Goal: Task Accomplishment & Management: Use online tool/utility

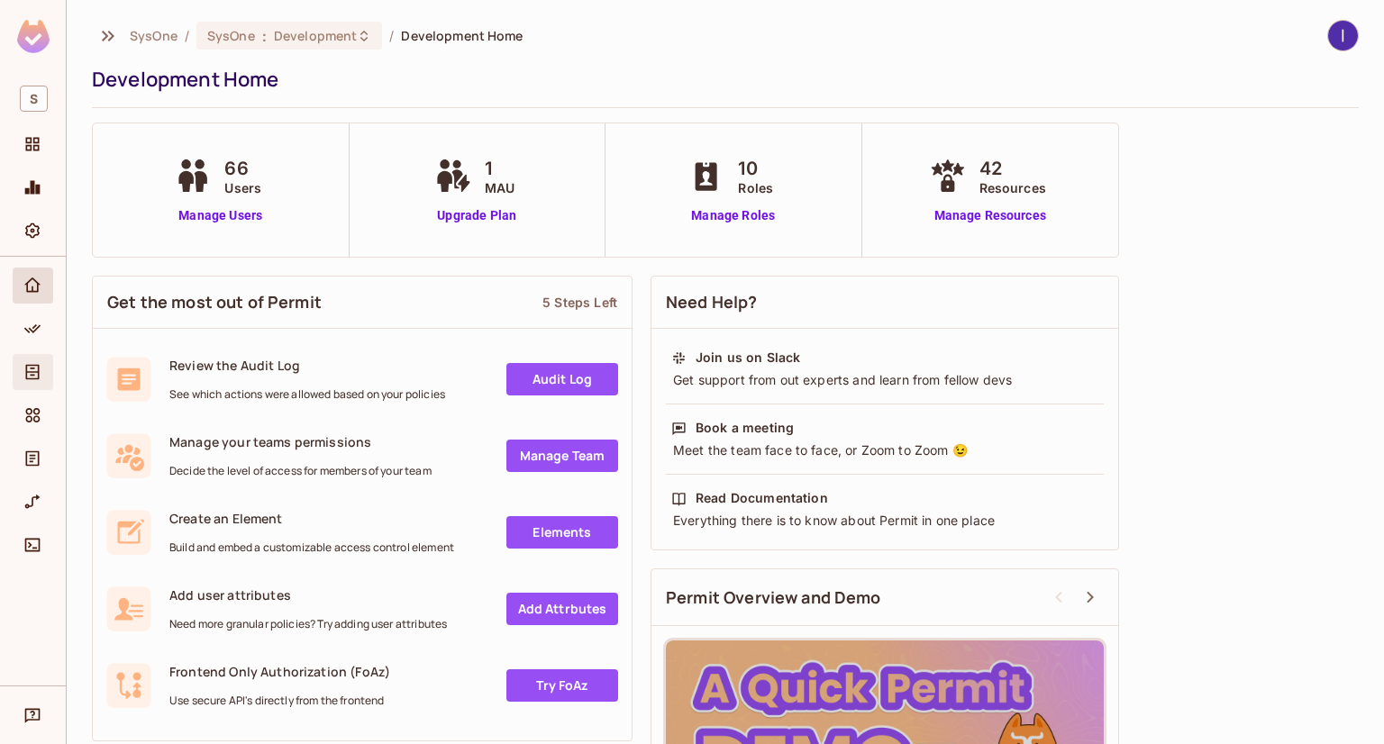
click at [14, 366] on div "Directory" at bounding box center [33, 372] width 41 height 36
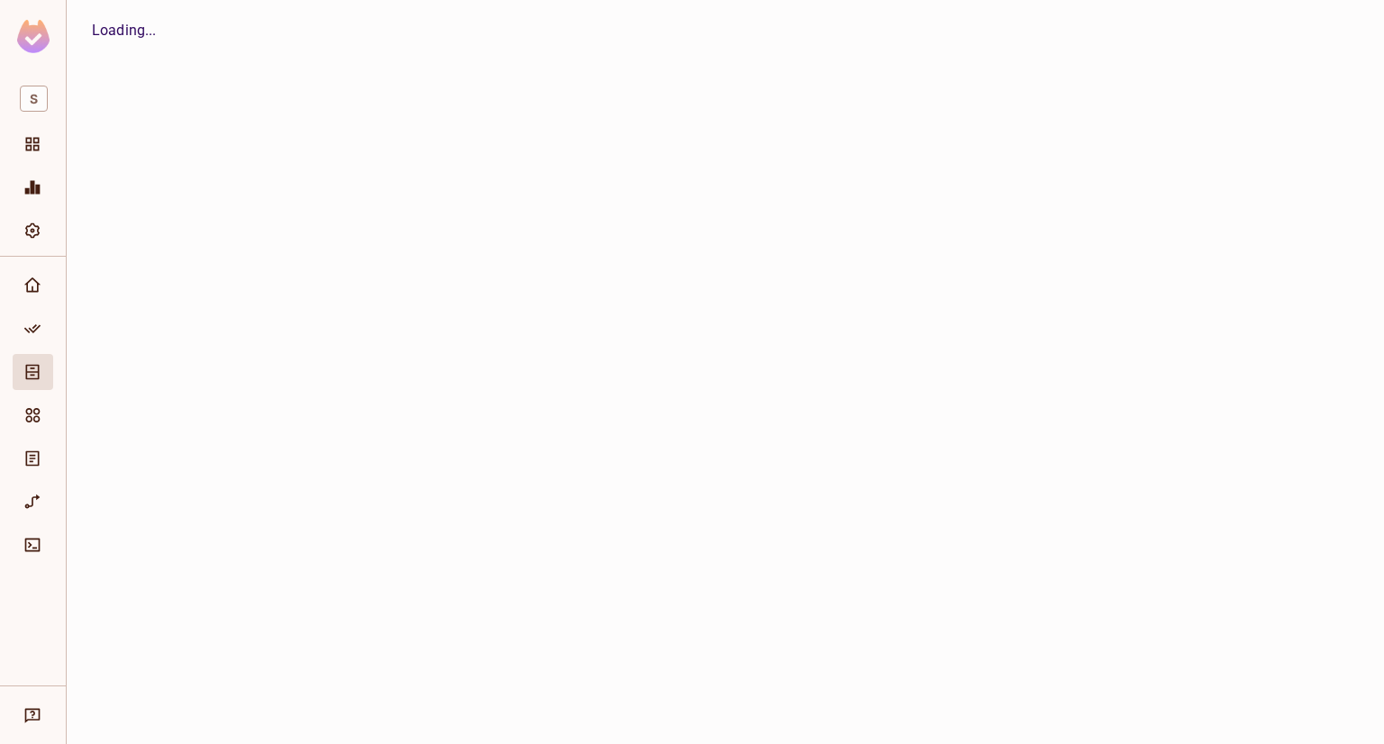
click at [11, 342] on div at bounding box center [33, 471] width 66 height 429
click at [20, 339] on div "Policy" at bounding box center [35, 329] width 31 height 22
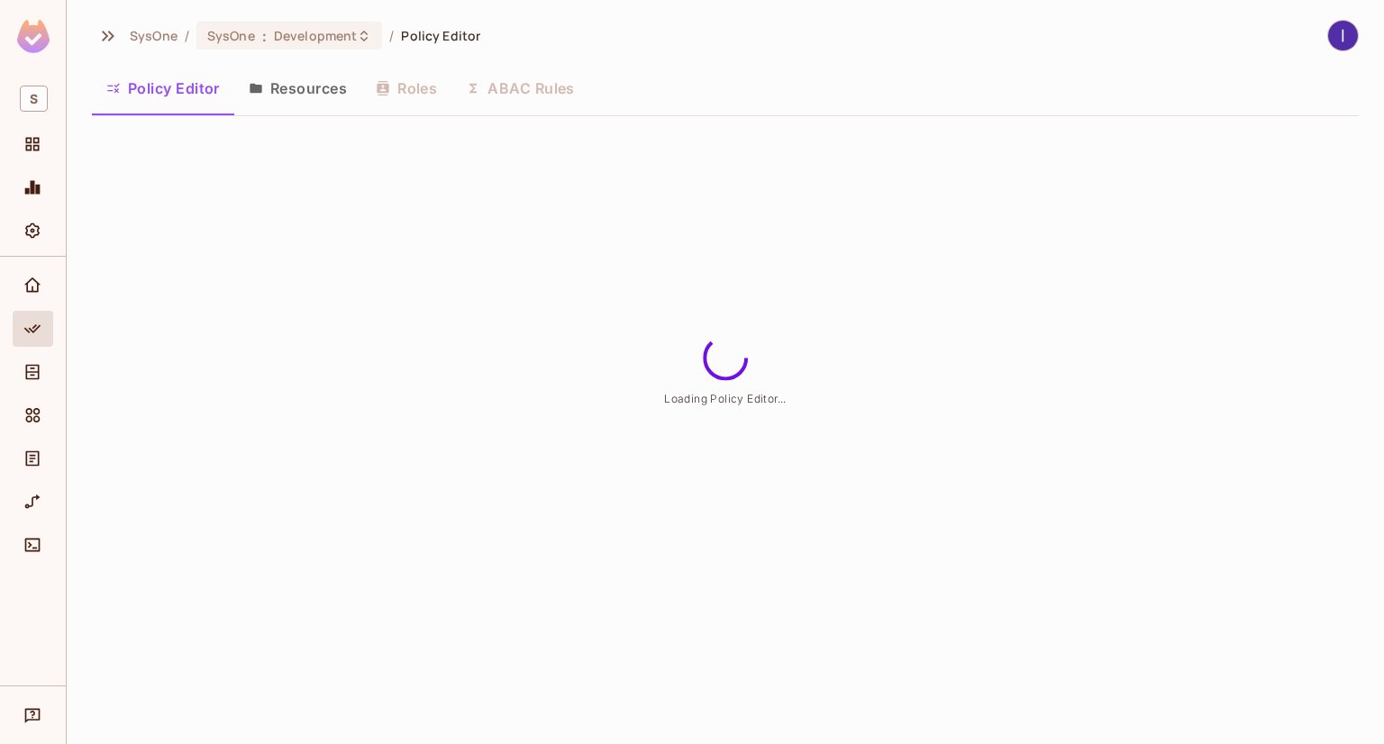
click at [544, 93] on div "Policy Editor Resources Roles ABAC Rules" at bounding box center [725, 88] width 1267 height 45
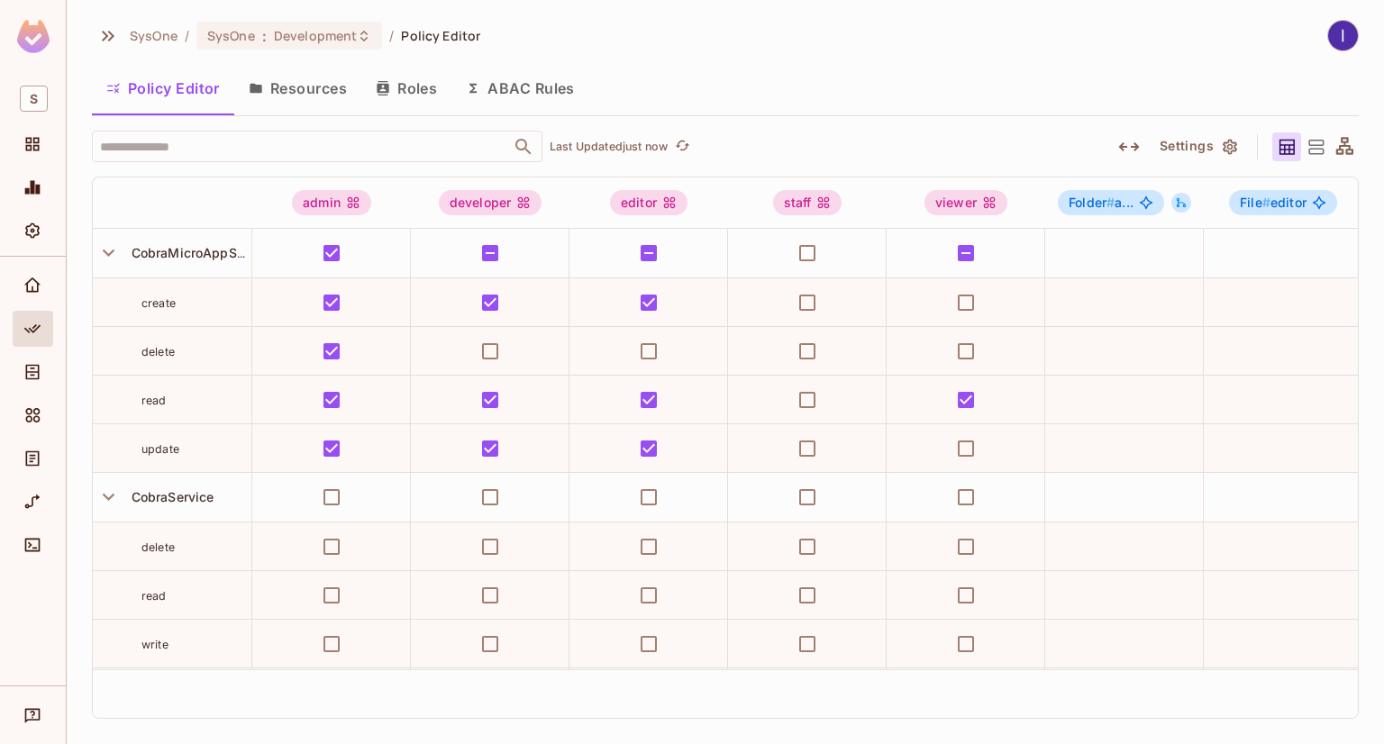
click at [537, 87] on button "ABAC Rules" at bounding box center [520, 88] width 138 height 45
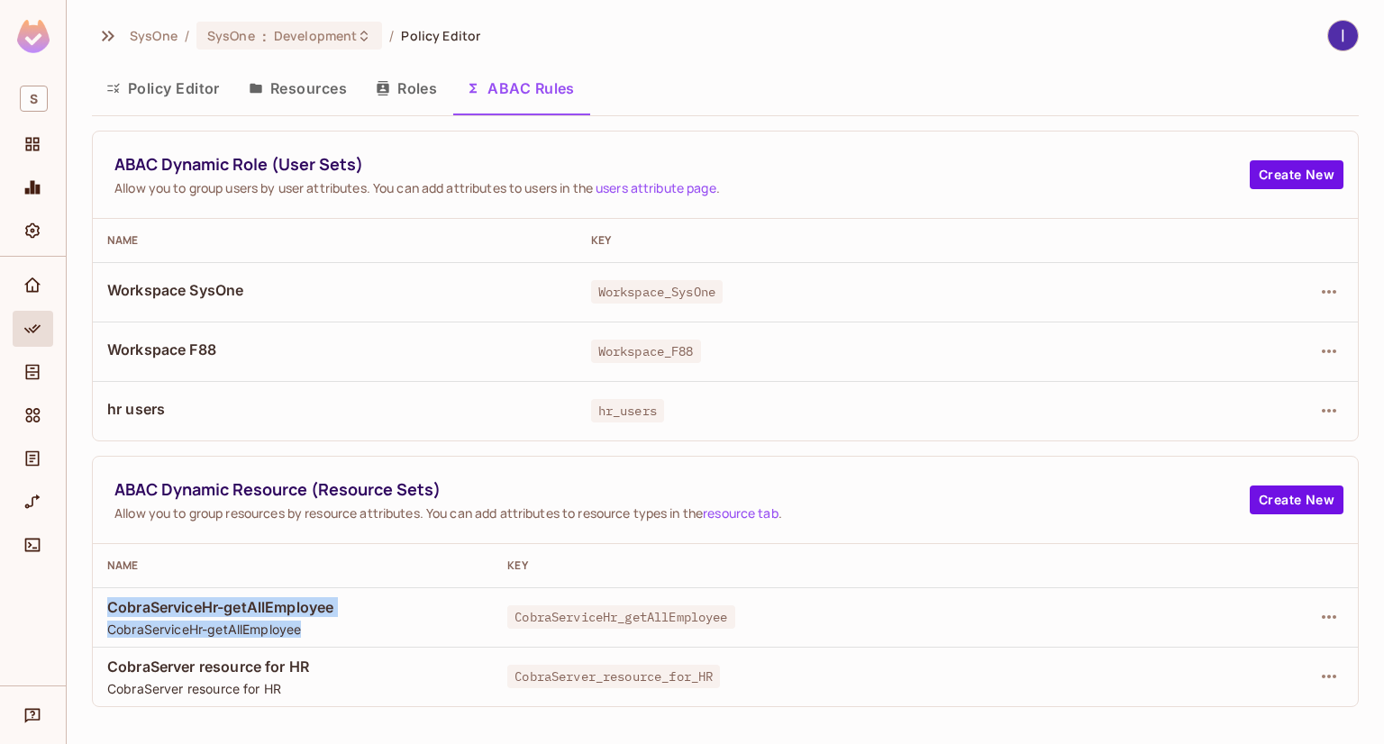
drag, startPoint x: 317, startPoint y: 634, endPoint x: 104, endPoint y: 610, distance: 214.9
click at [104, 610] on td "CobraServiceHr-getAllEmployee CobraServiceHr-getAllEmployee" at bounding box center [293, 616] width 400 height 59
click at [1330, 614] on icon "button" at bounding box center [1329, 617] width 22 height 22
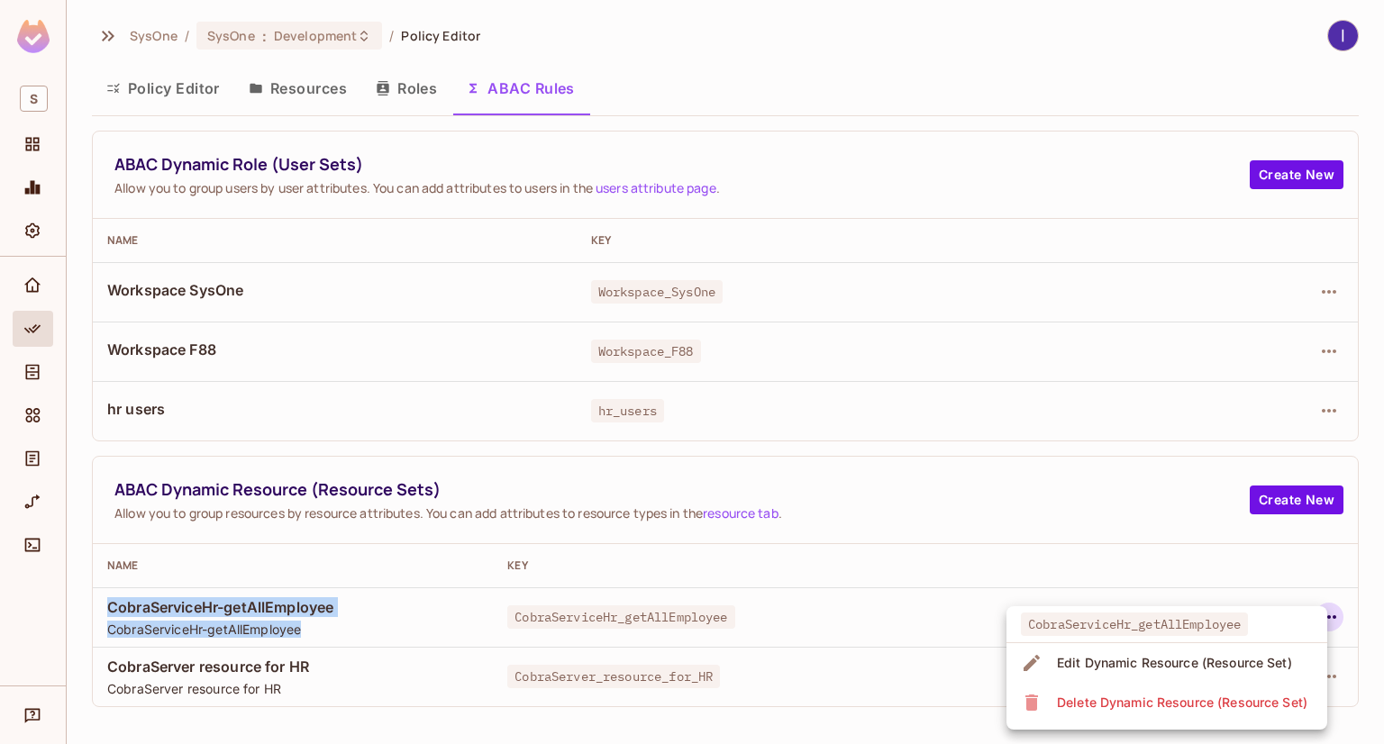
click at [1107, 657] on div "Edit Dynamic Resource (Resource Set)" at bounding box center [1174, 663] width 235 height 18
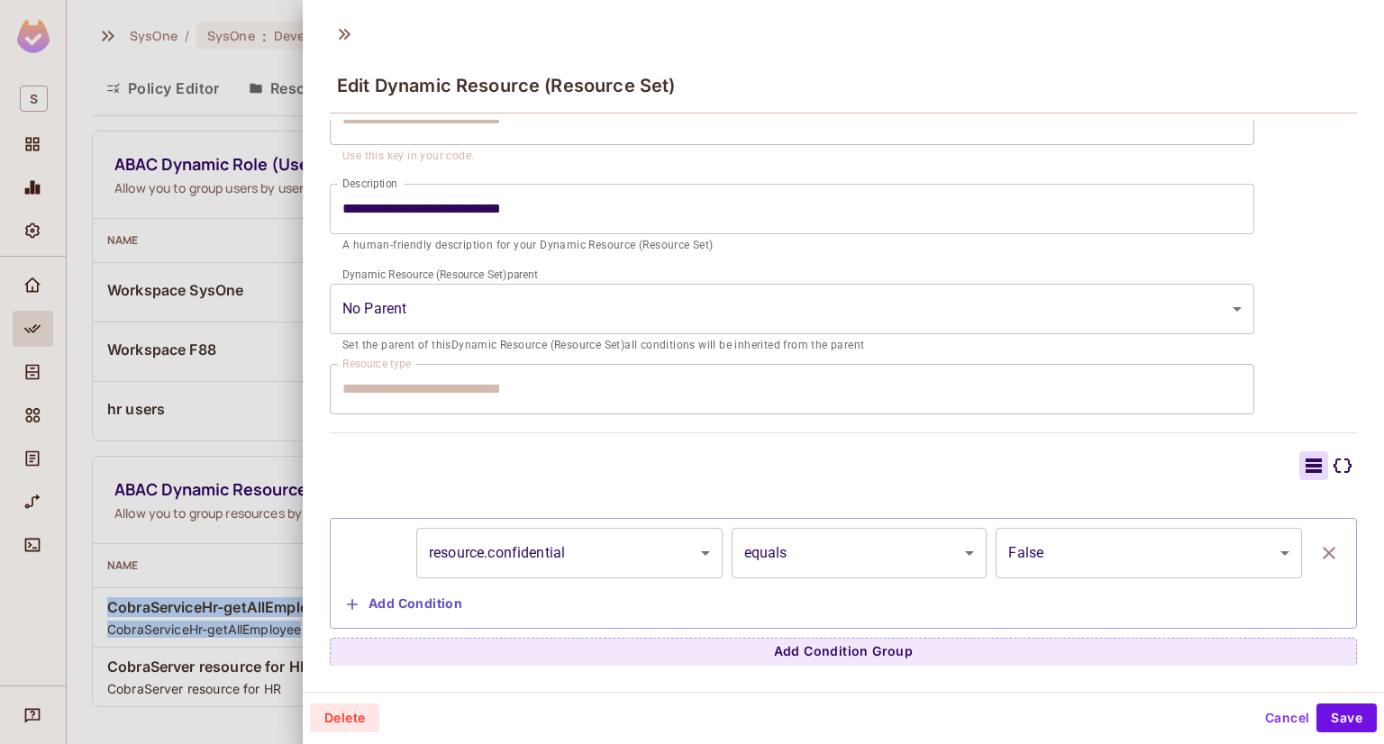
scroll to position [2, 0]
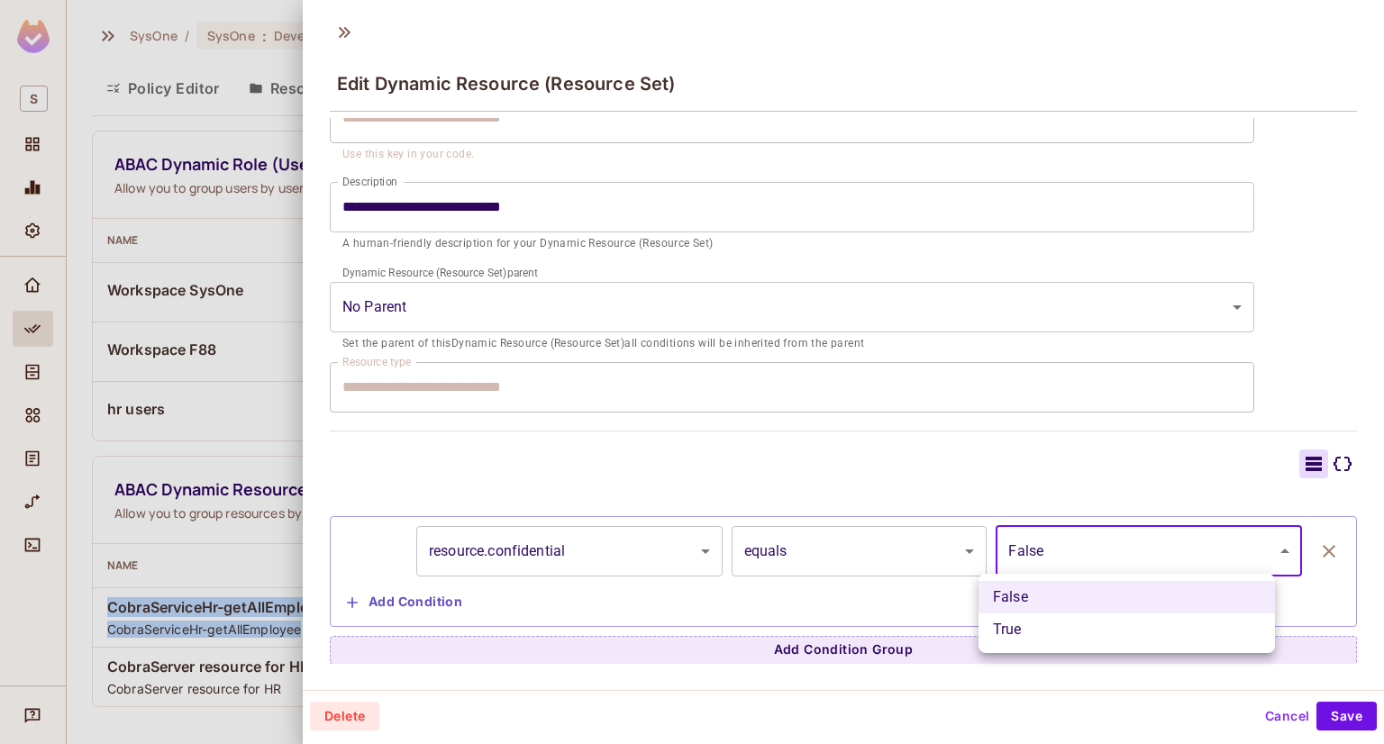
click at [1257, 544] on body "**********" at bounding box center [692, 372] width 1384 height 744
click at [923, 550] on div at bounding box center [692, 372] width 1384 height 744
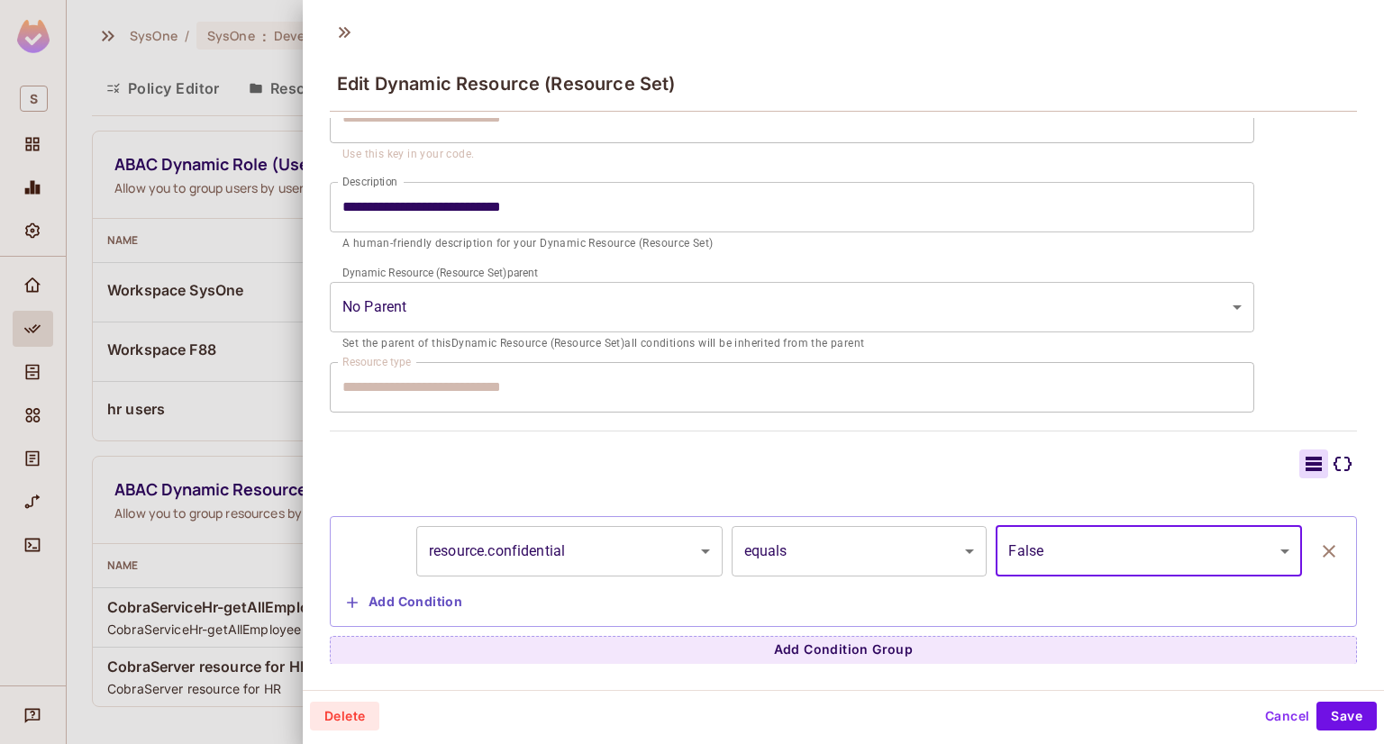
click at [923, 550] on body "**********" at bounding box center [692, 372] width 1384 height 744
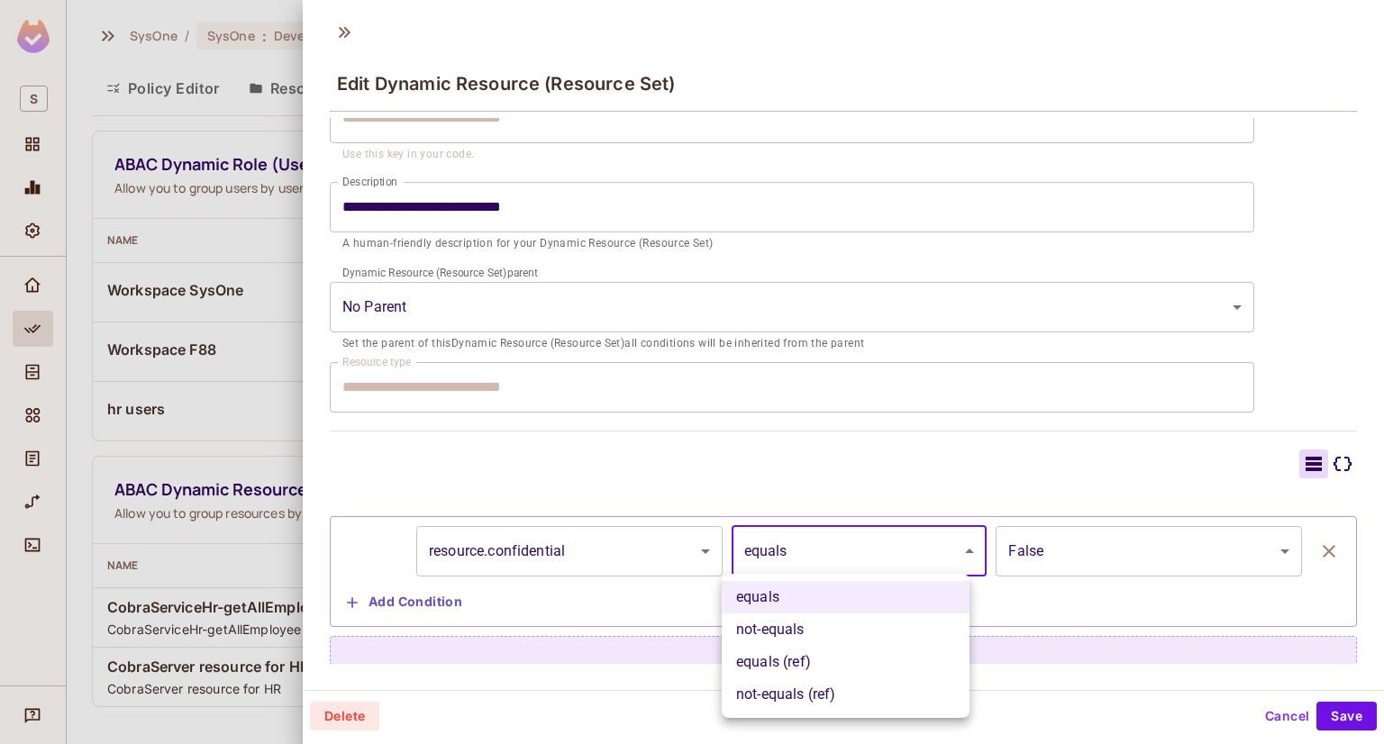
click at [577, 473] on div at bounding box center [692, 372] width 1384 height 744
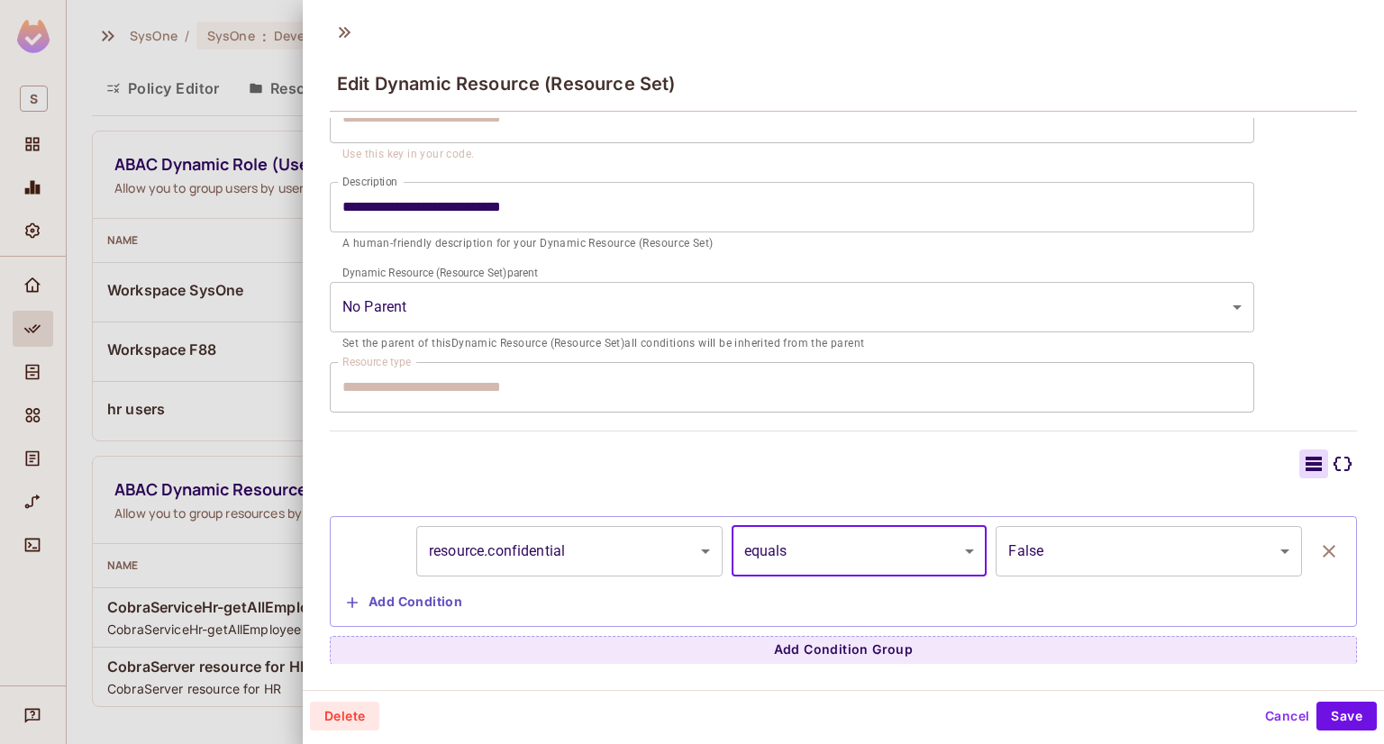
click at [623, 563] on body "**********" at bounding box center [692, 372] width 1384 height 744
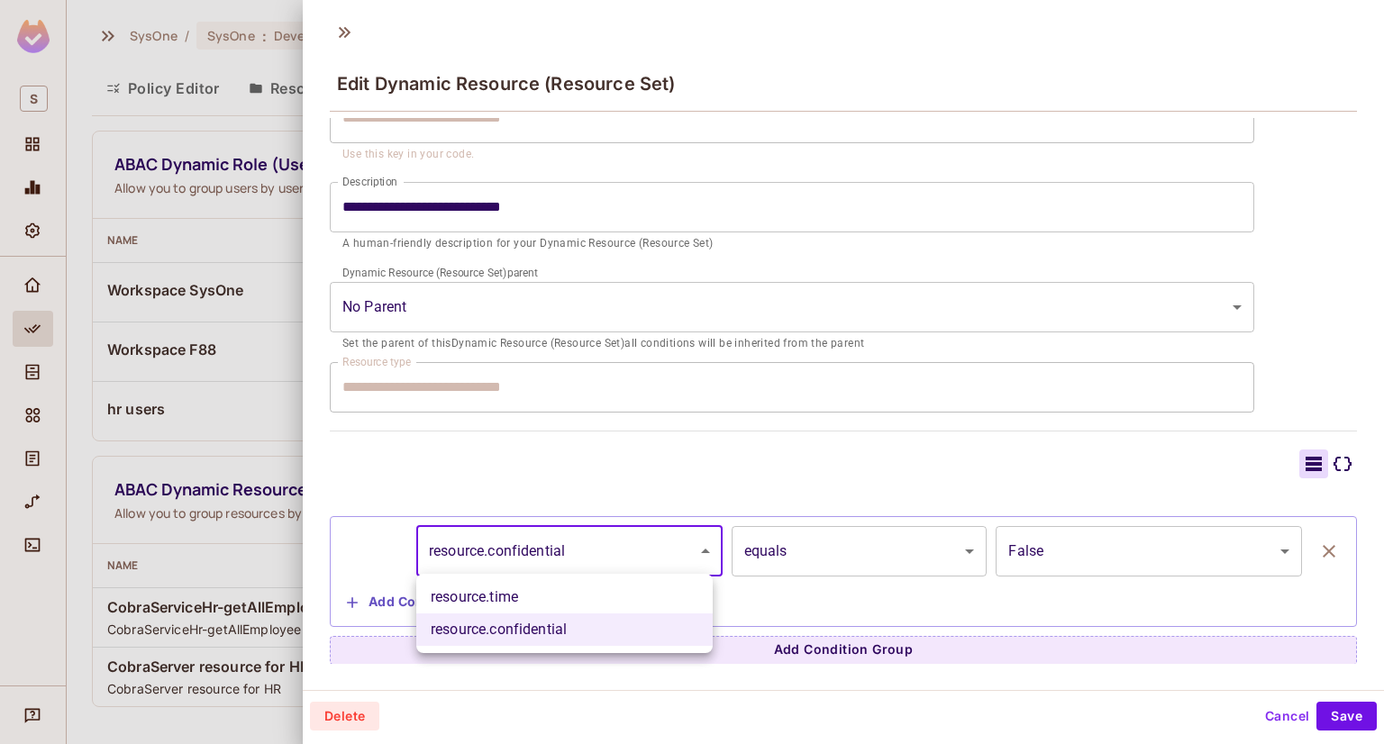
click at [373, 602] on div at bounding box center [692, 372] width 1384 height 744
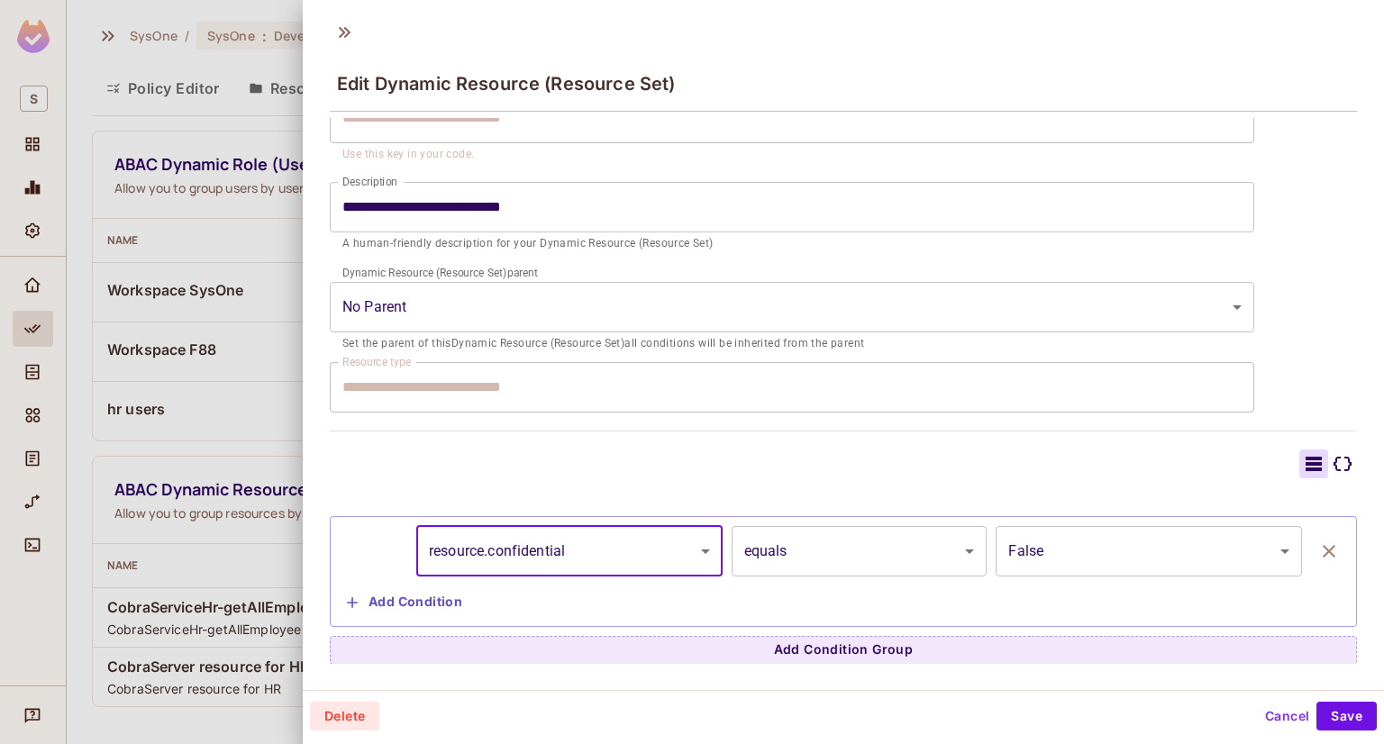
click at [369, 598] on button "Add Condition" at bounding box center [405, 602] width 130 height 29
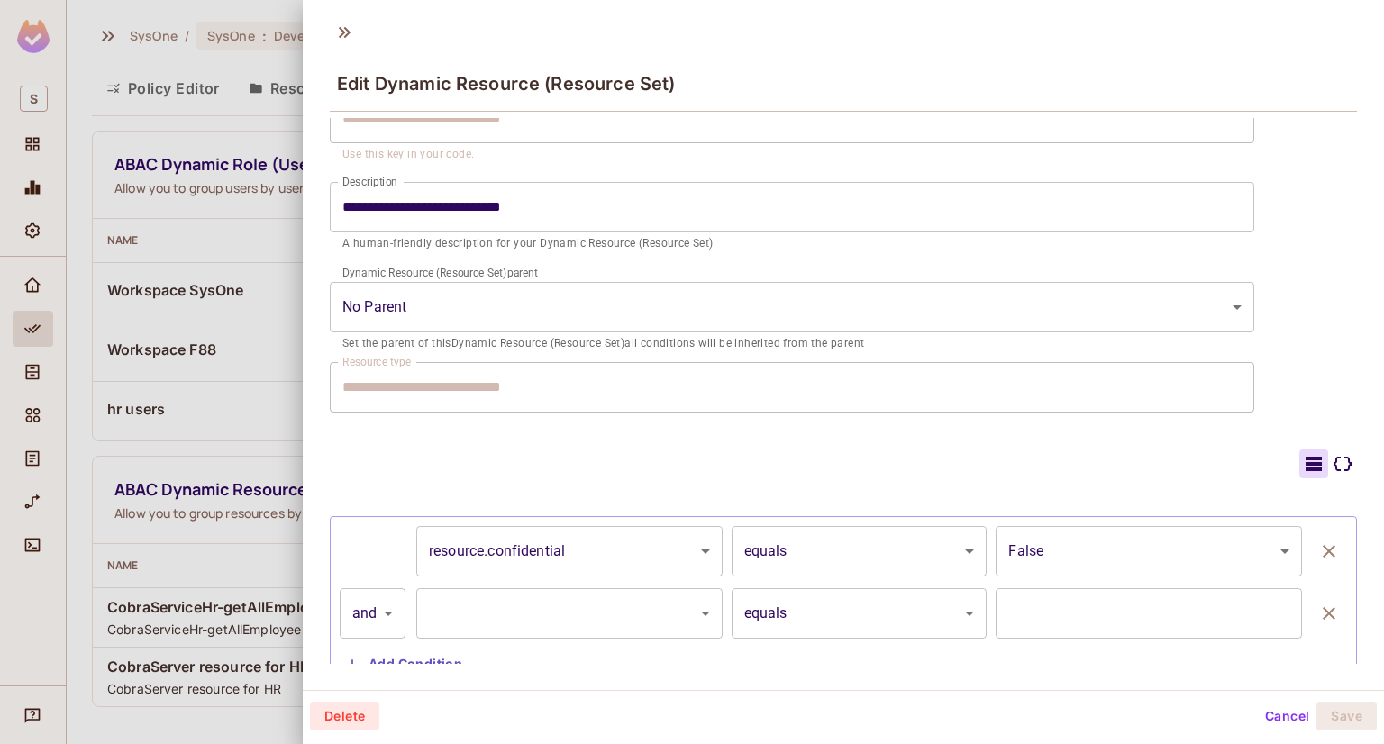
click at [541, 606] on body "**********" at bounding box center [692, 372] width 1384 height 744
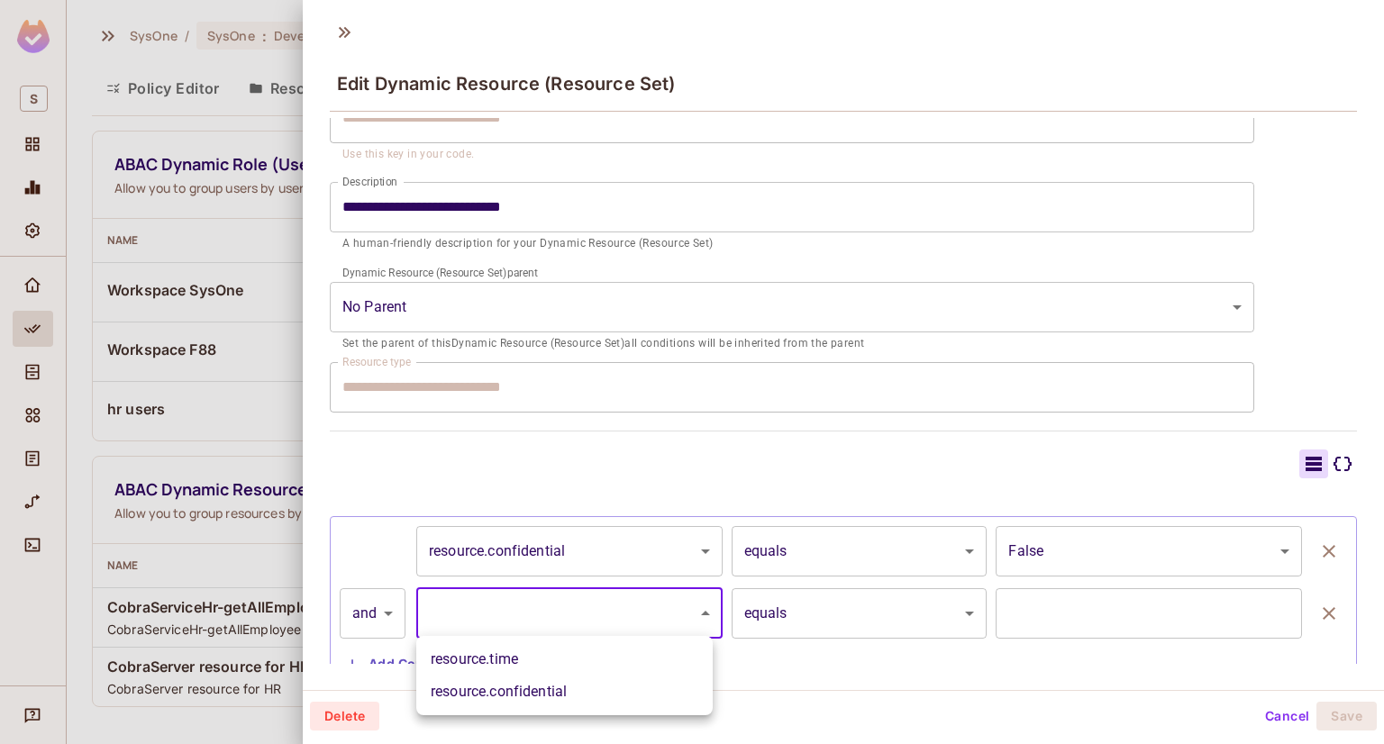
click at [519, 687] on li "resource.confidential" at bounding box center [564, 692] width 296 height 32
type input "**********"
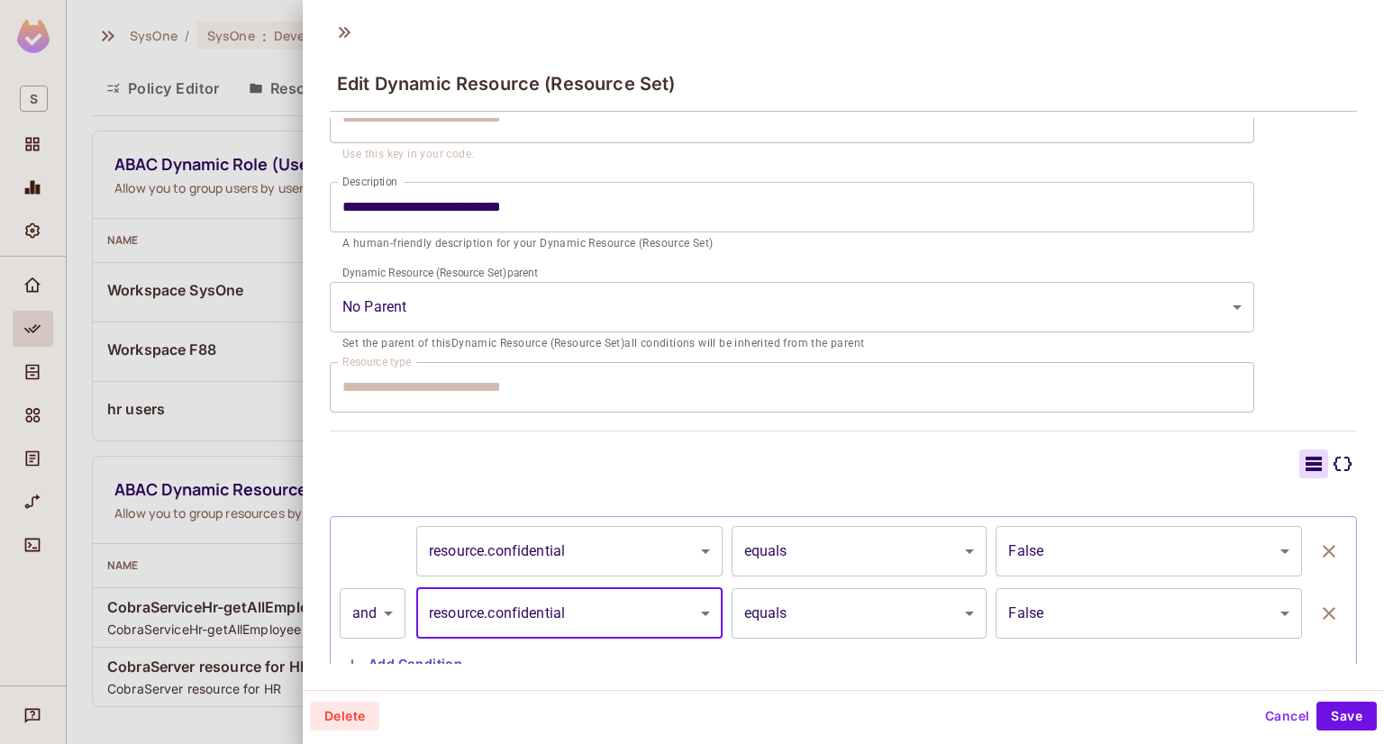
click at [589, 603] on body "**********" at bounding box center [692, 372] width 1384 height 744
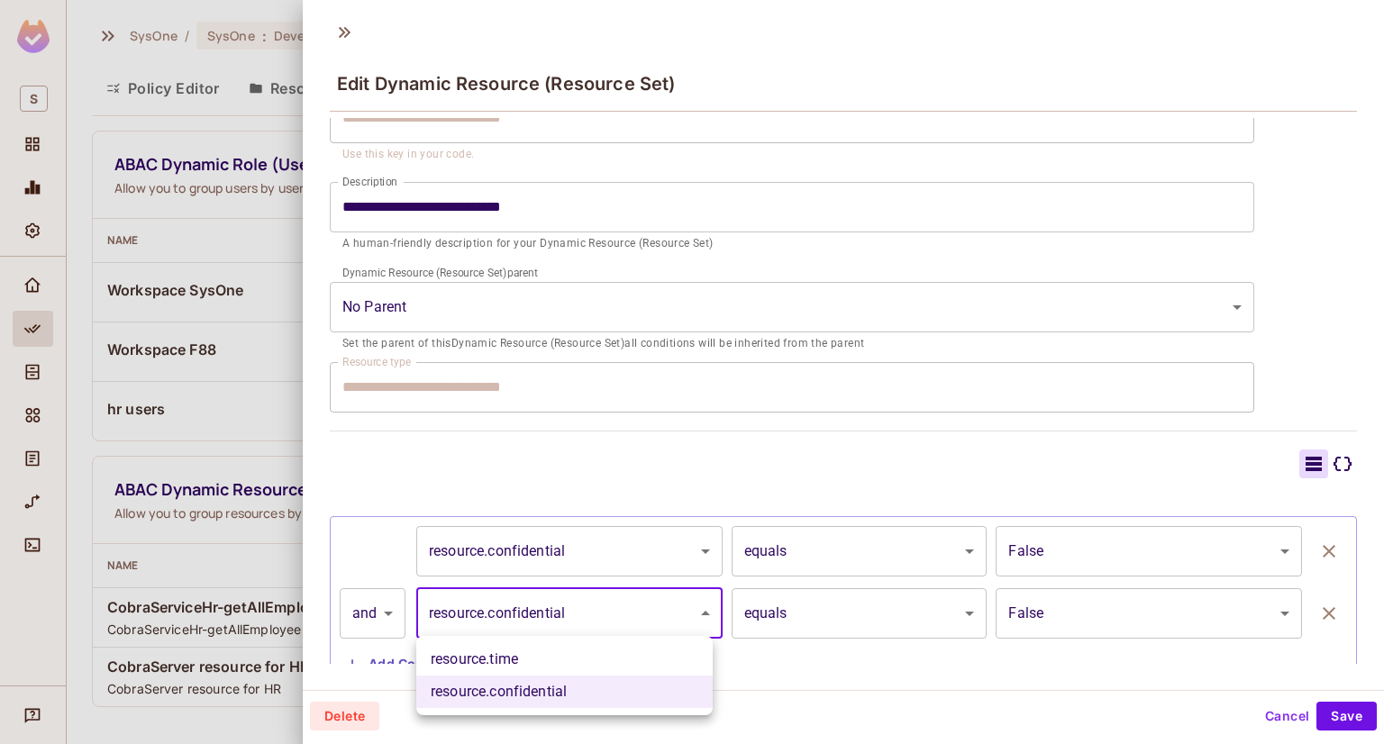
click at [1197, 622] on div at bounding box center [692, 372] width 1384 height 744
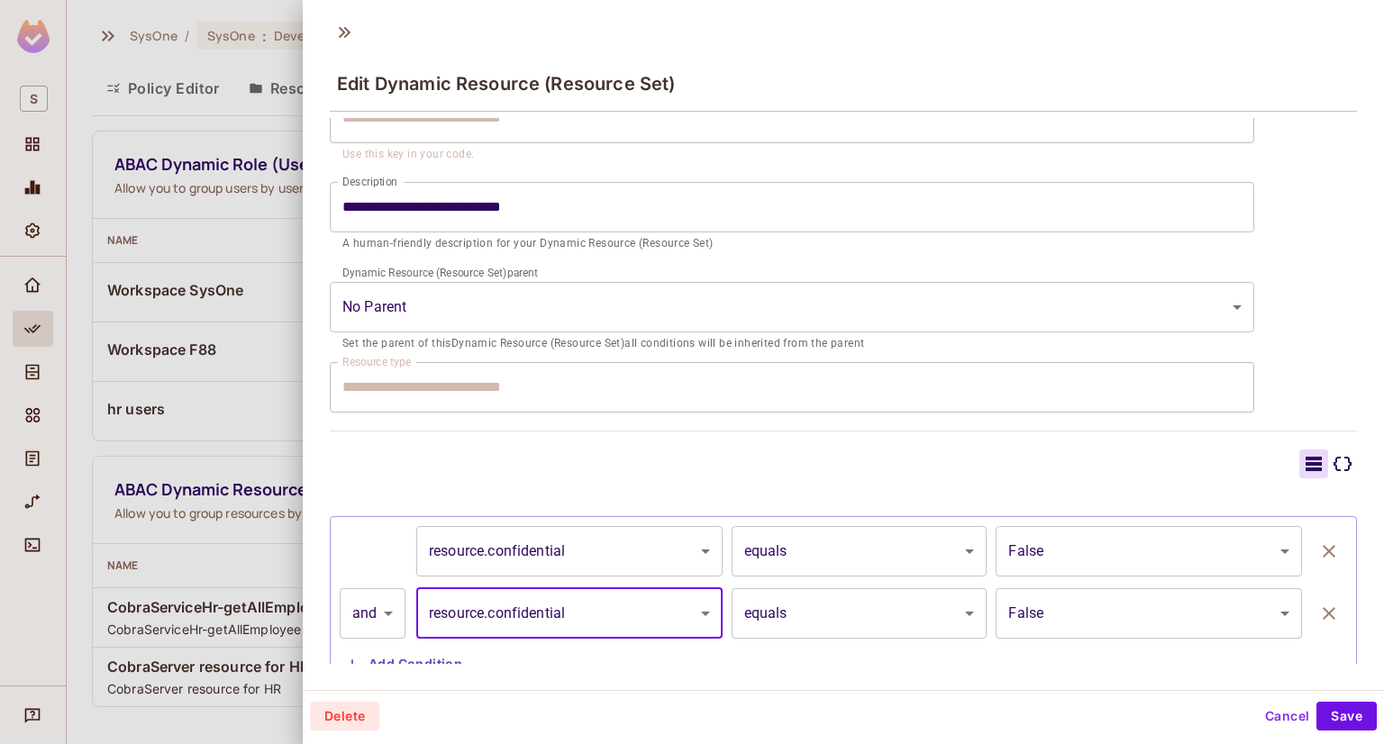
click at [1191, 617] on body "**********" at bounding box center [692, 372] width 1384 height 744
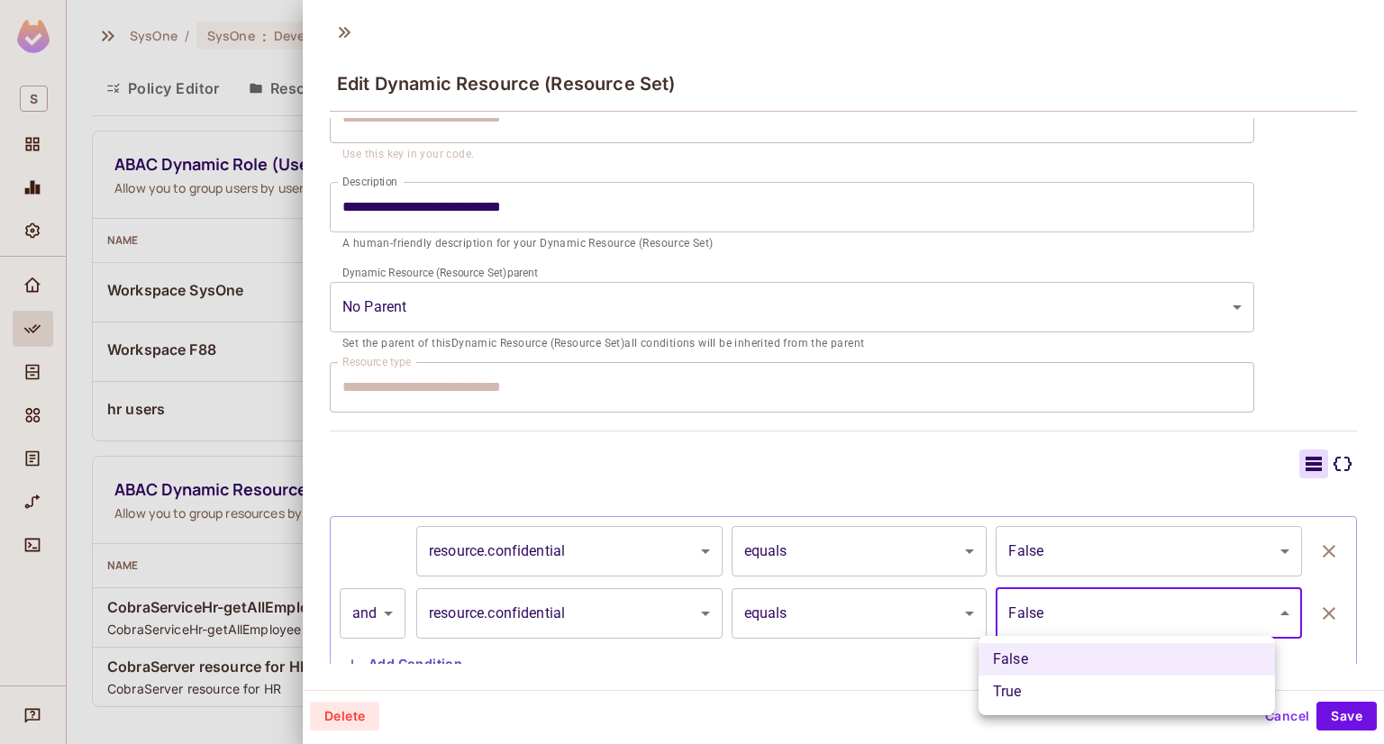
click at [1024, 688] on li "True" at bounding box center [1127, 692] width 296 height 32
type input "****"
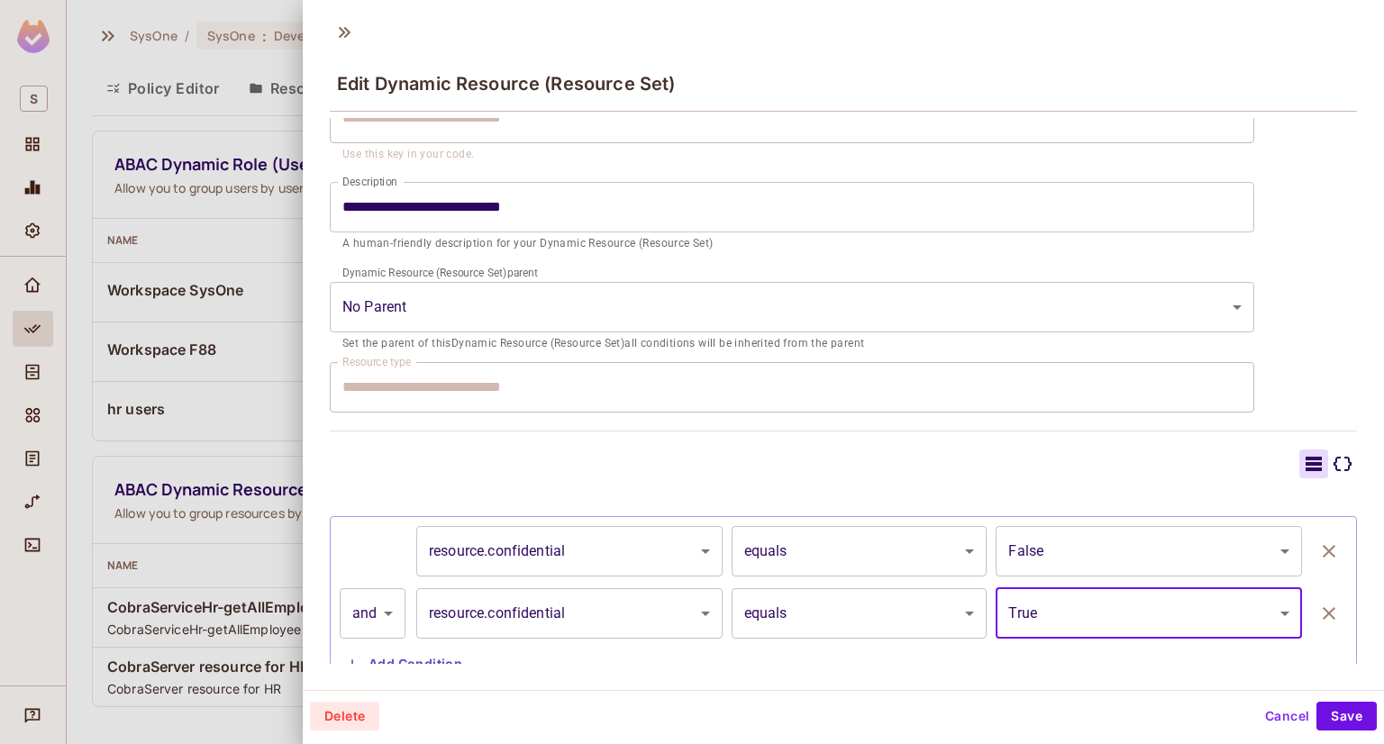
click at [644, 605] on body "**********" at bounding box center [692, 372] width 1384 height 744
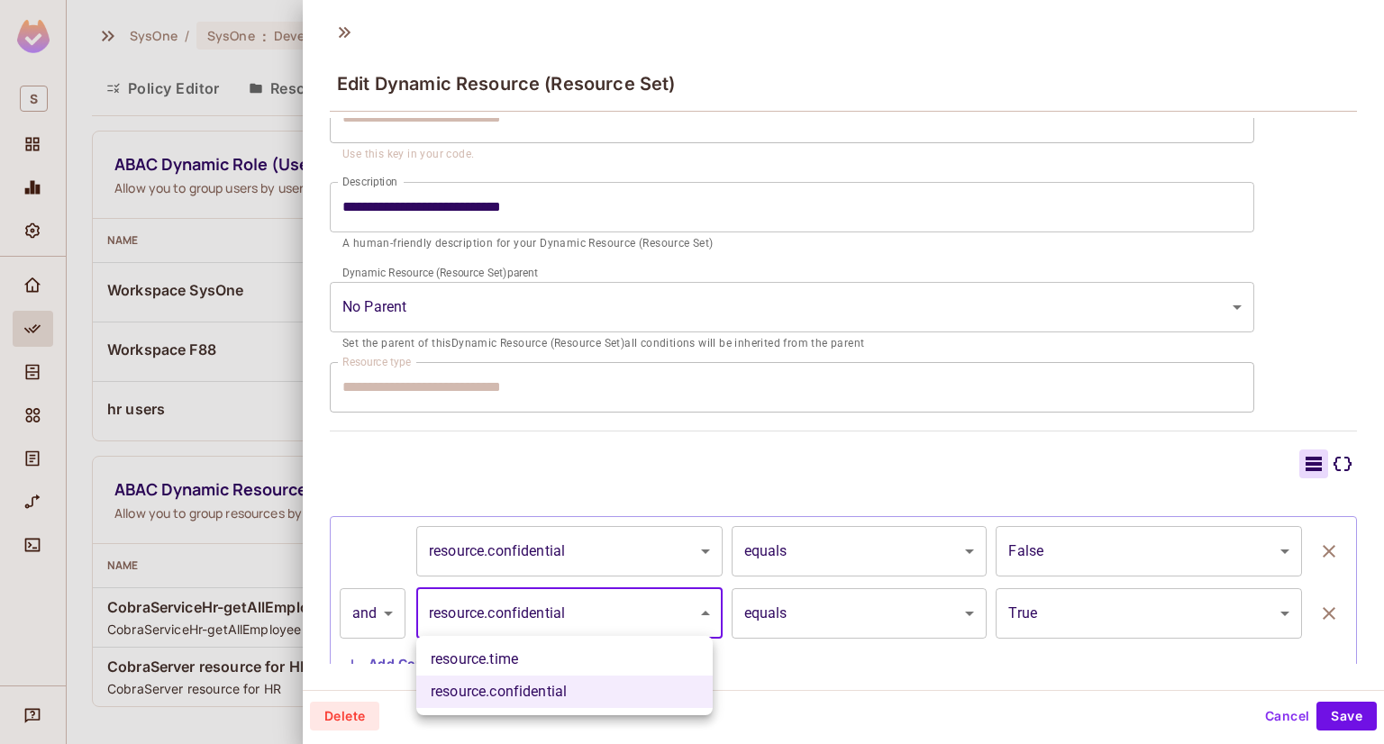
click at [1106, 614] on div at bounding box center [692, 372] width 1384 height 744
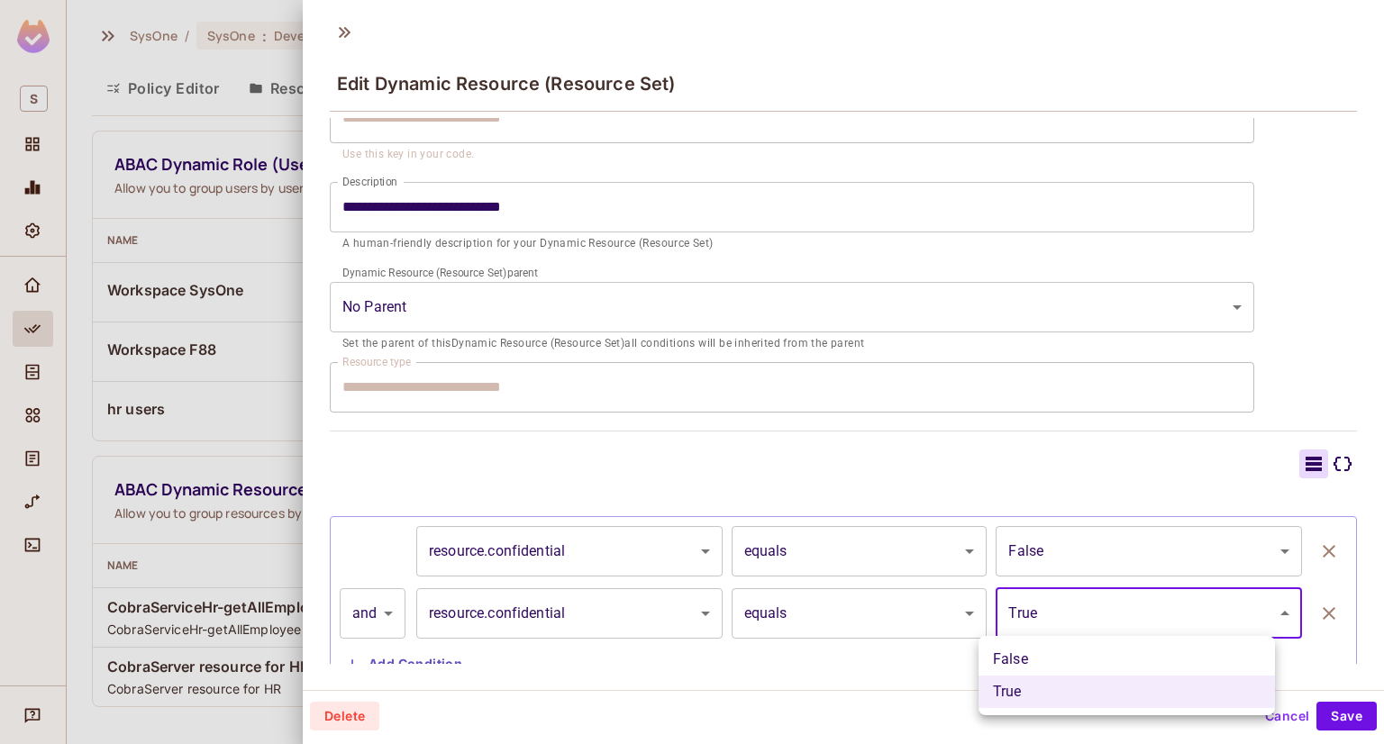
click at [1108, 614] on body "**********" at bounding box center [692, 372] width 1384 height 744
click at [1070, 689] on li "True" at bounding box center [1127, 692] width 296 height 32
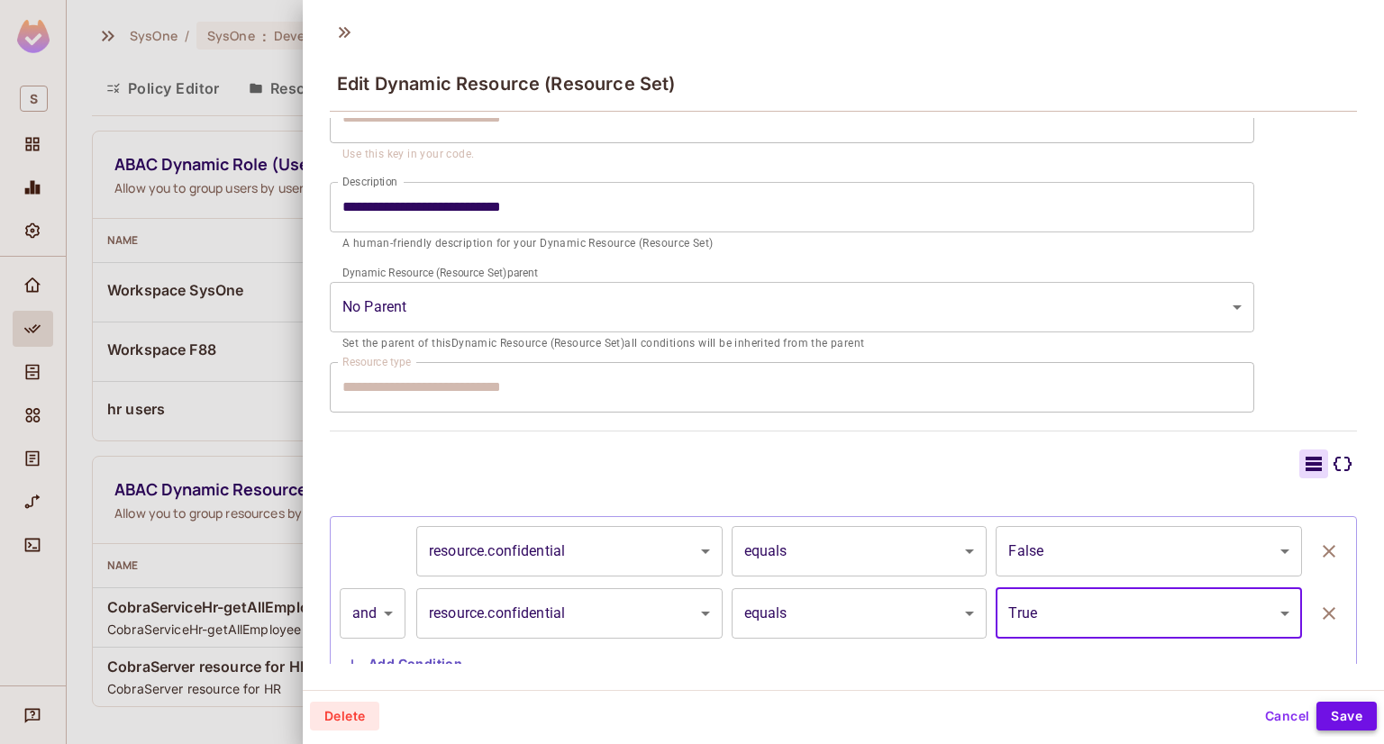
click at [1354, 708] on button "Save" at bounding box center [1346, 716] width 60 height 29
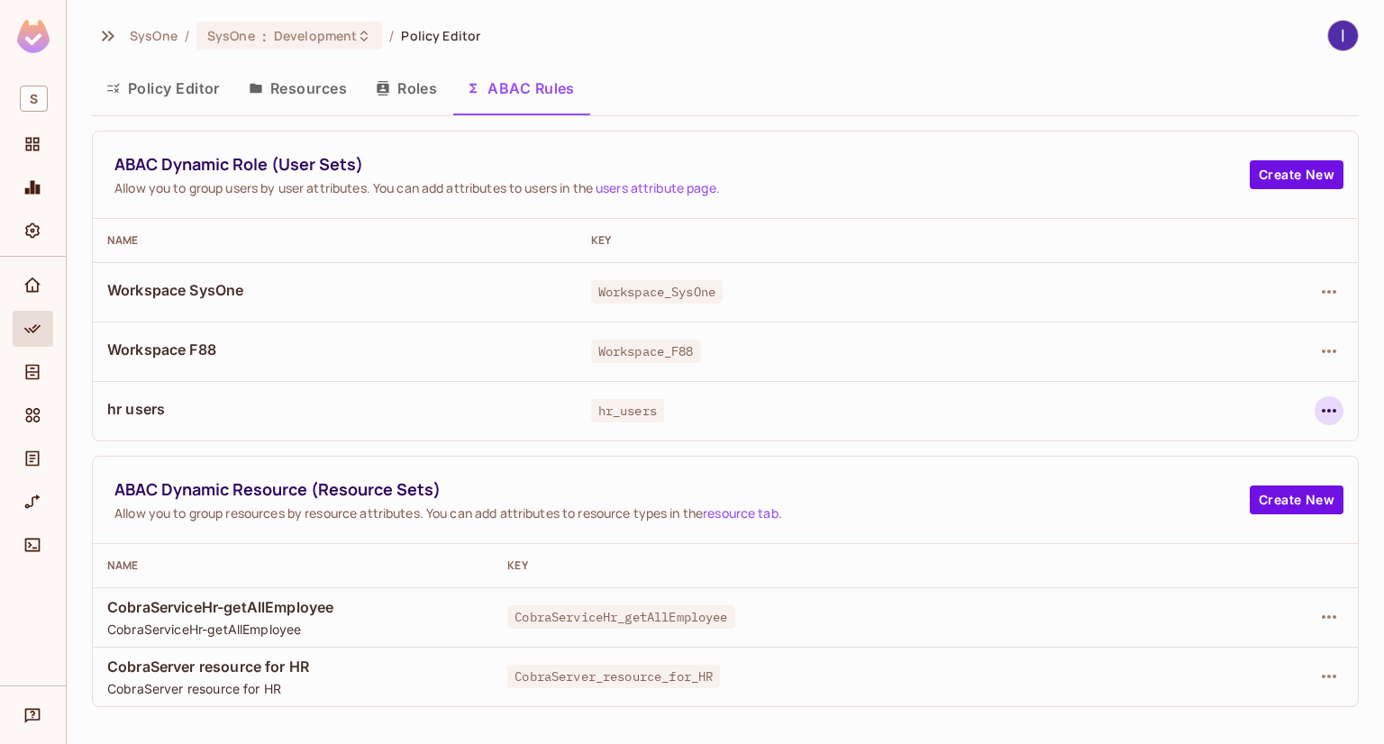
click at [1331, 414] on icon "button" at bounding box center [1329, 411] width 22 height 22
click at [1175, 444] on div "Edit Dynamic Role (User Set)" at bounding box center [1205, 452] width 177 height 18
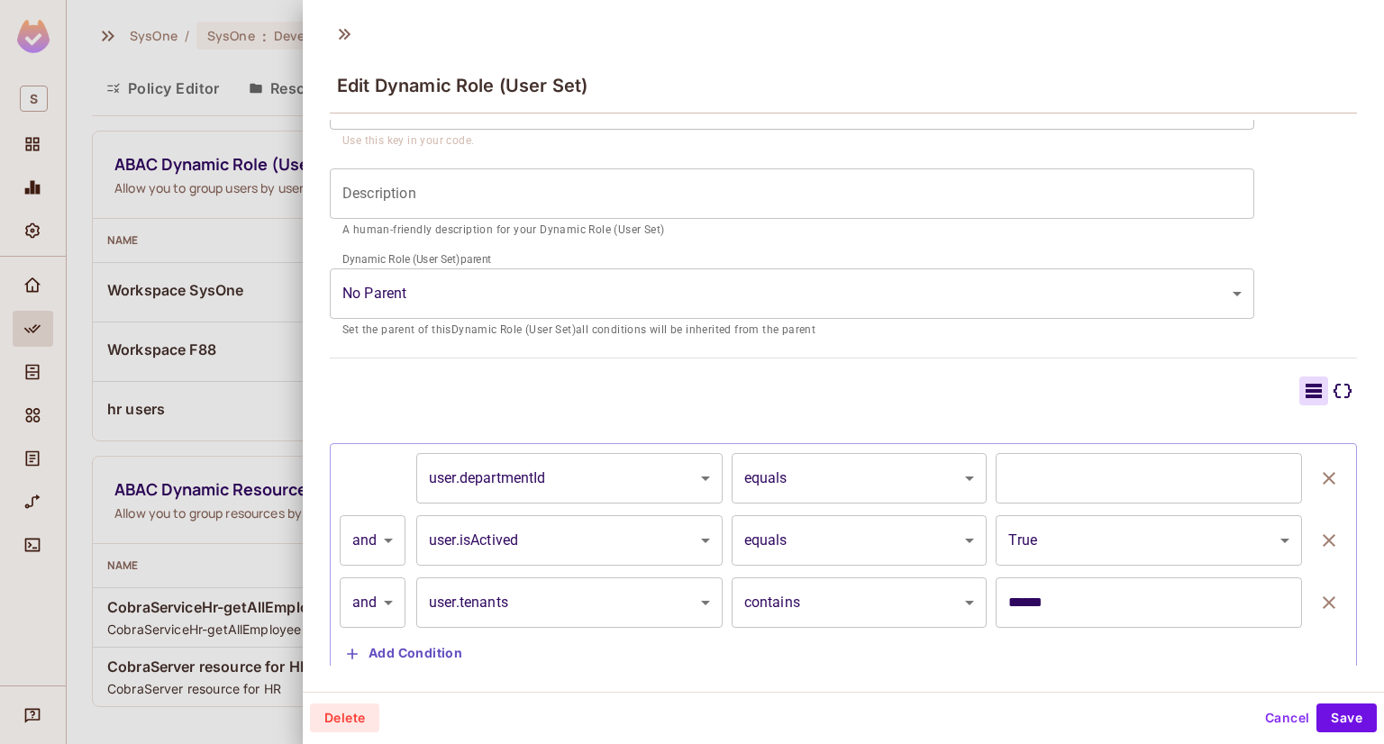
scroll to position [231, 0]
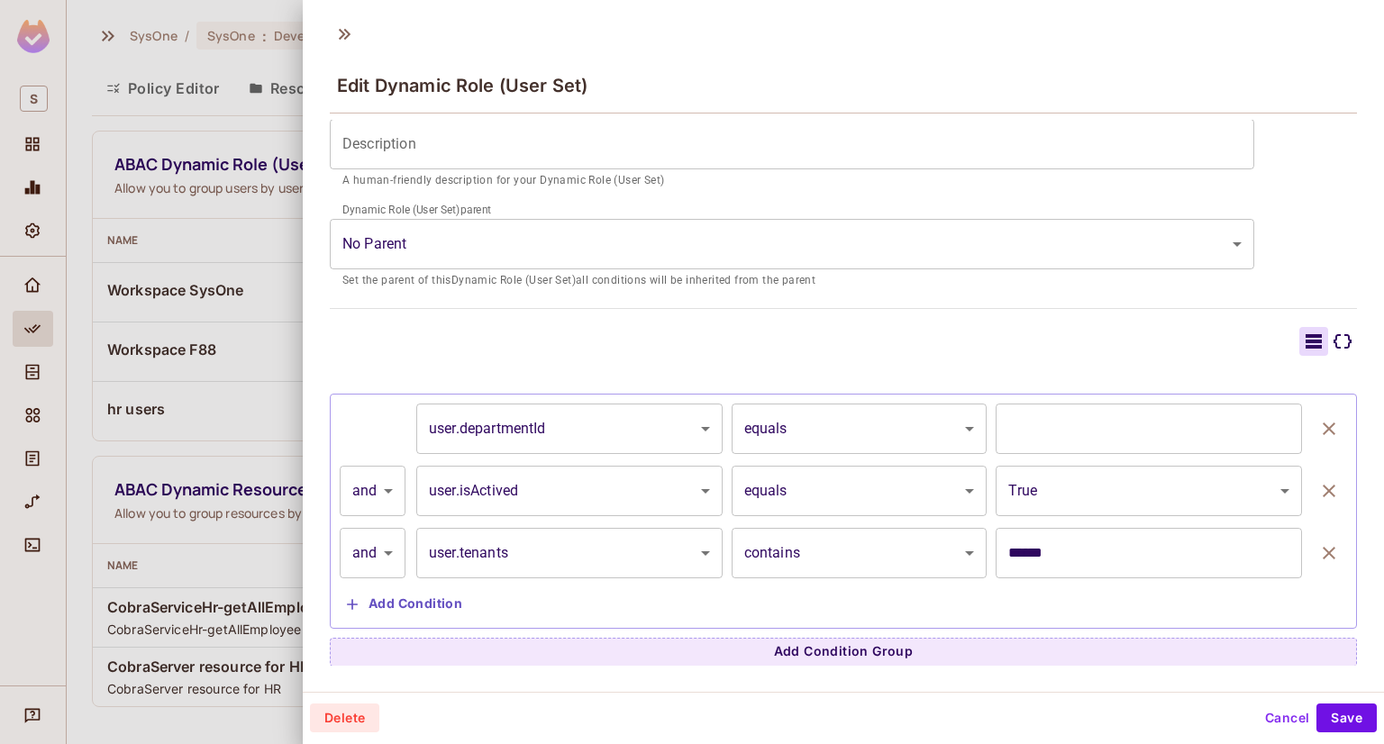
click at [281, 324] on div at bounding box center [692, 372] width 1384 height 744
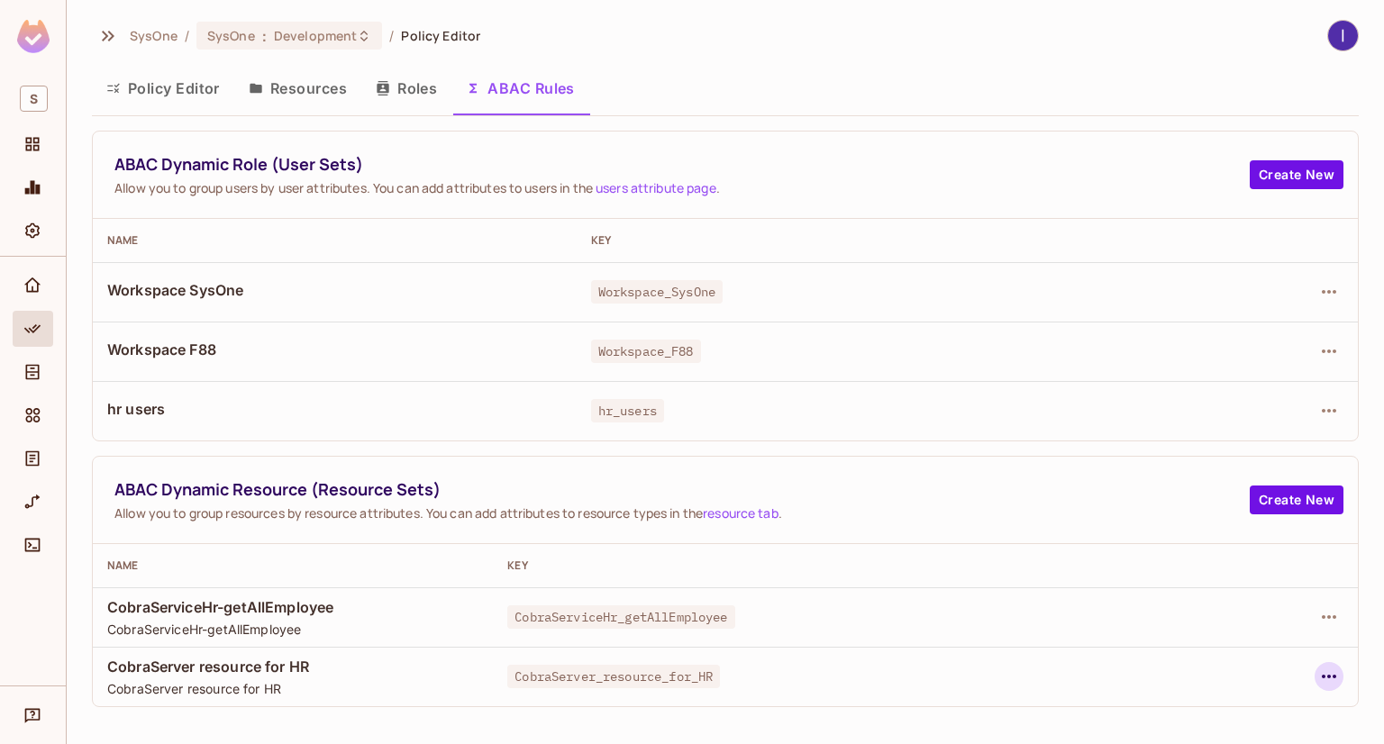
click at [1327, 671] on icon "button" at bounding box center [1329, 677] width 22 height 22
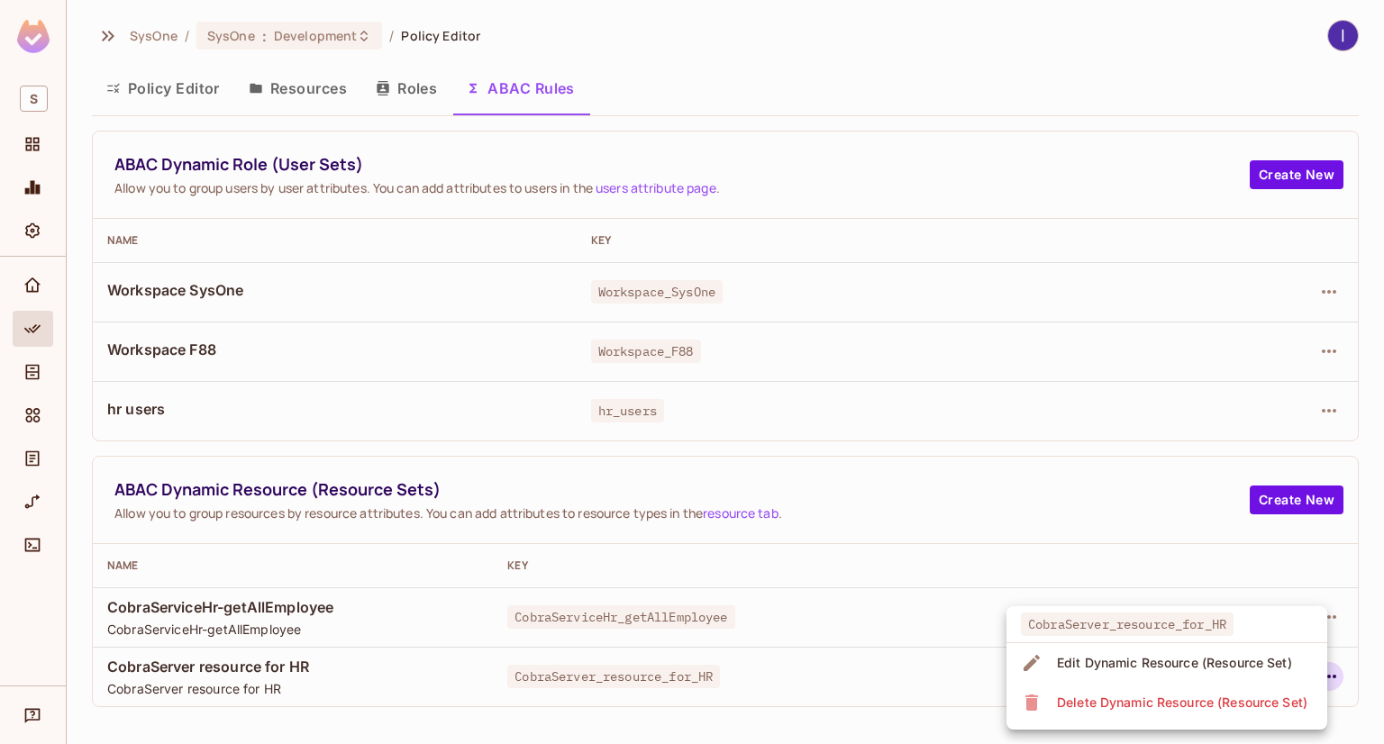
click at [1100, 674] on span "Edit Dynamic Resource (Resource Set)" at bounding box center [1174, 663] width 246 height 29
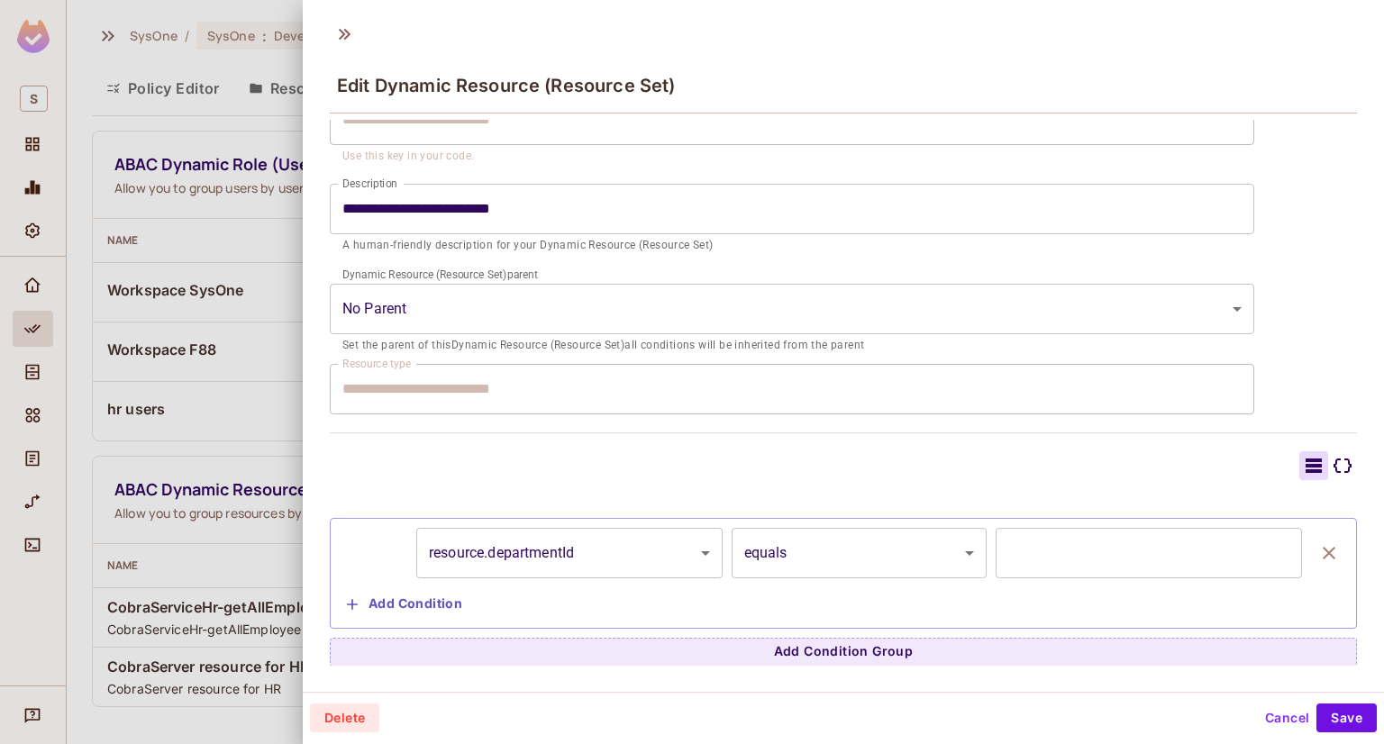
scroll to position [2, 0]
click at [259, 455] on div at bounding box center [692, 372] width 1384 height 744
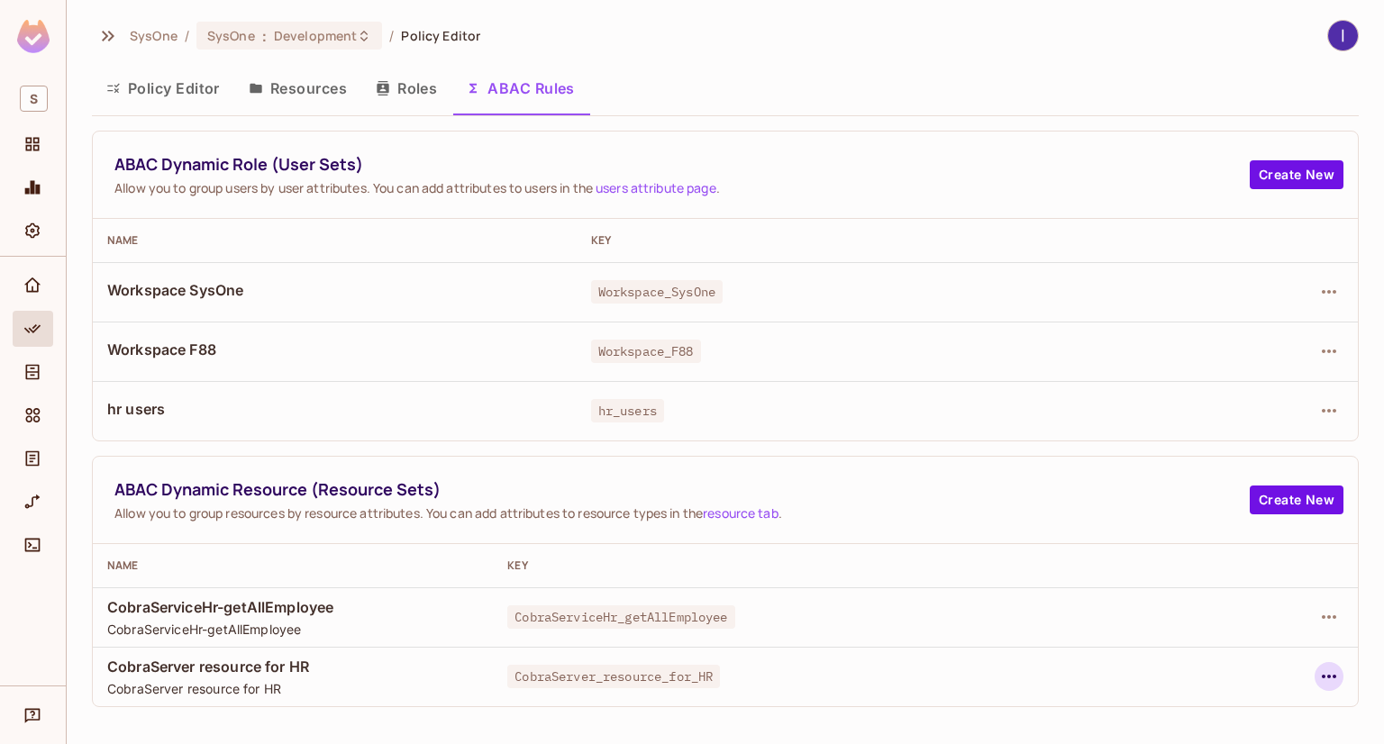
click at [1320, 675] on icon "button" at bounding box center [1329, 677] width 22 height 22
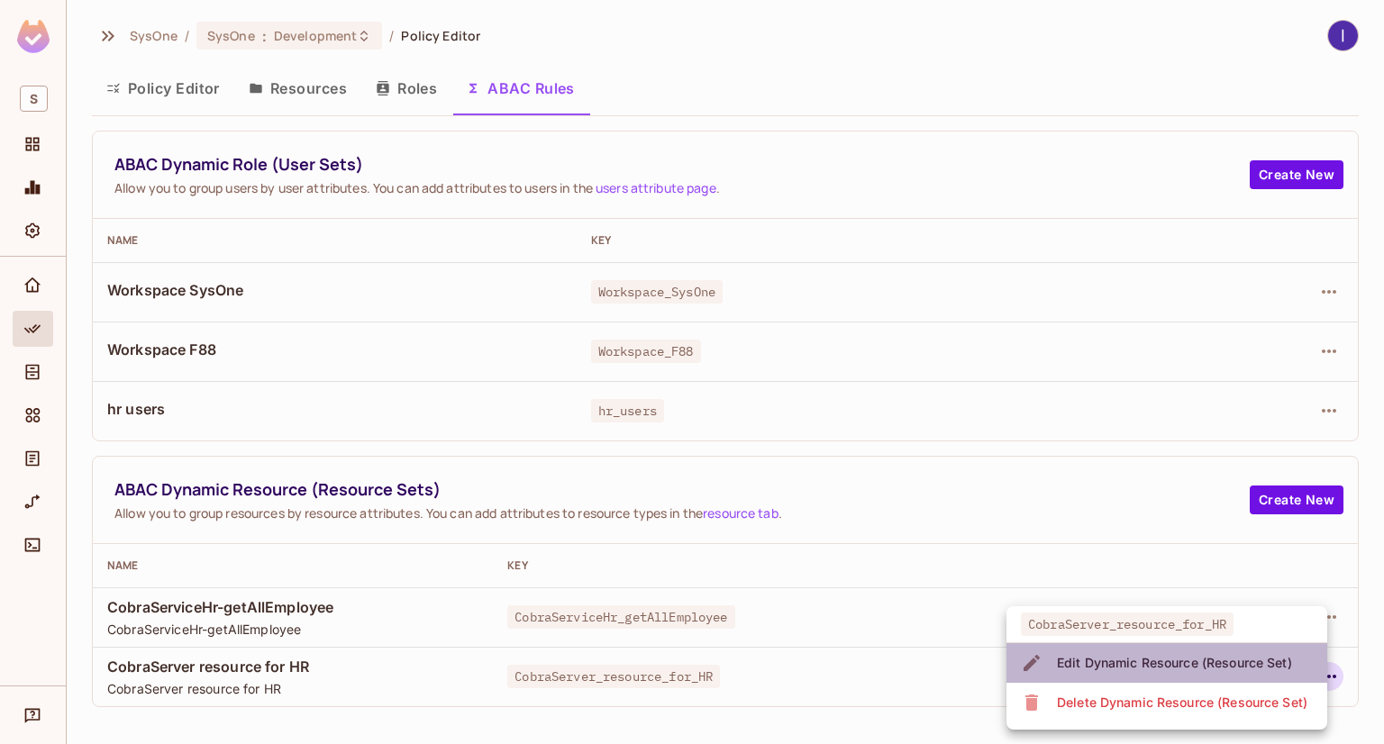
click at [1188, 655] on div "Edit Dynamic Resource (Resource Set)" at bounding box center [1174, 663] width 235 height 18
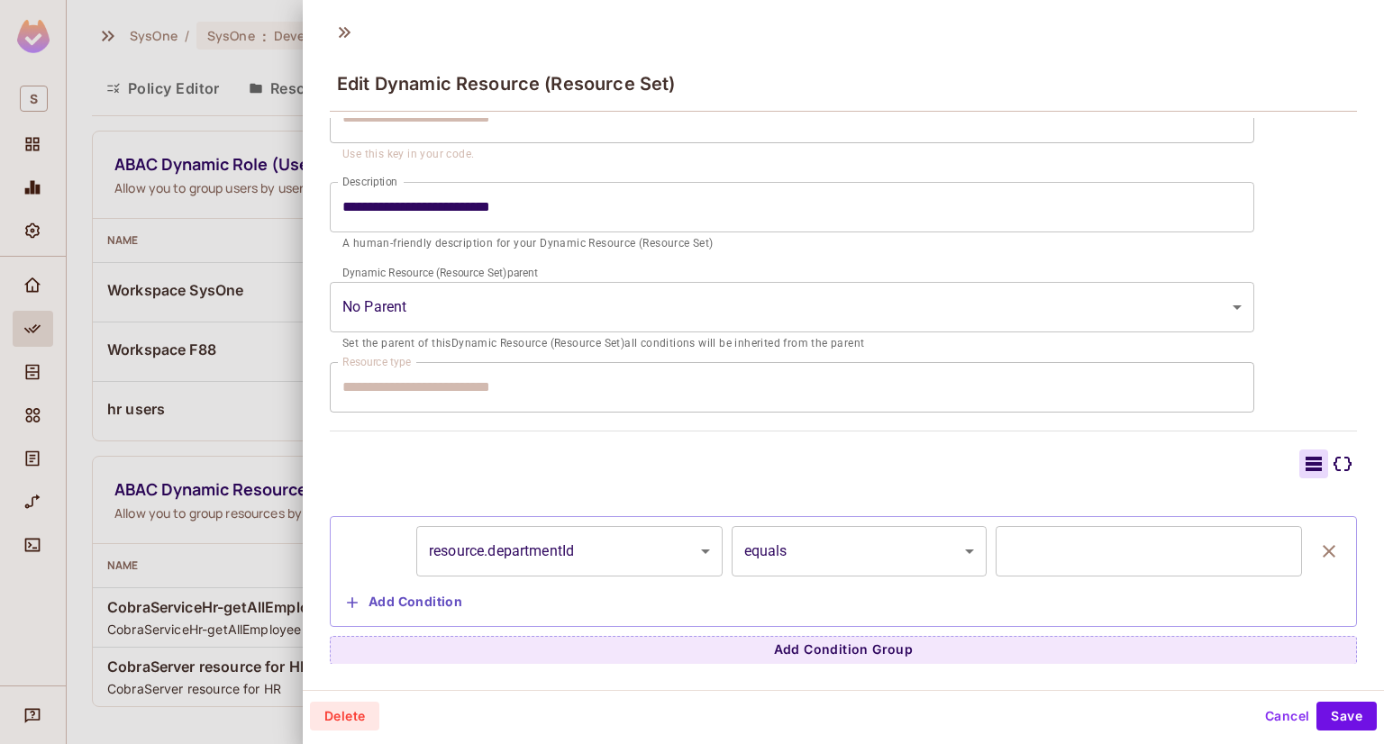
click at [255, 432] on div at bounding box center [692, 372] width 1384 height 744
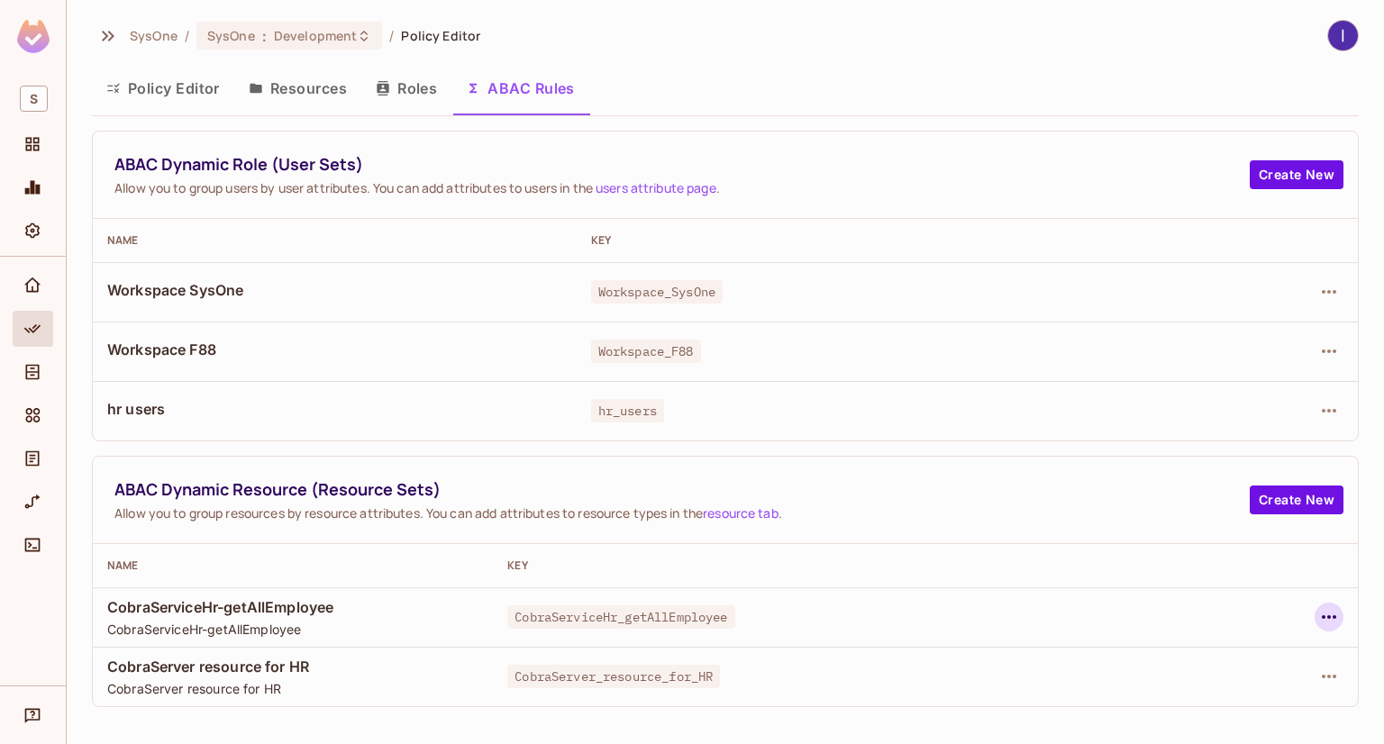
click at [1330, 617] on icon "button" at bounding box center [1329, 617] width 22 height 22
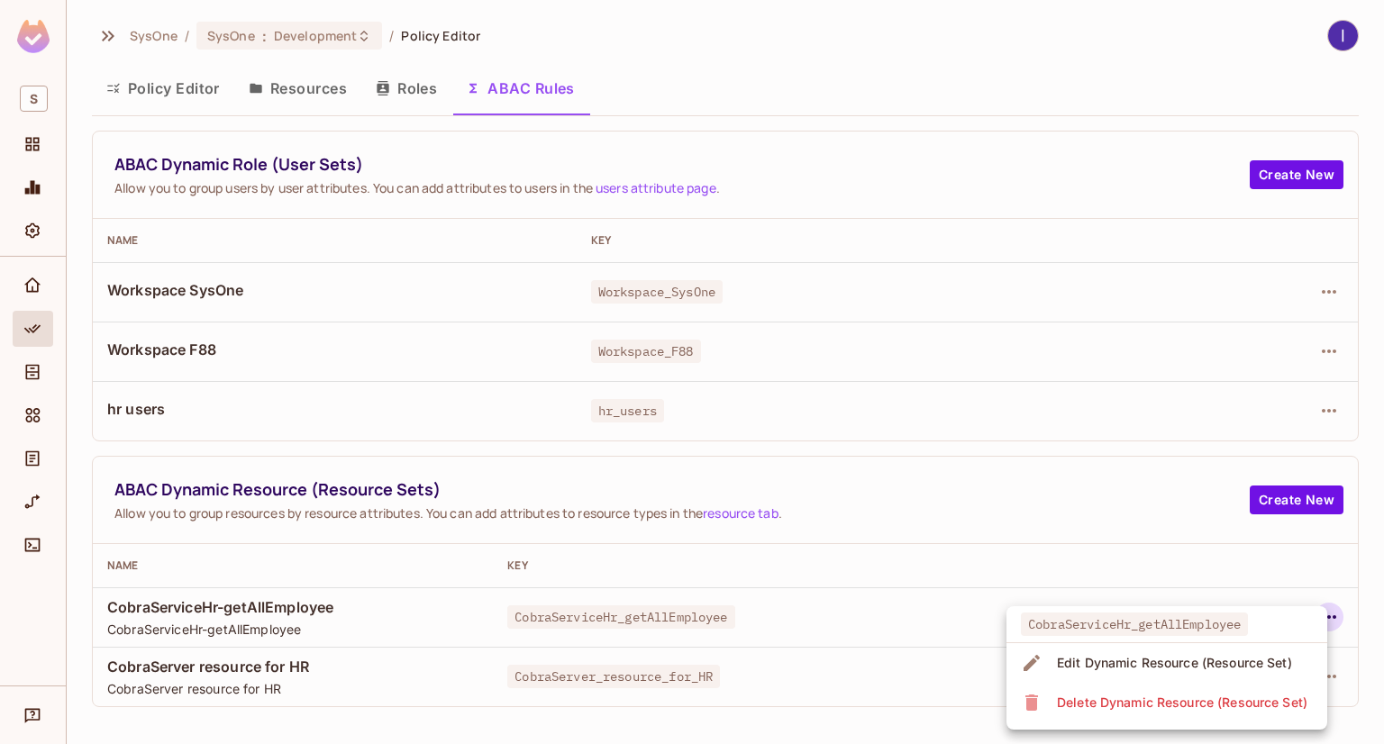
click at [1152, 680] on li "Edit Dynamic Resource (Resource Set)" at bounding box center [1166, 663] width 321 height 40
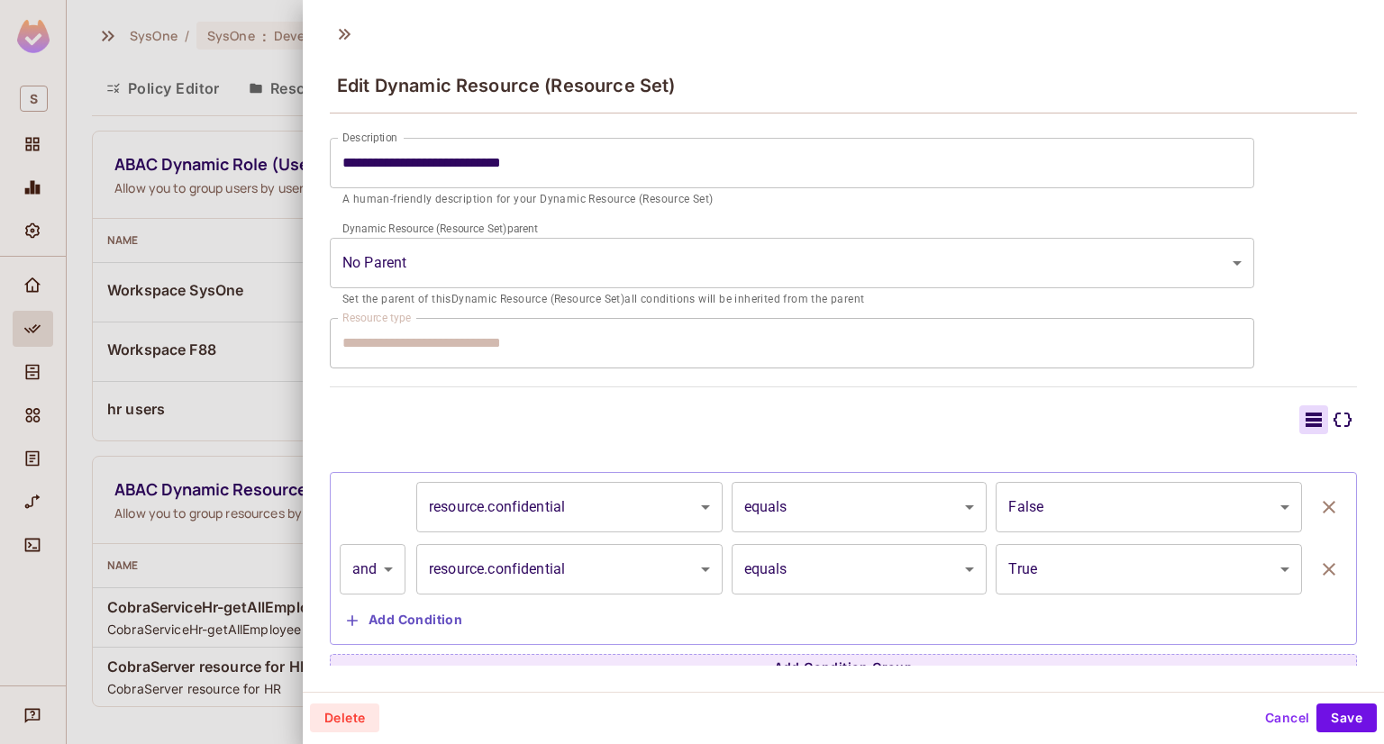
scroll to position [228, 0]
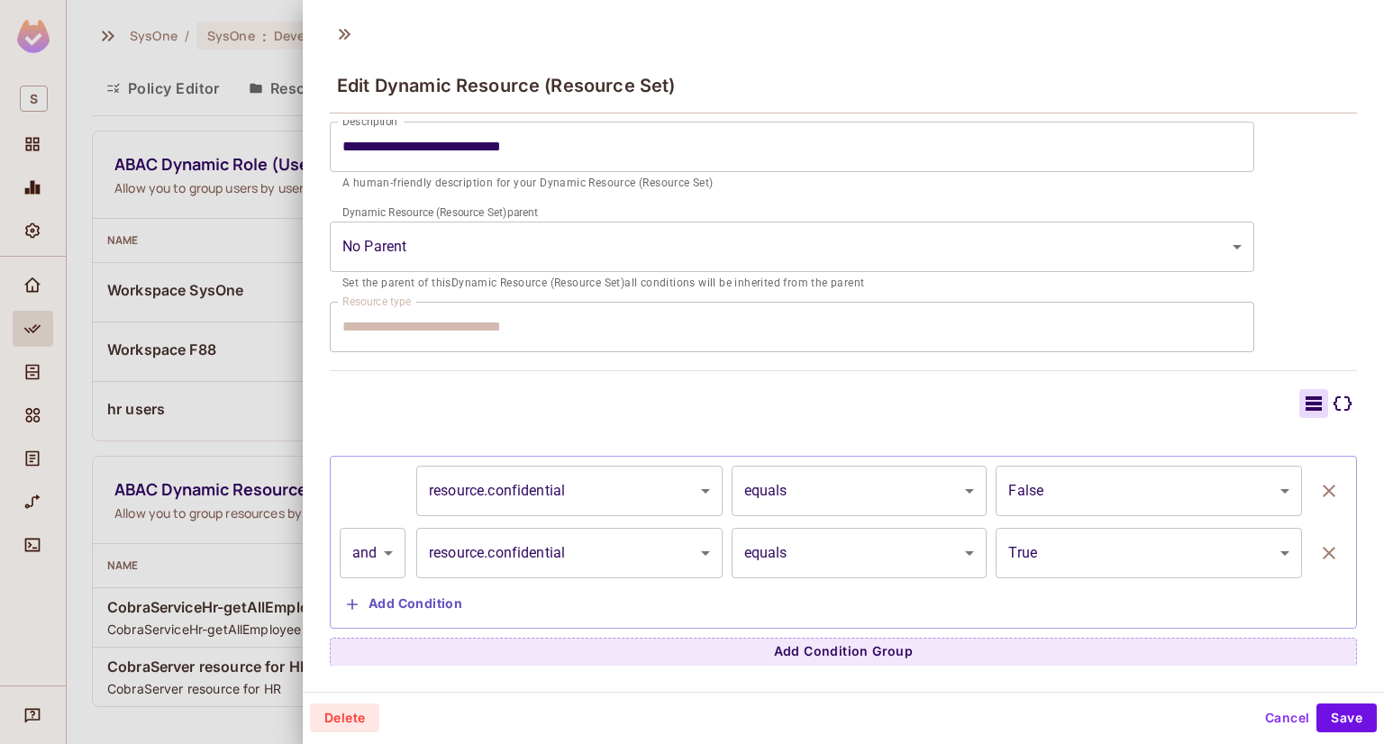
click at [1329, 401] on div at bounding box center [1342, 403] width 29 height 29
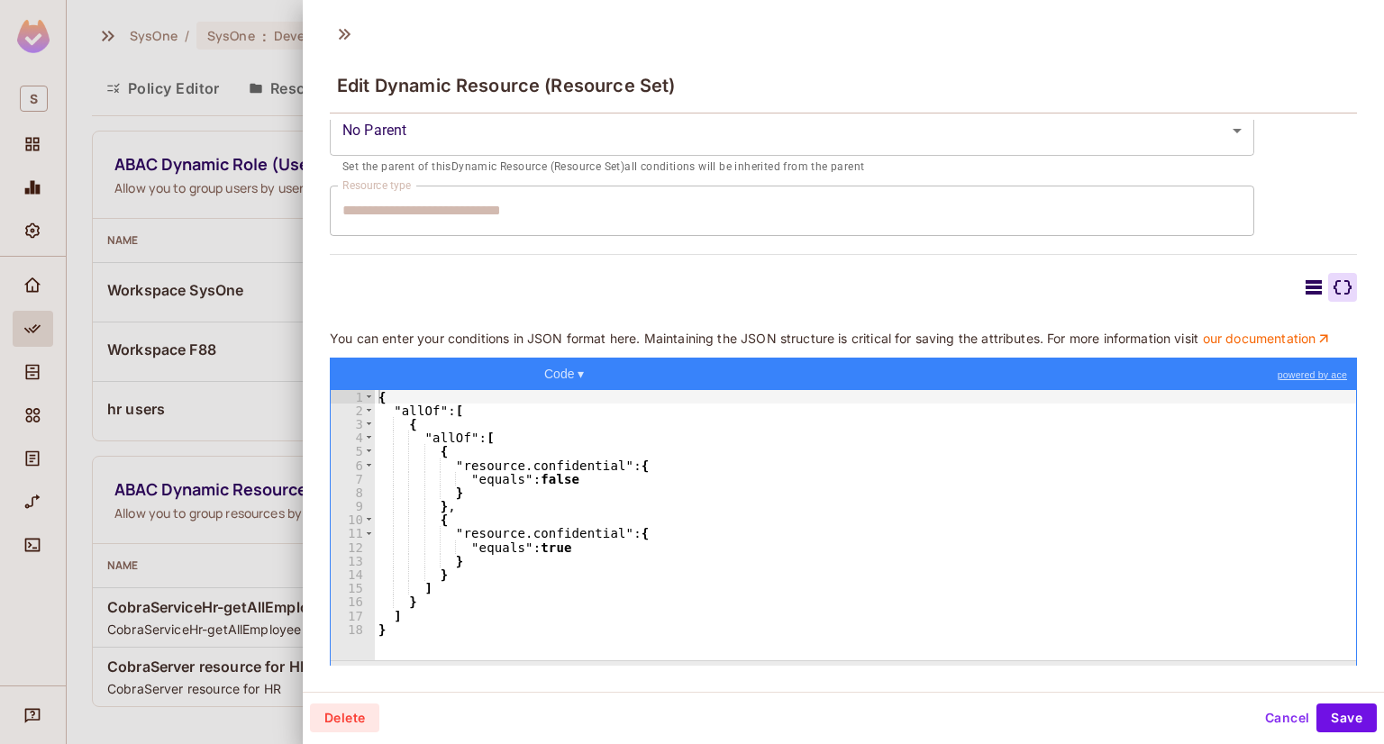
scroll to position [377, 0]
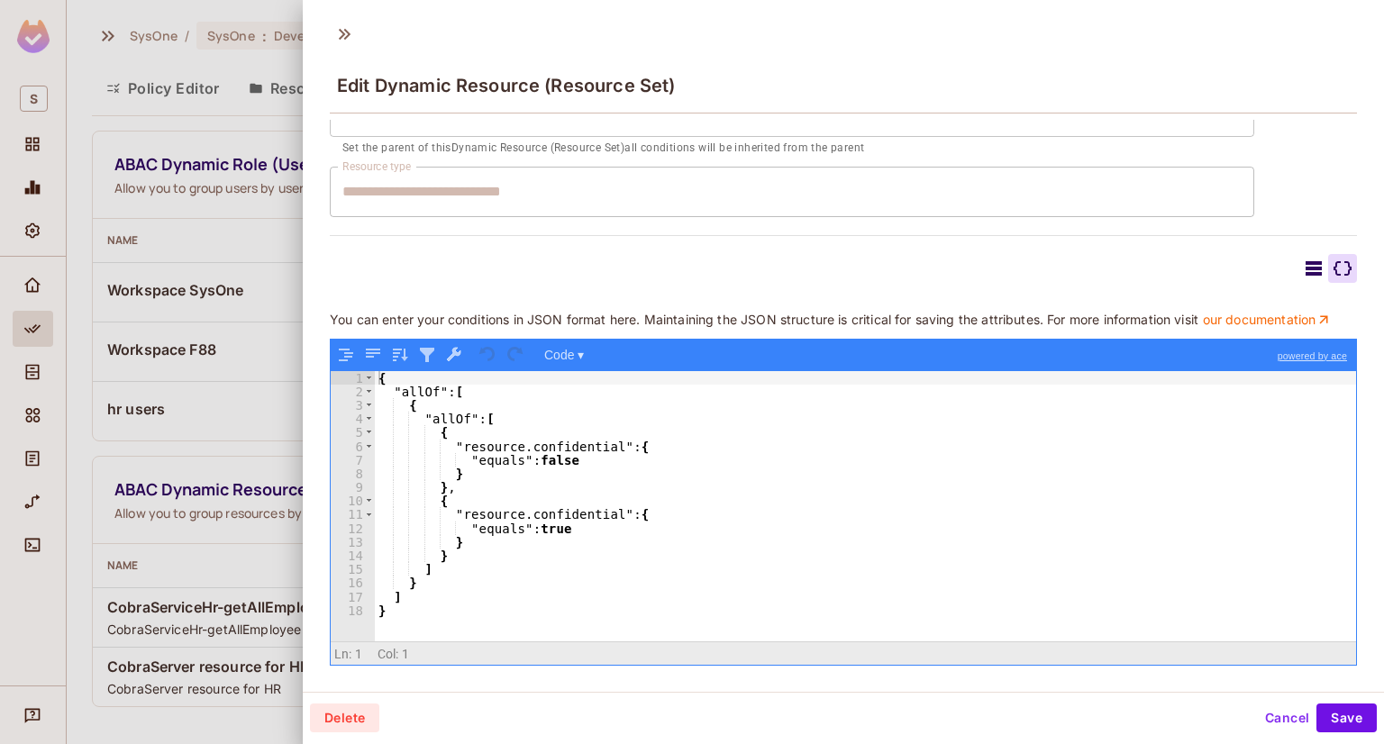
click at [271, 444] on div at bounding box center [692, 372] width 1384 height 744
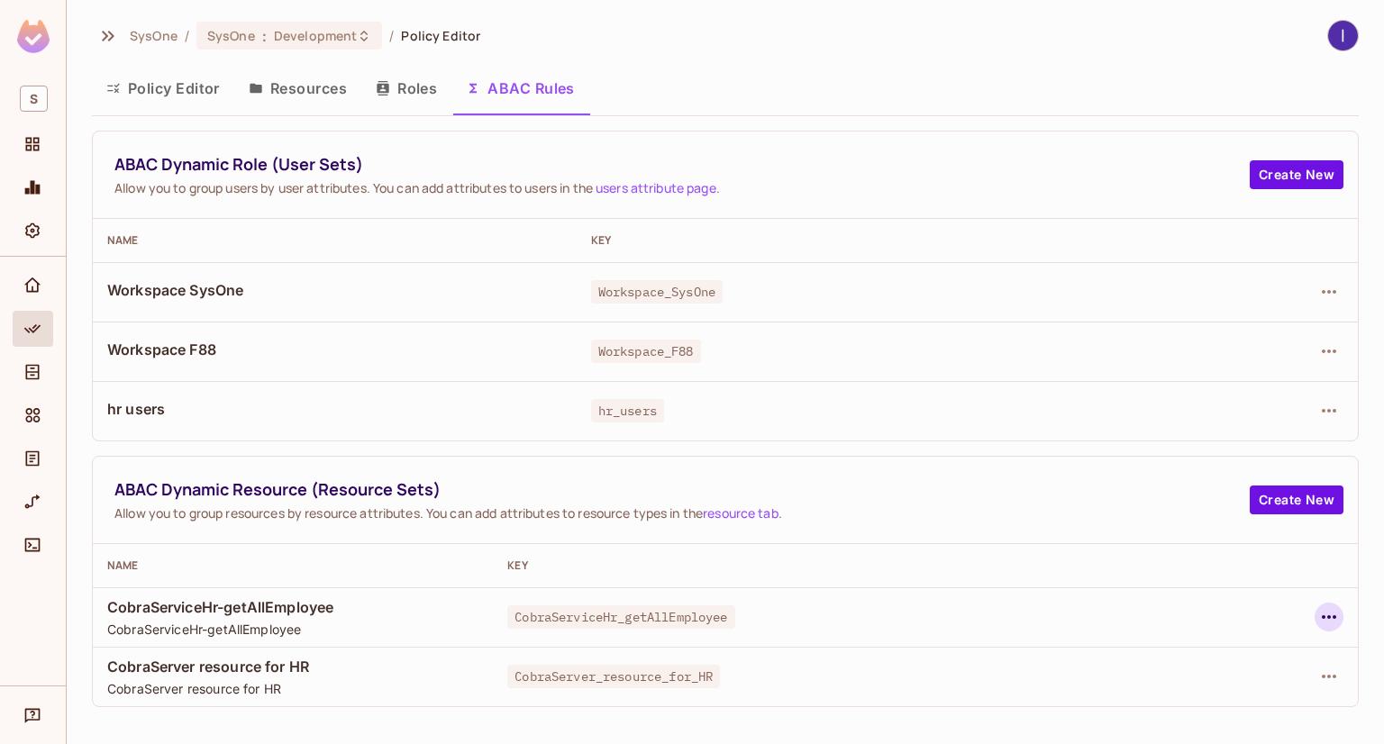
click at [1327, 618] on icon "button" at bounding box center [1329, 617] width 22 height 22
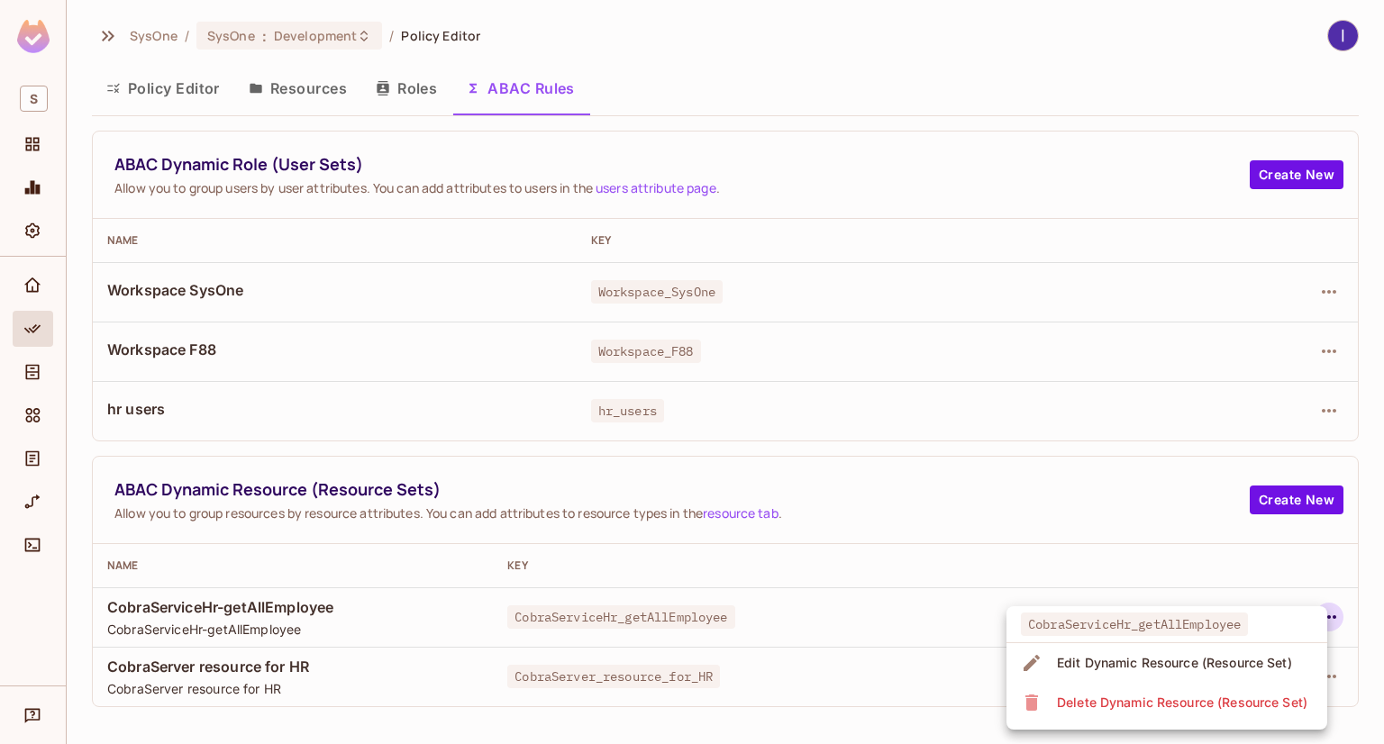
click at [1320, 405] on div at bounding box center [692, 372] width 1384 height 744
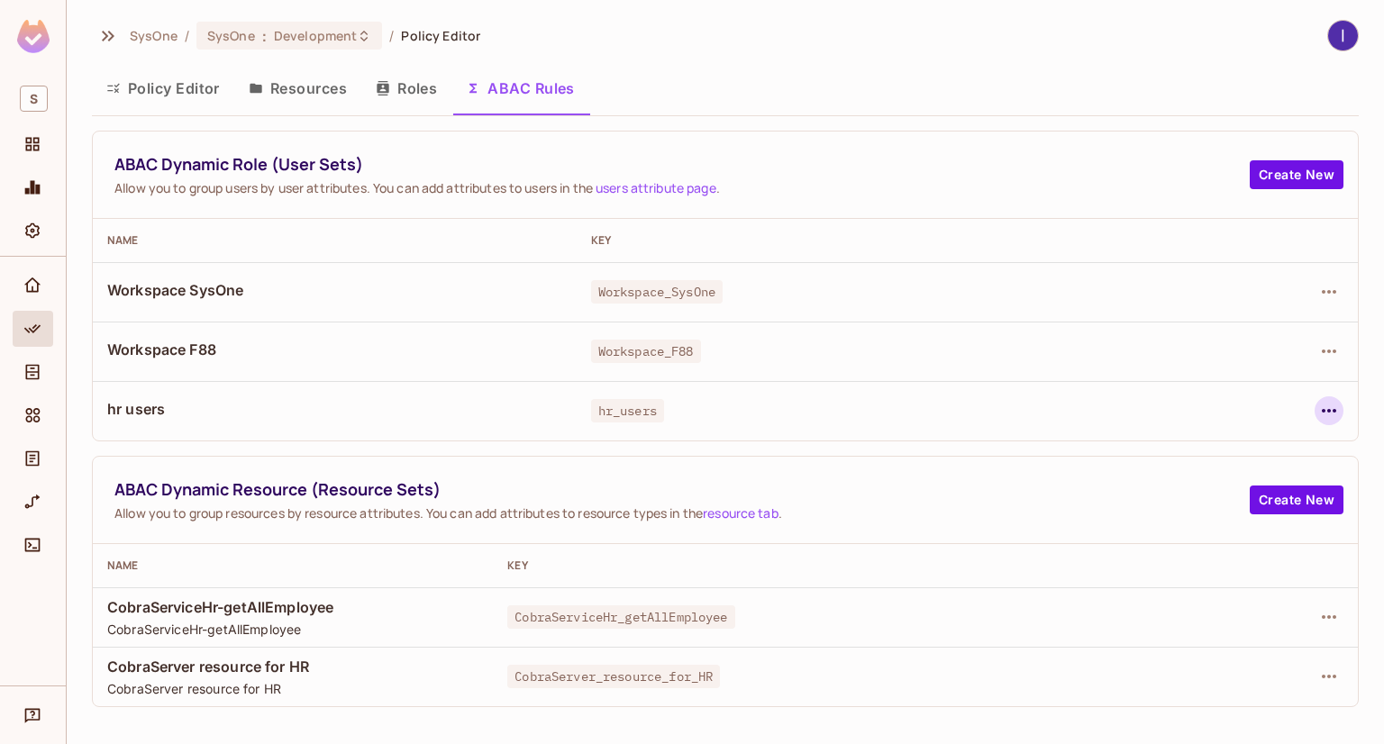
click at [1325, 409] on icon "button" at bounding box center [1329, 411] width 14 height 4
click at [1168, 445] on div "Edit Dynamic Role (User Set)" at bounding box center [1205, 452] width 177 height 18
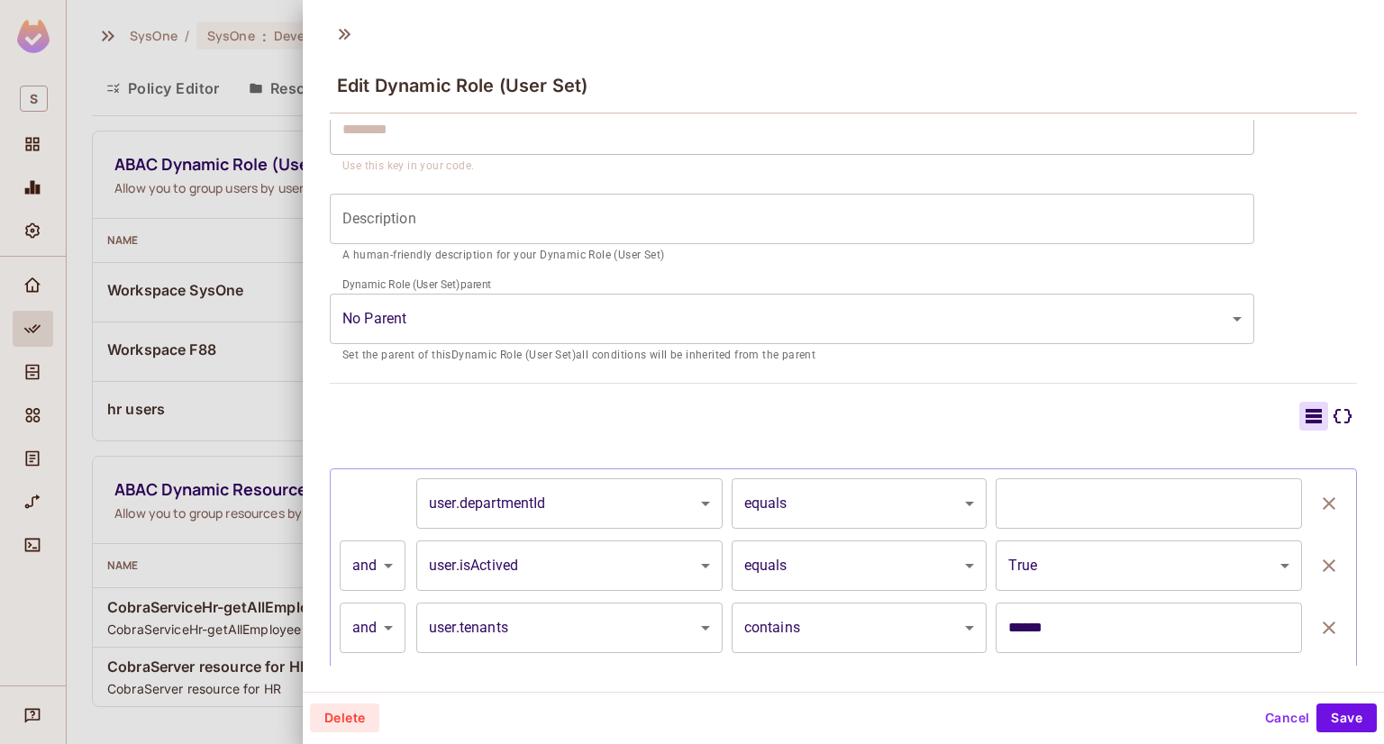
scroll to position [231, 0]
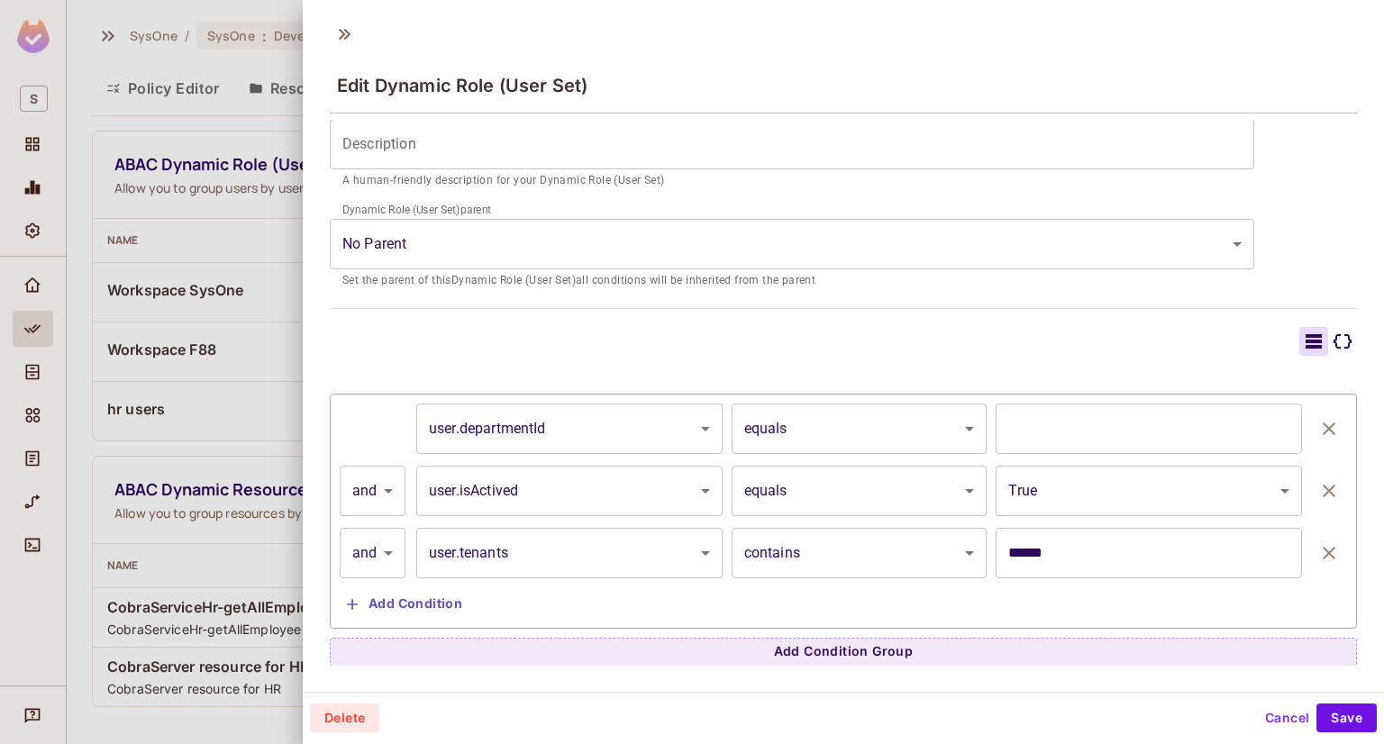
click at [1332, 341] on icon at bounding box center [1343, 342] width 22 height 22
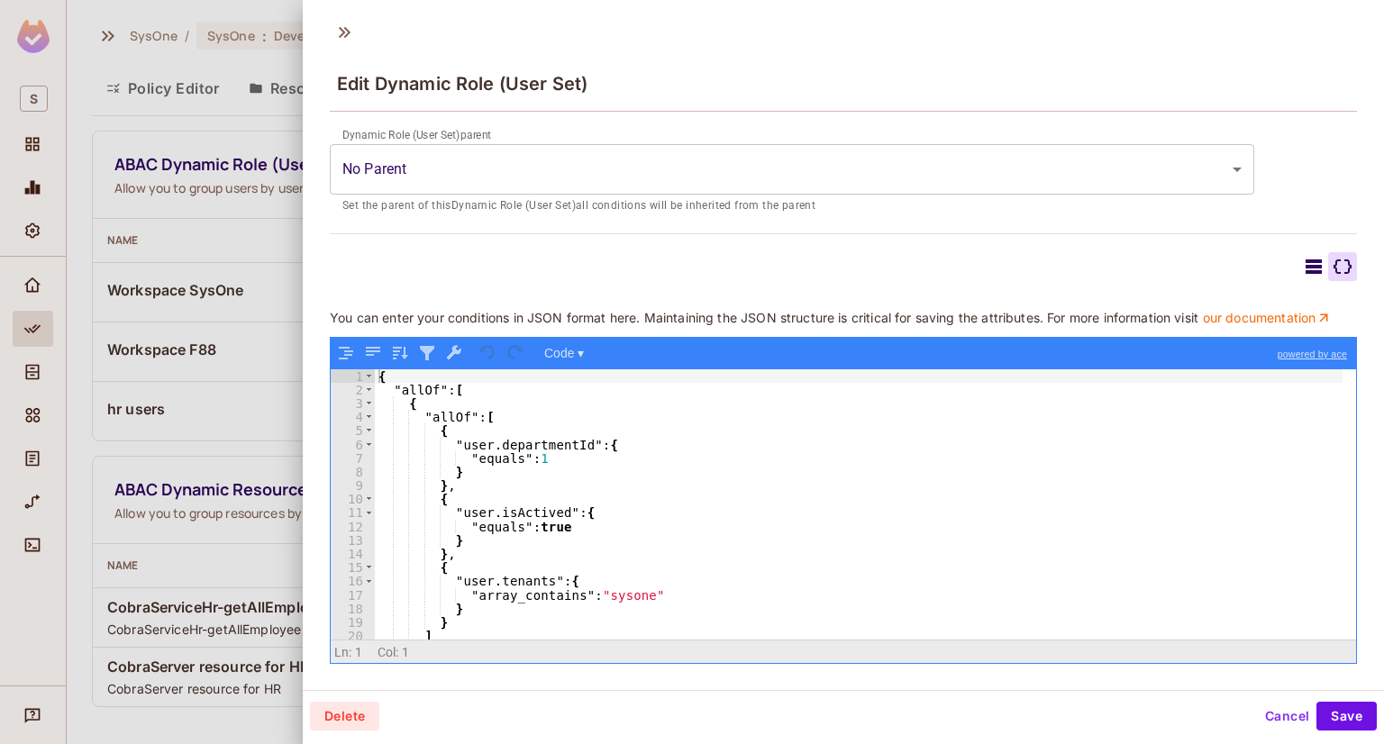
scroll to position [0, 0]
click at [1299, 252] on div at bounding box center [1313, 266] width 29 height 29
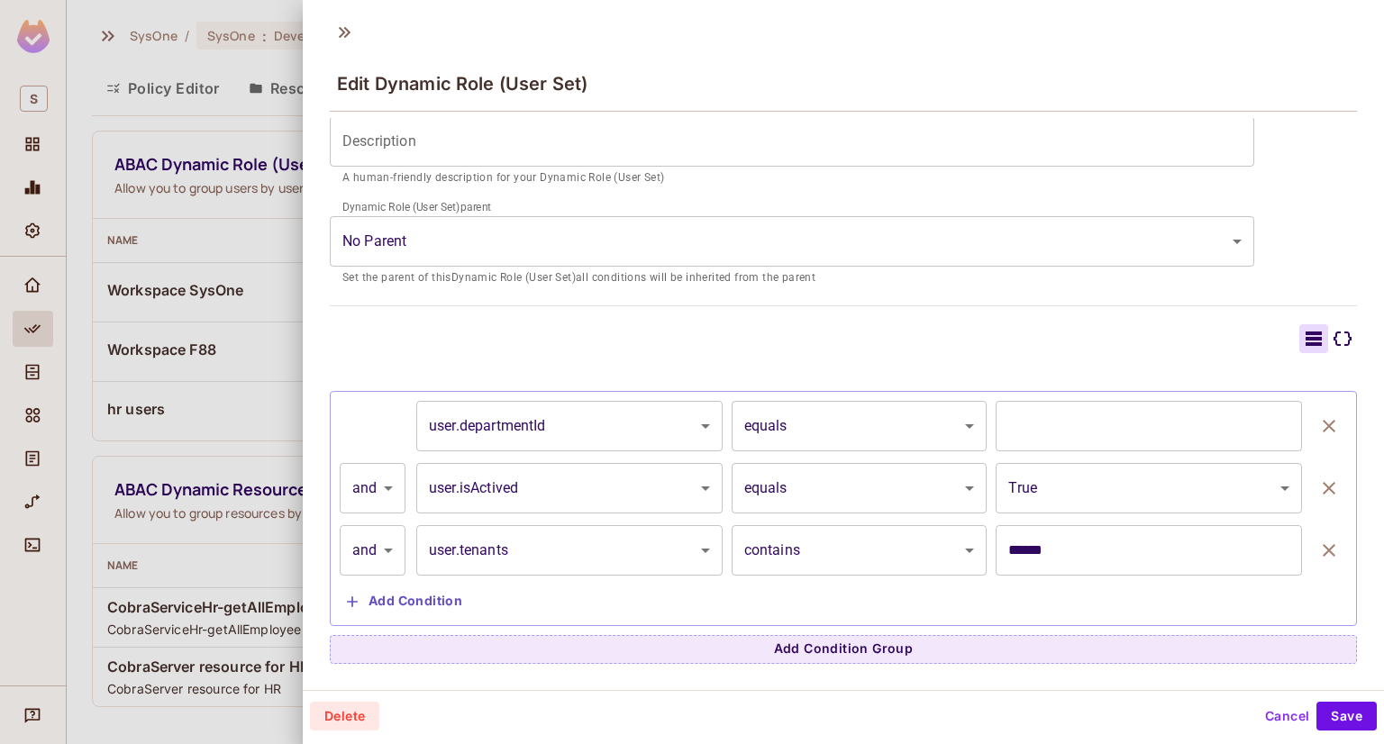
scroll to position [231, 0]
click at [377, 543] on body "S SysOne / SysOne : Development / Policy Editor Policy Editor Resources Roles A…" at bounding box center [692, 372] width 1384 height 744
click at [378, 646] on ul "and or" at bounding box center [373, 613] width 66 height 79
click at [370, 632] on li "or" at bounding box center [373, 630] width 66 height 32
type input "*****"
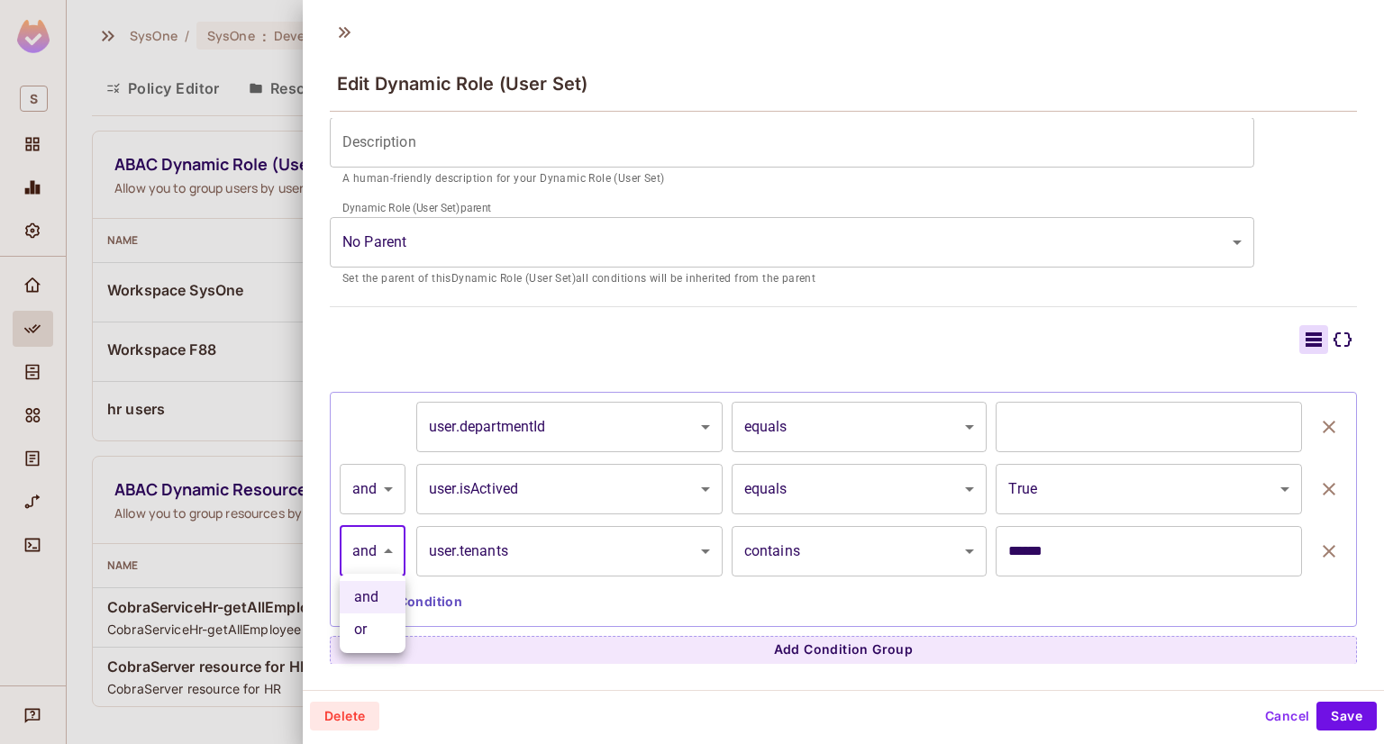
type input "*****"
click at [1332, 335] on icon at bounding box center [1343, 340] width 22 height 22
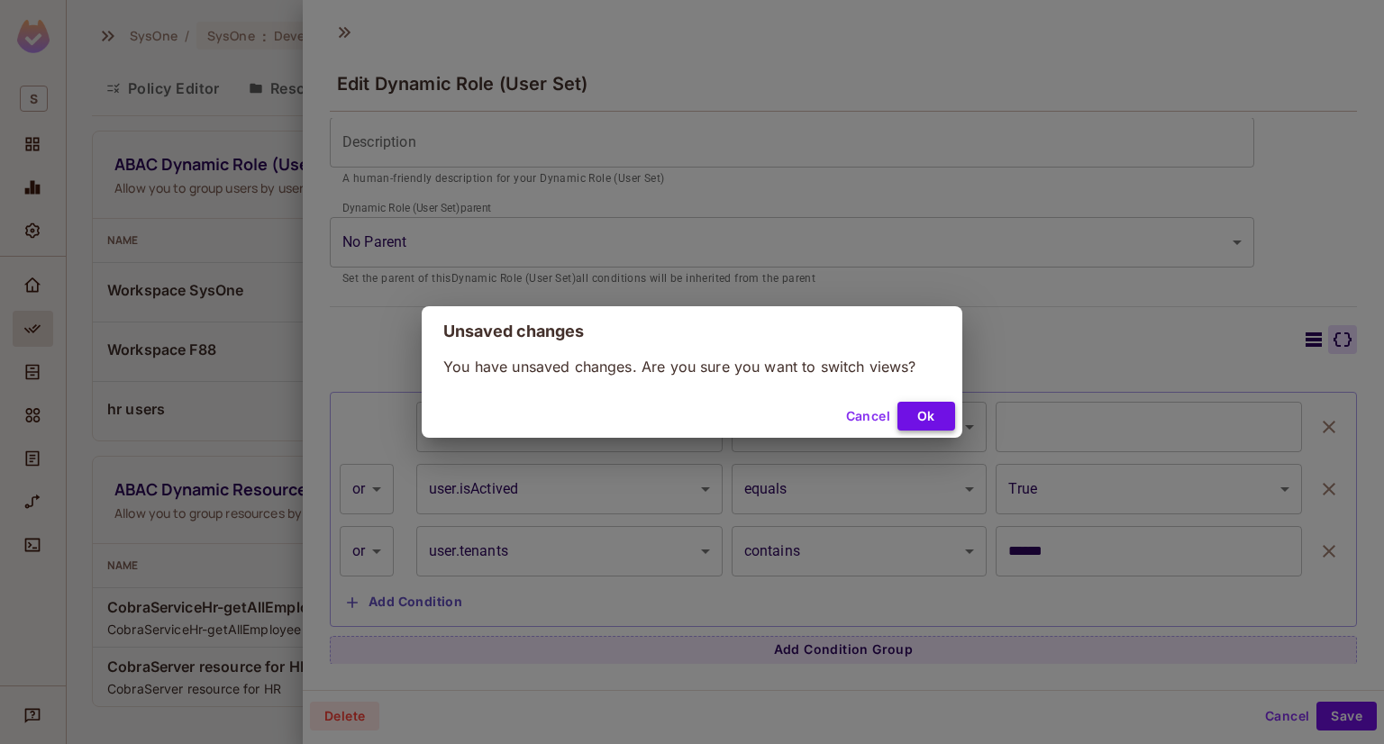
click at [926, 413] on button "Ok" at bounding box center [926, 416] width 58 height 29
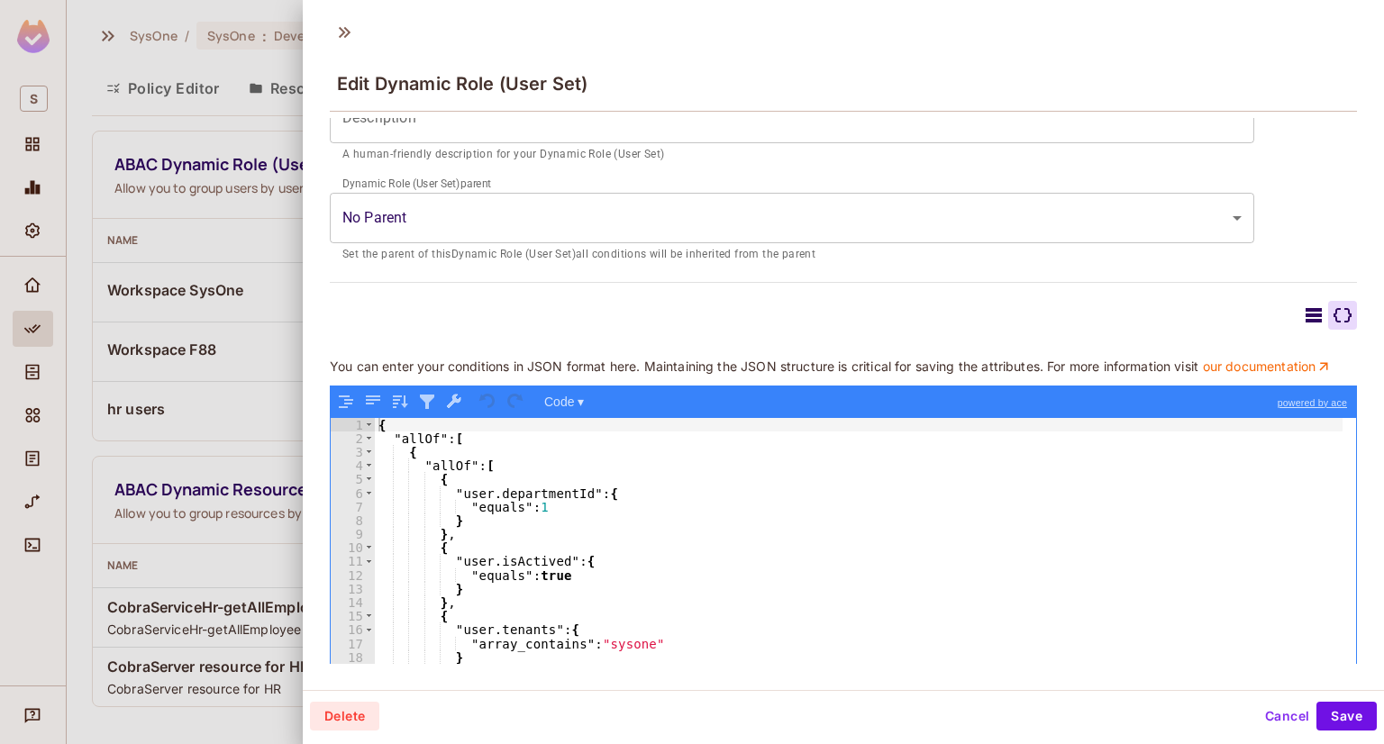
scroll to position [227, 0]
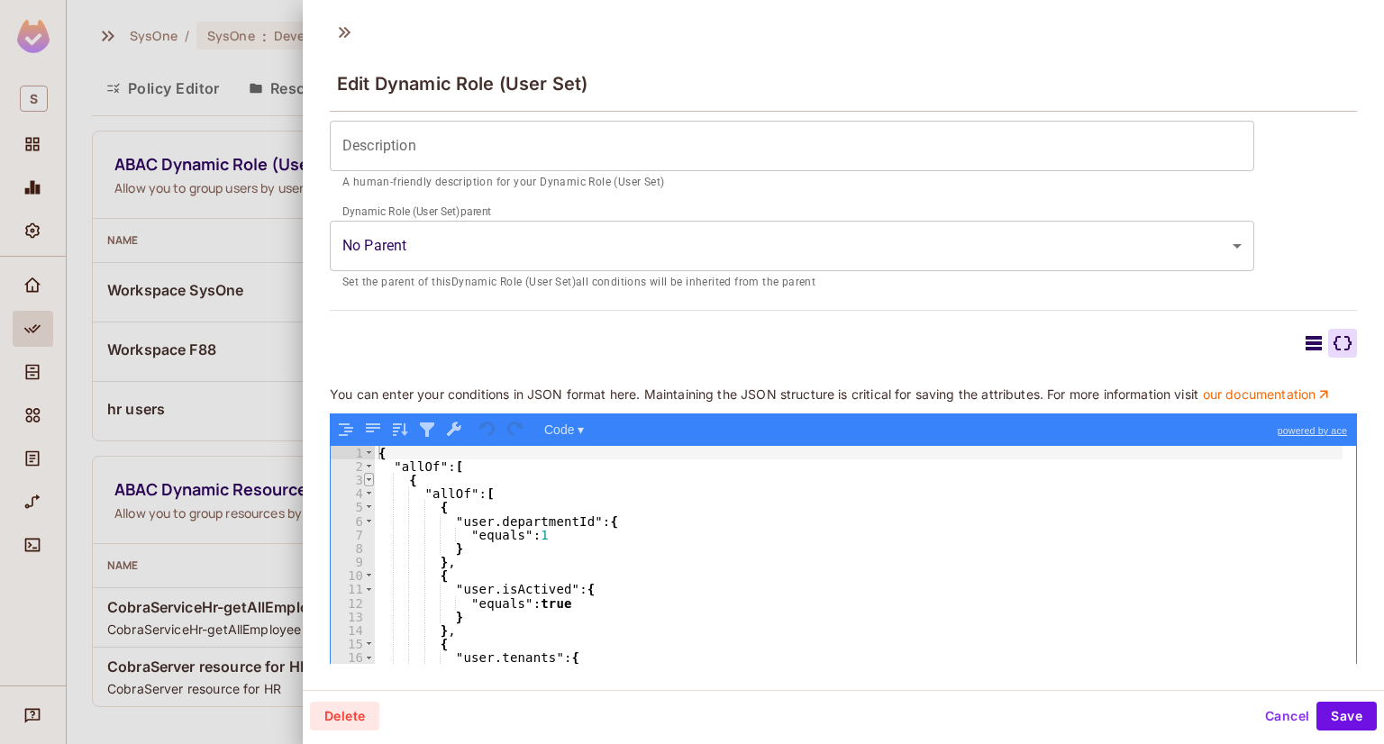
click at [370, 487] on span at bounding box center [369, 480] width 10 height 14
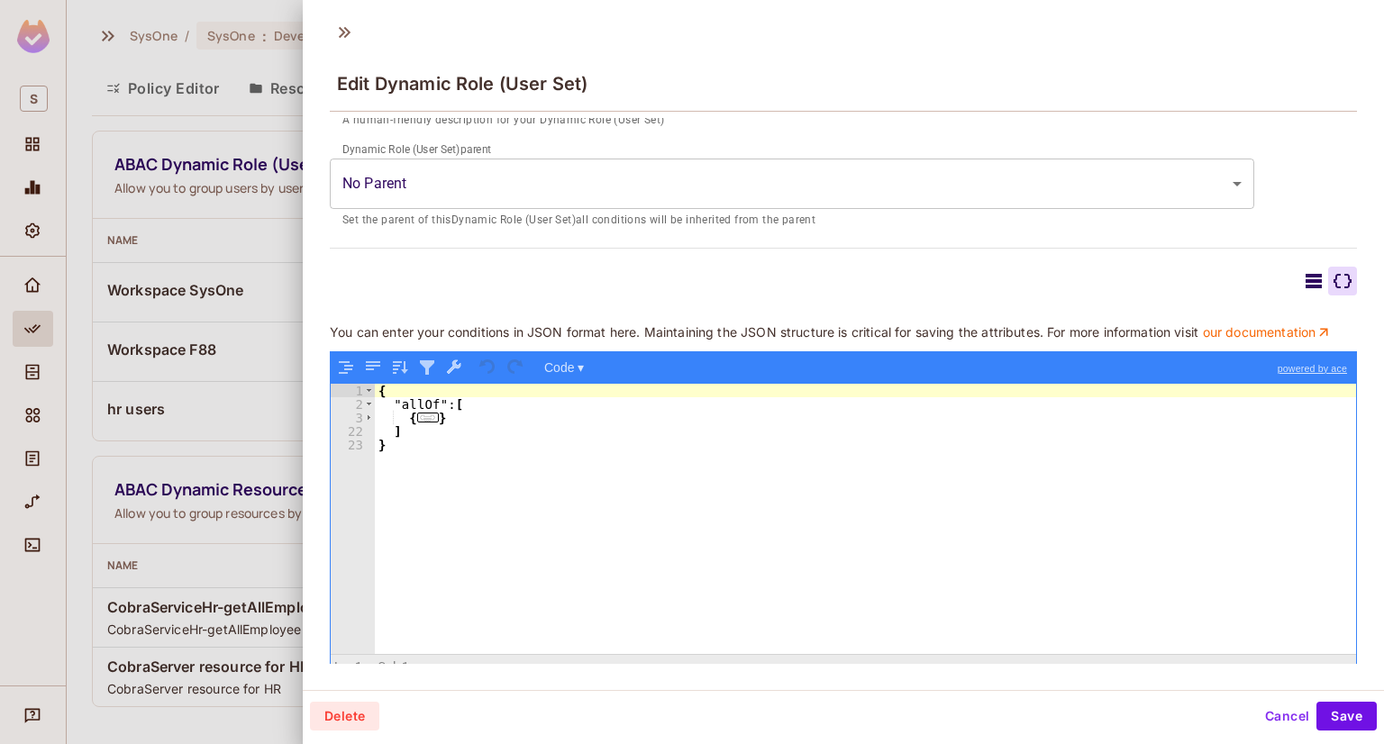
scroll to position [317, 0]
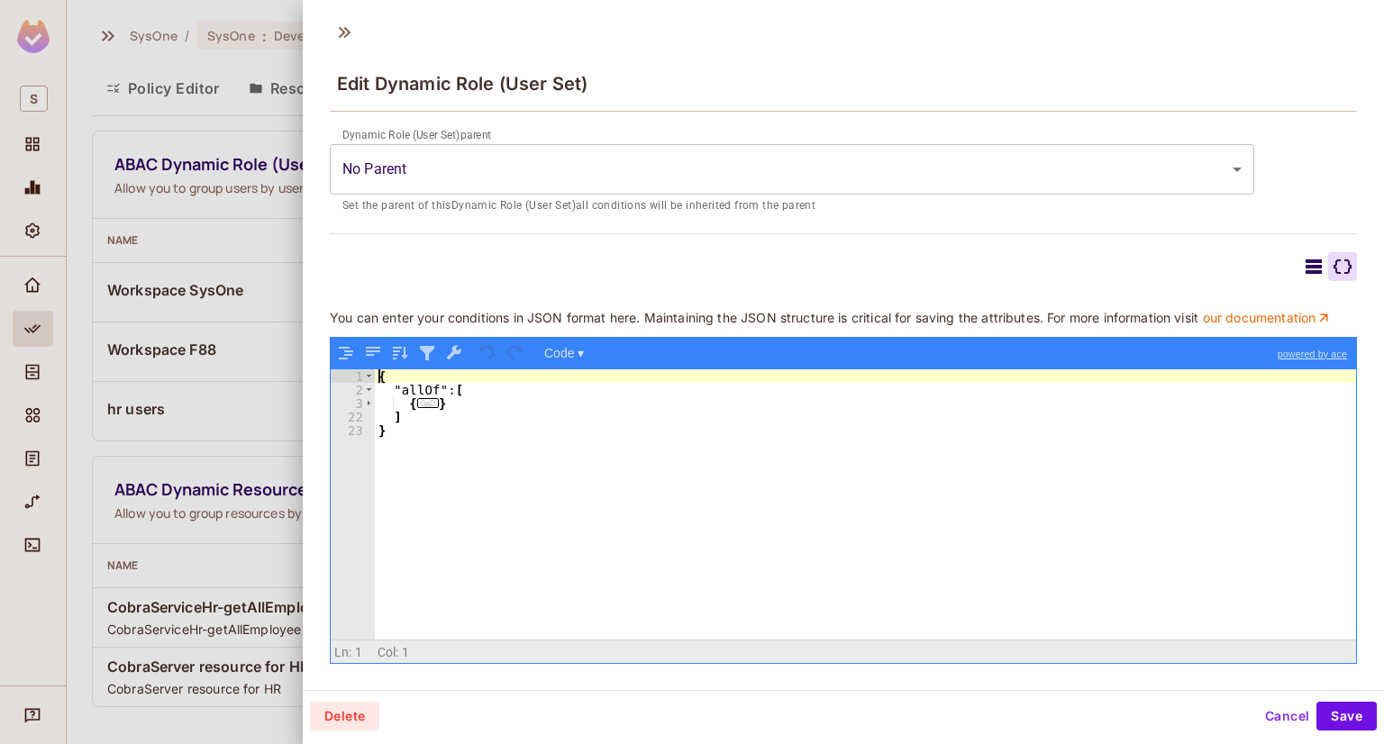
click at [1299, 252] on div at bounding box center [1313, 266] width 29 height 29
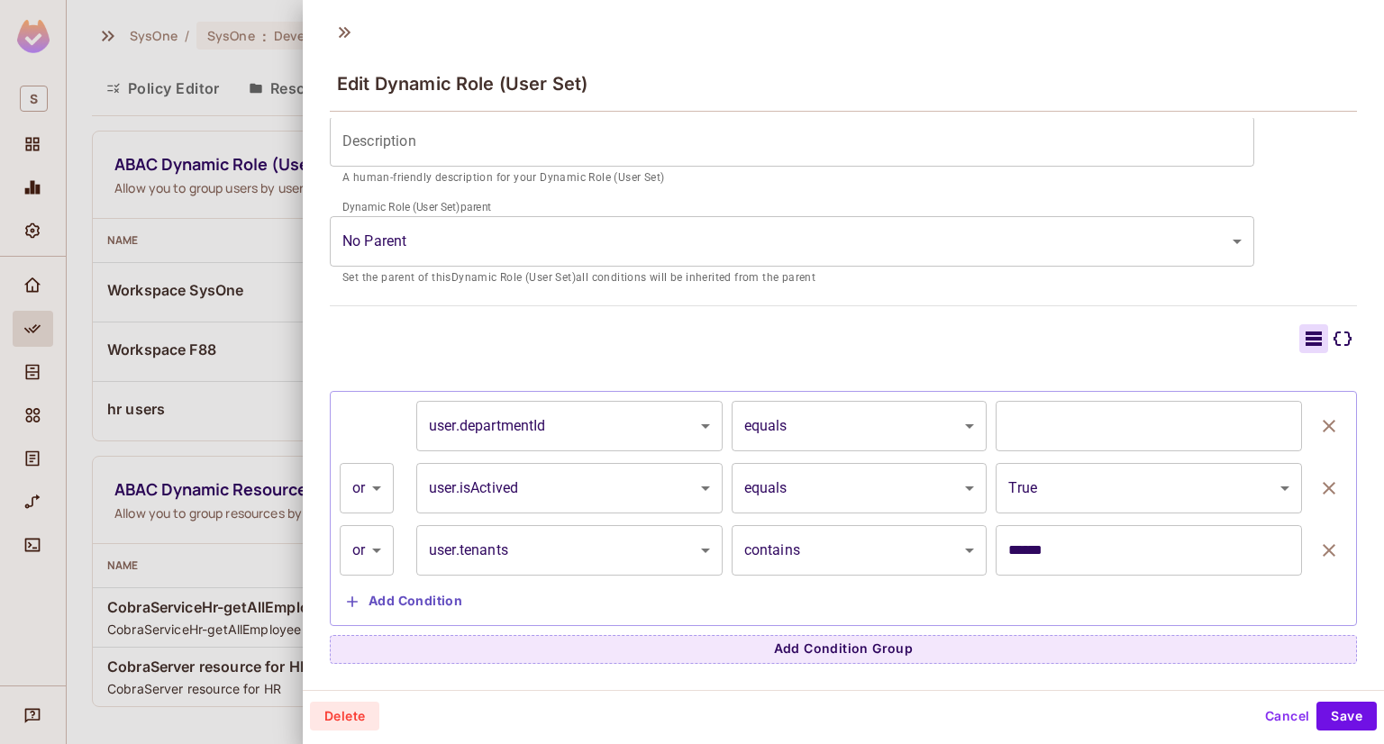
scroll to position [231, 0]
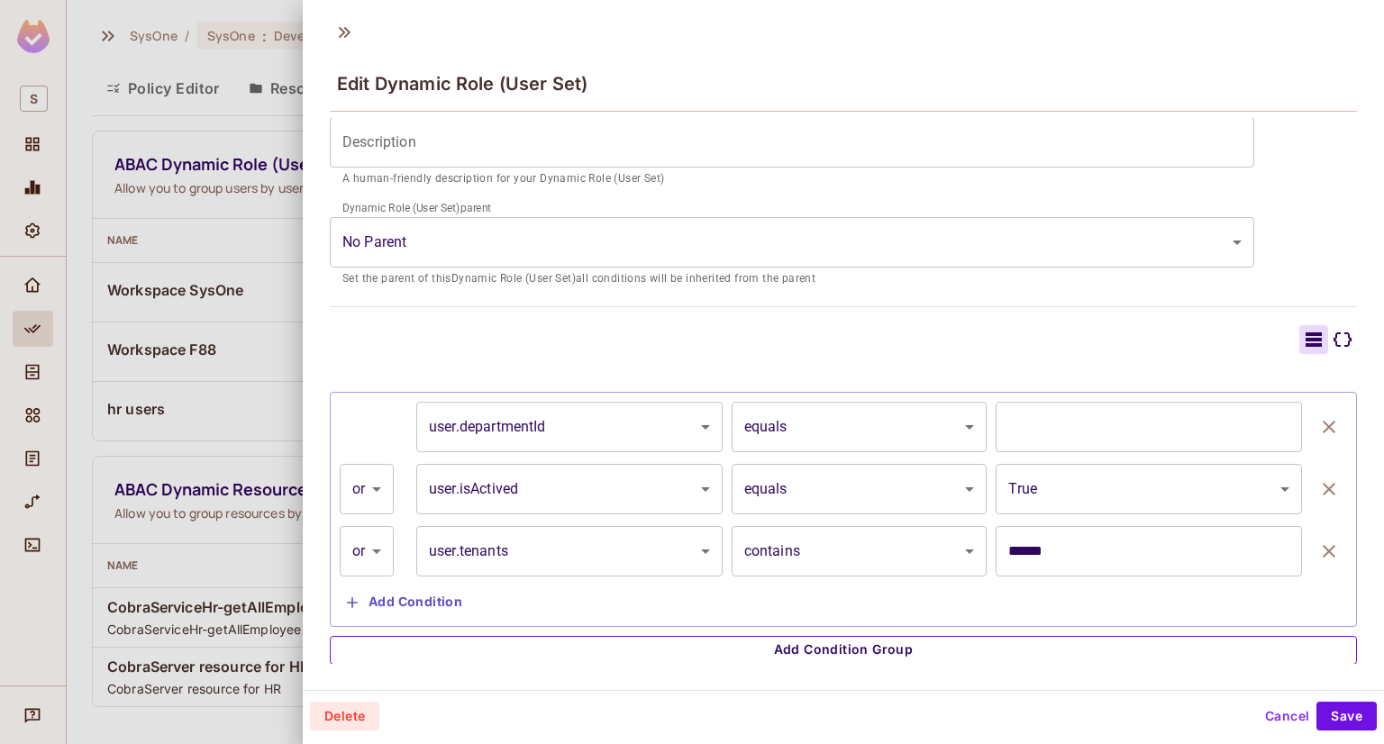
click at [851, 644] on button "Add Condition Group" at bounding box center [843, 650] width 1027 height 29
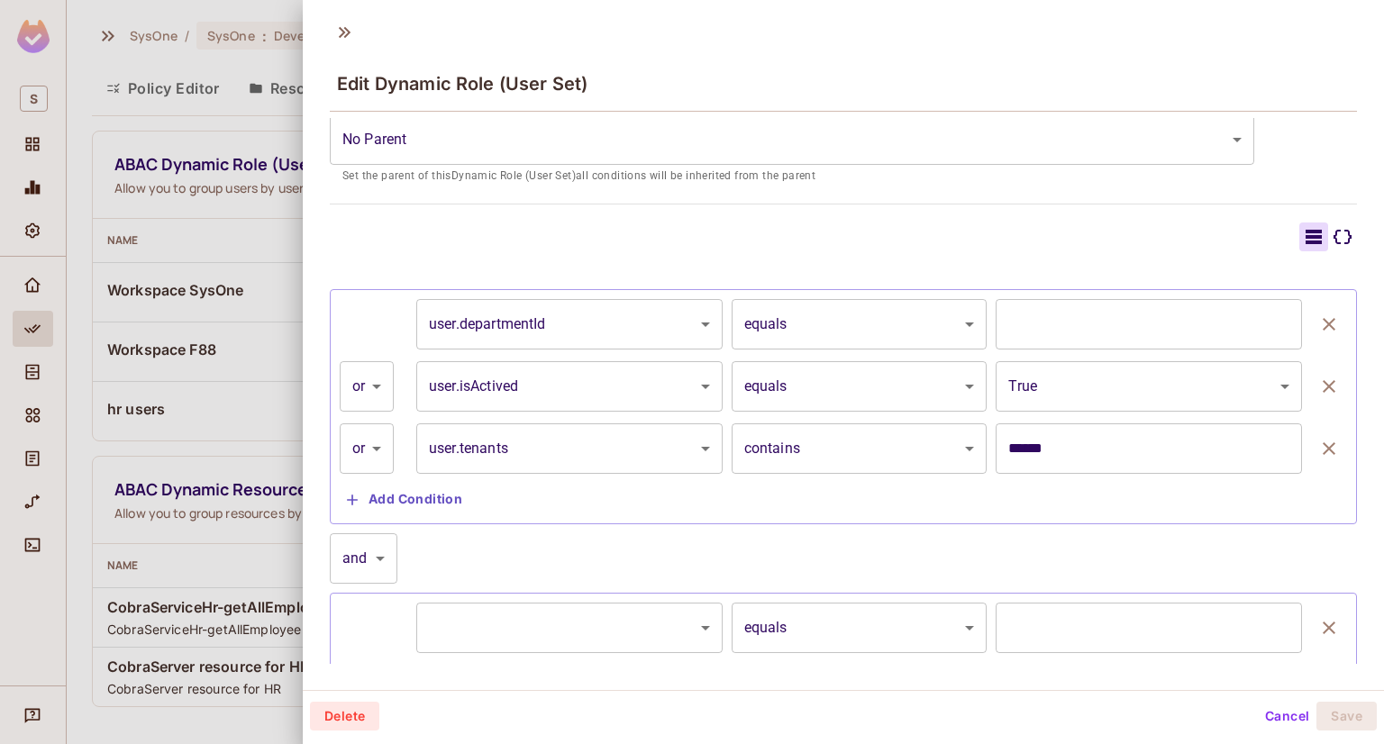
scroll to position [410, 0]
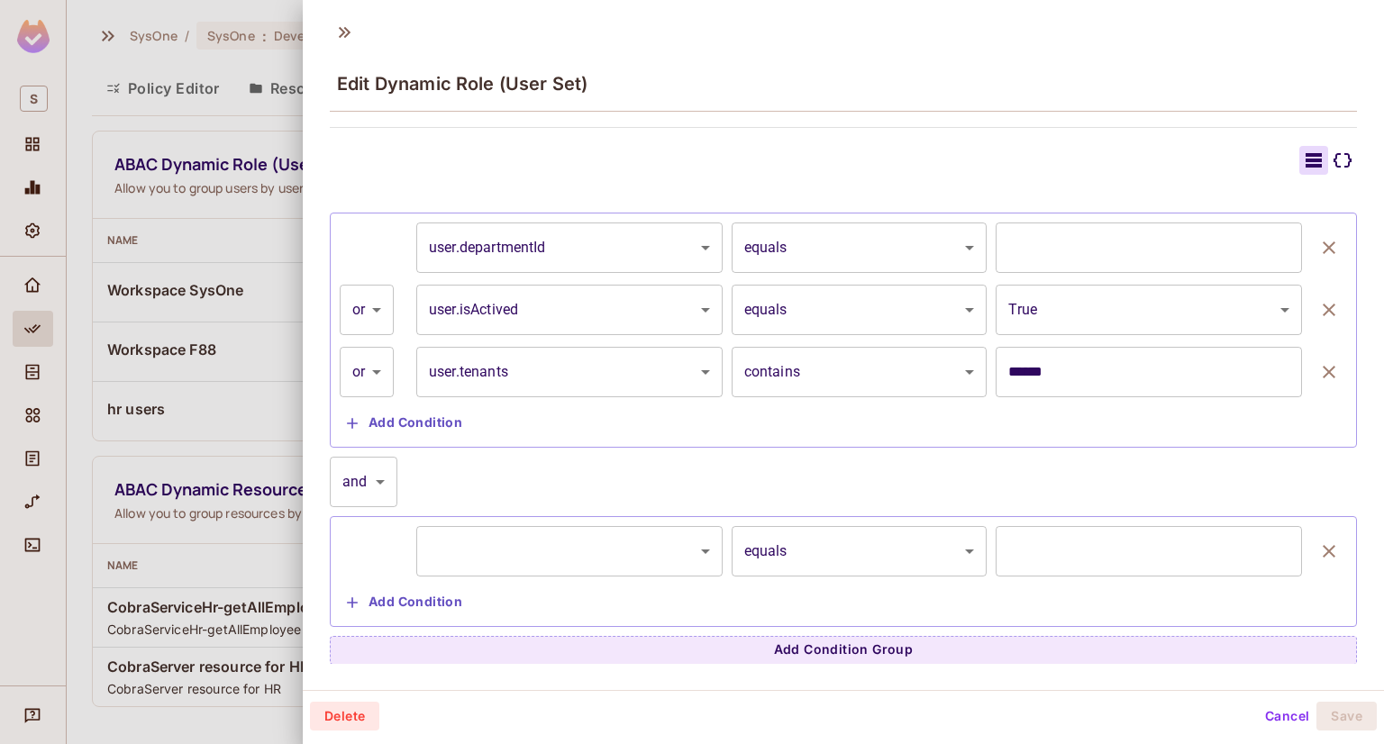
click at [679, 548] on body "S SysOne / SysOne : Development / Policy Editor Policy Editor Resources Roles A…" at bounding box center [692, 372] width 1384 height 744
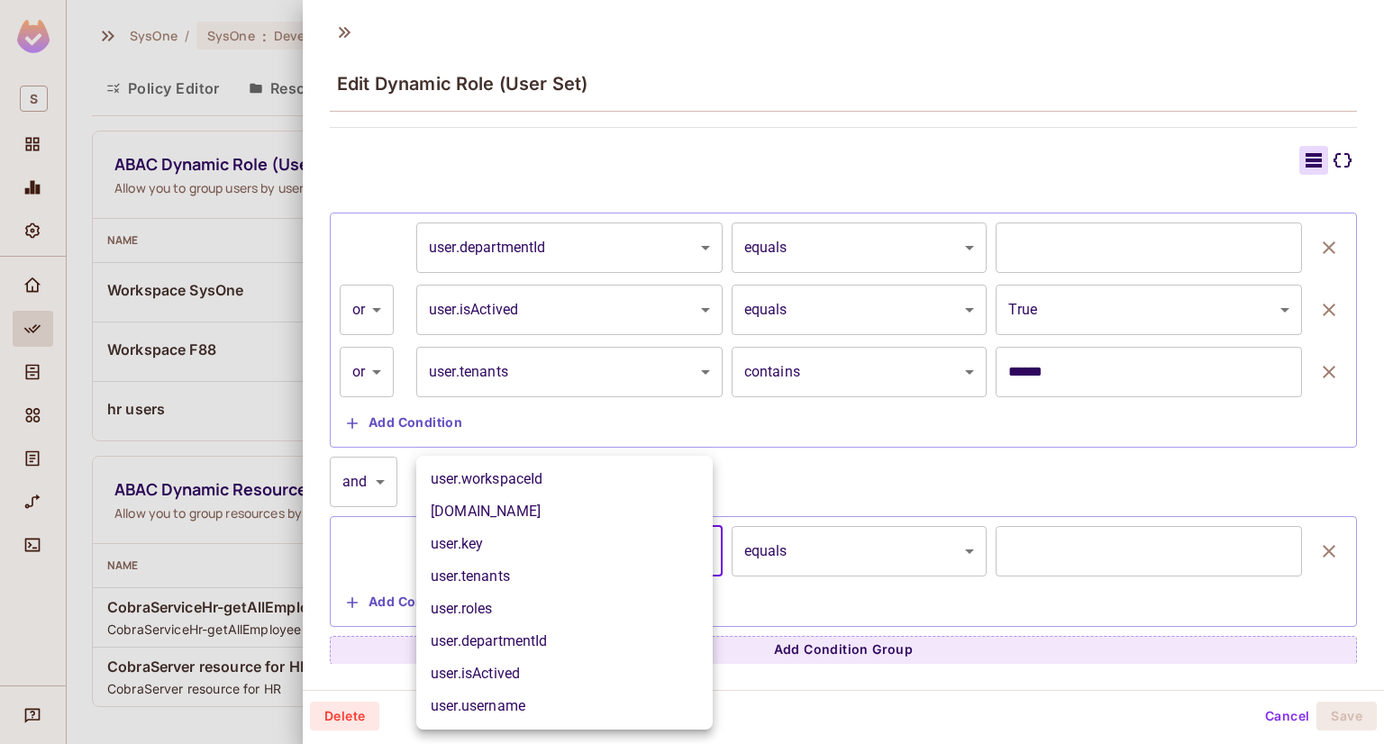
click at [861, 448] on div at bounding box center [692, 372] width 1384 height 744
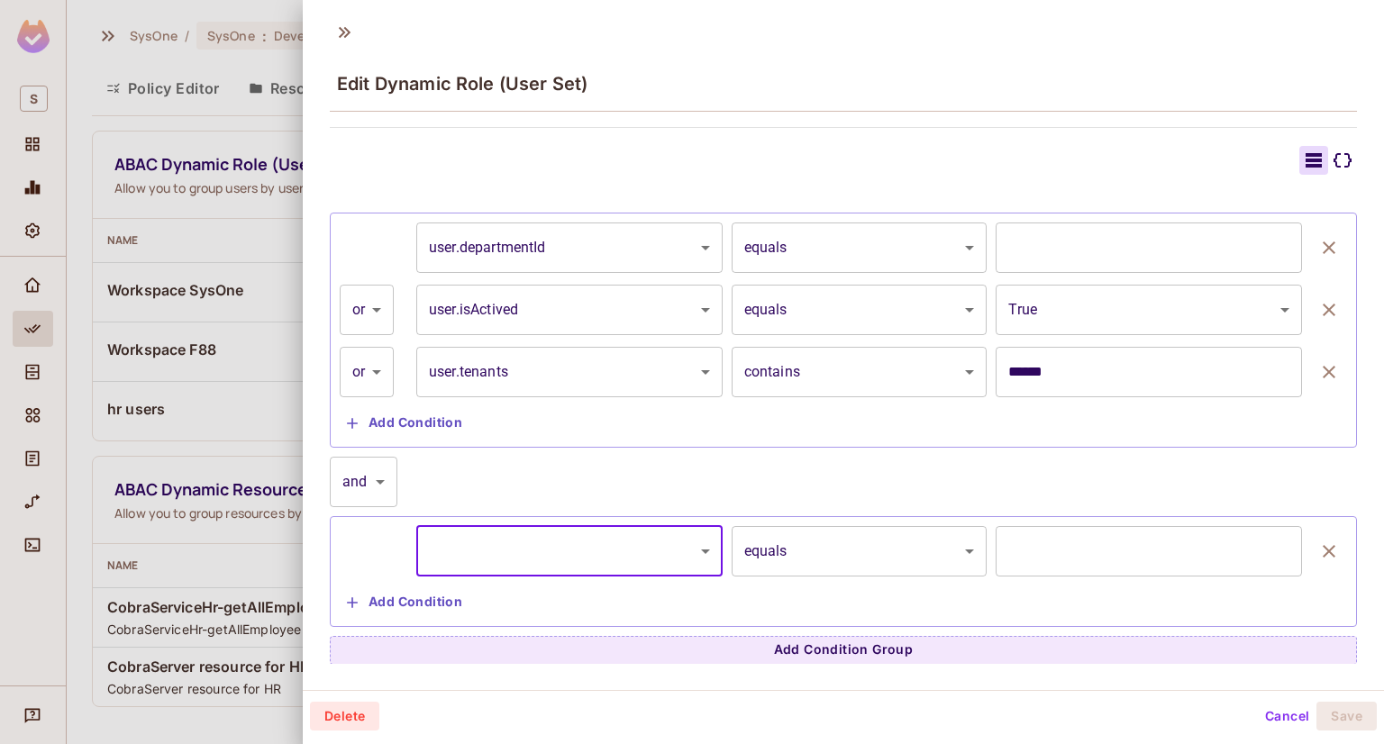
click at [688, 246] on body "S SysOne / SysOne : Development / Policy Editor Policy Editor Resources Roles A…" at bounding box center [692, 372] width 1384 height 744
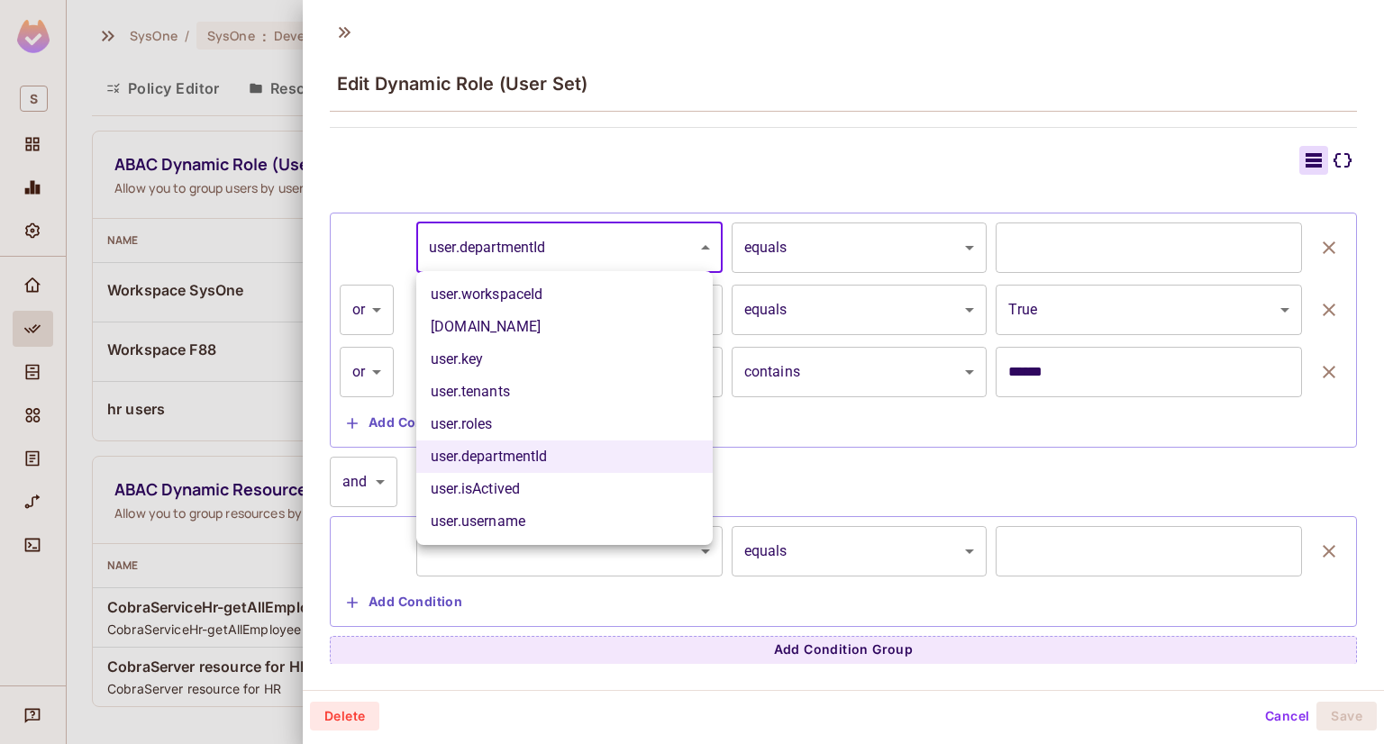
click at [909, 464] on div at bounding box center [692, 372] width 1384 height 744
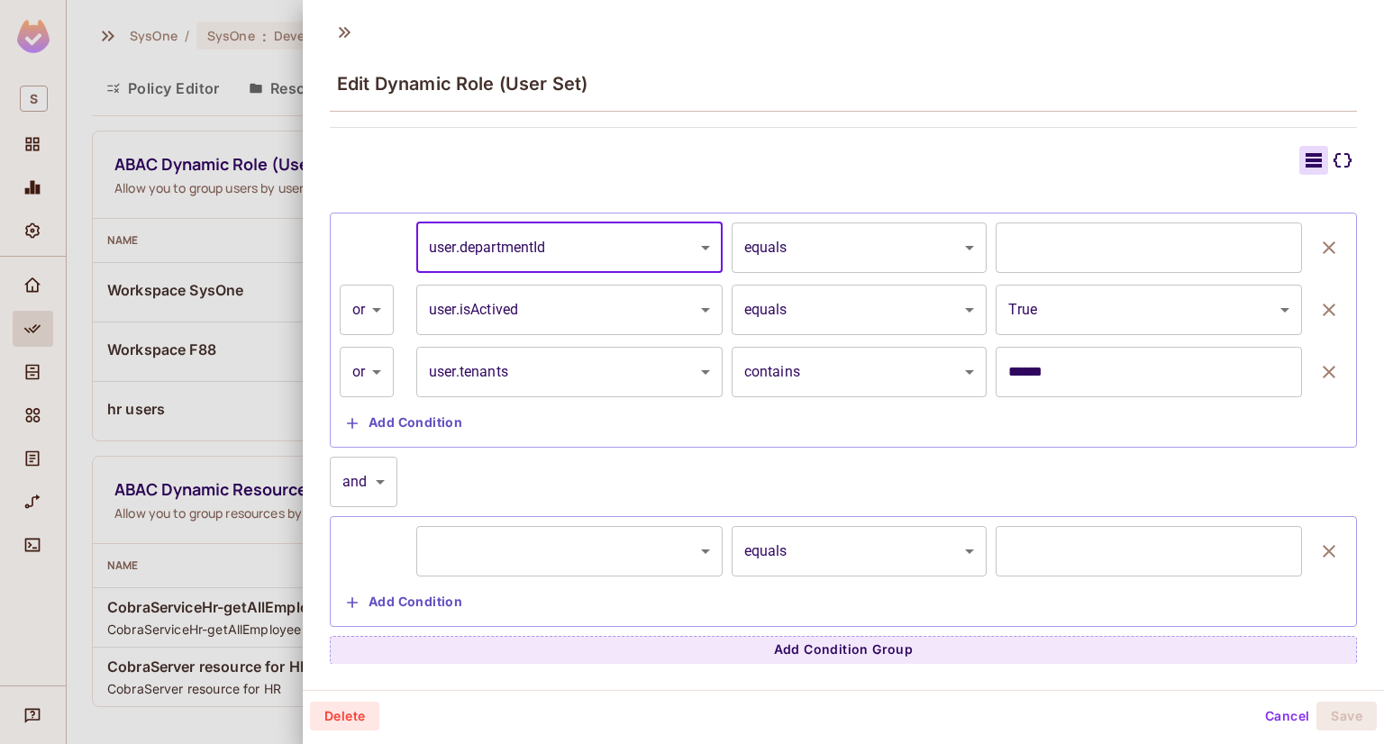
click at [715, 562] on div "​ ********* ​ equals ****** ​ ​" at bounding box center [843, 551] width 1007 height 50
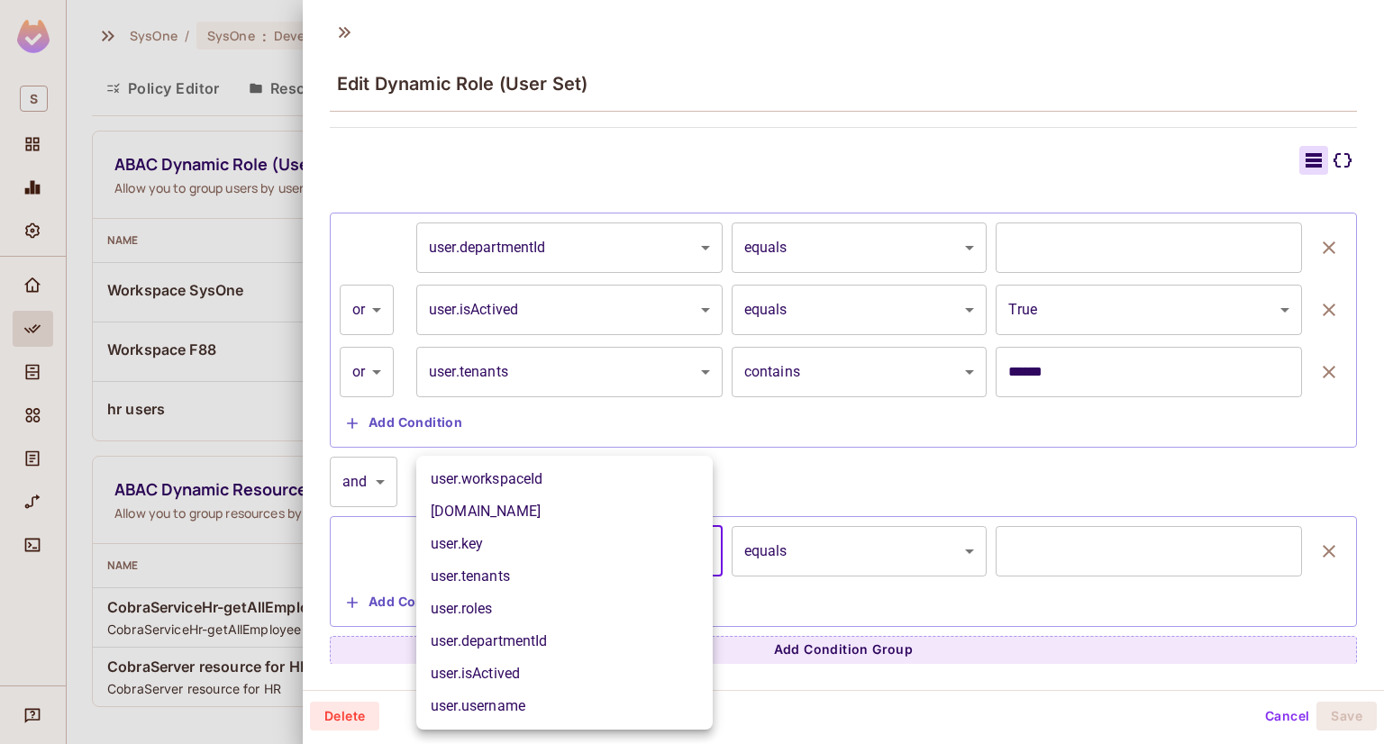
click at [692, 556] on body "S SysOne / SysOne : Development / Policy Editor Policy Editor Resources Roles A…" at bounding box center [692, 372] width 1384 height 744
click at [519, 562] on li "user.tenants" at bounding box center [564, 576] width 296 height 32
type input "**********"
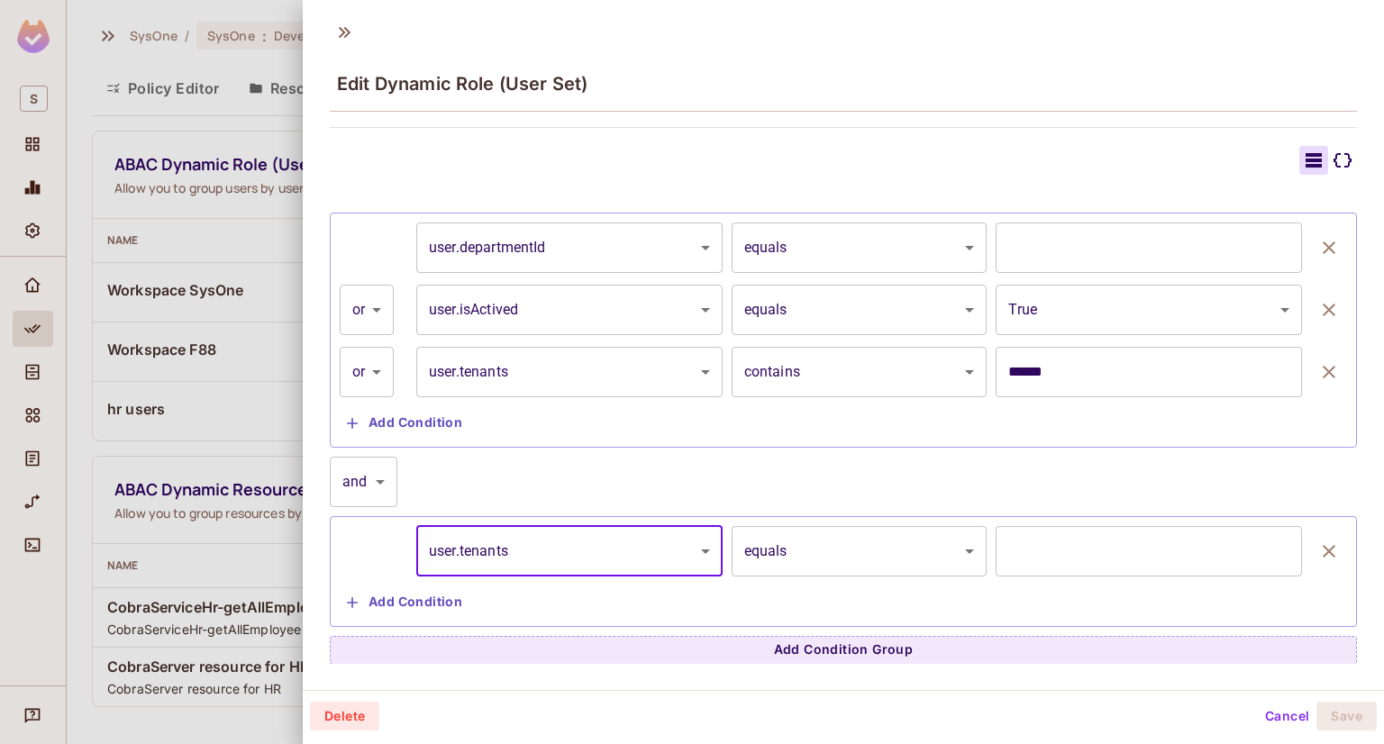
click at [924, 544] on body "S SysOne / SysOne : Development / Policy Editor Policy Editor Resources Roles A…" at bounding box center [692, 372] width 1384 height 744
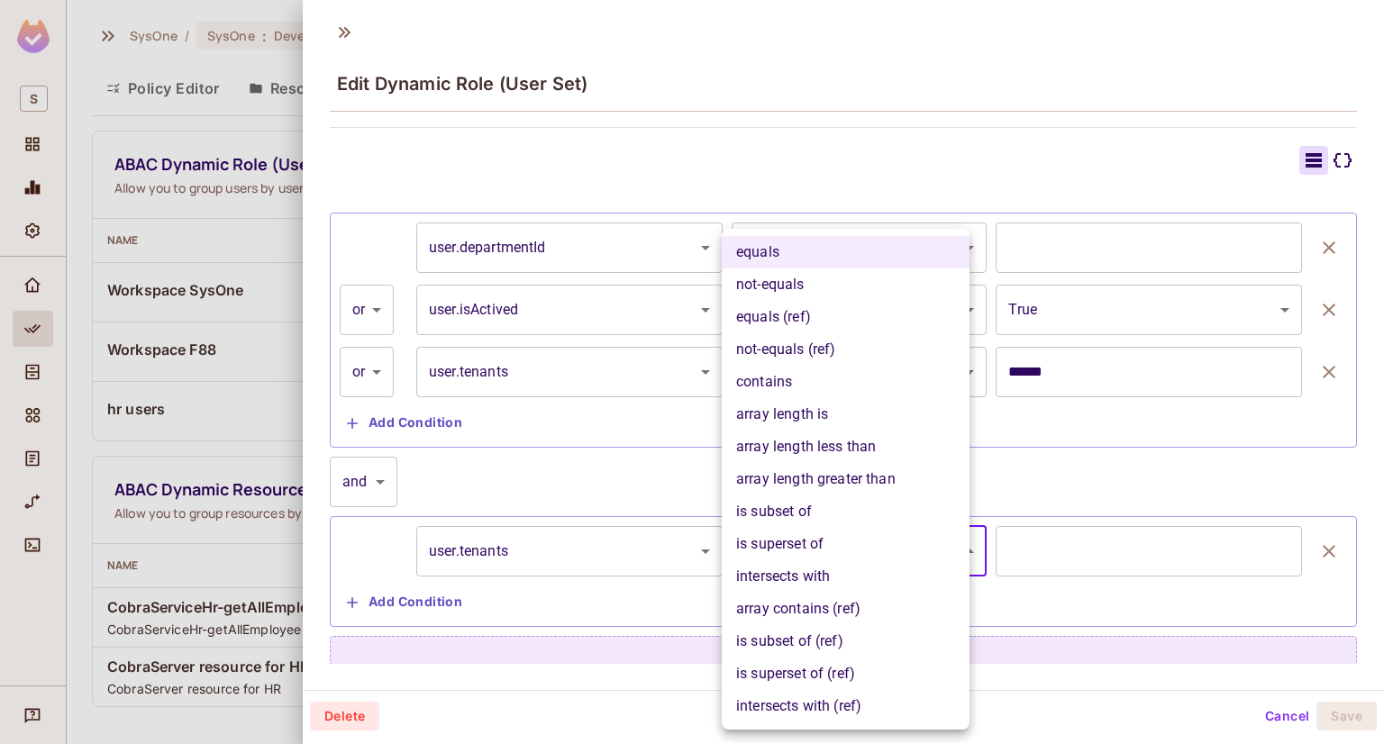
click at [1153, 545] on div at bounding box center [692, 372] width 1384 height 744
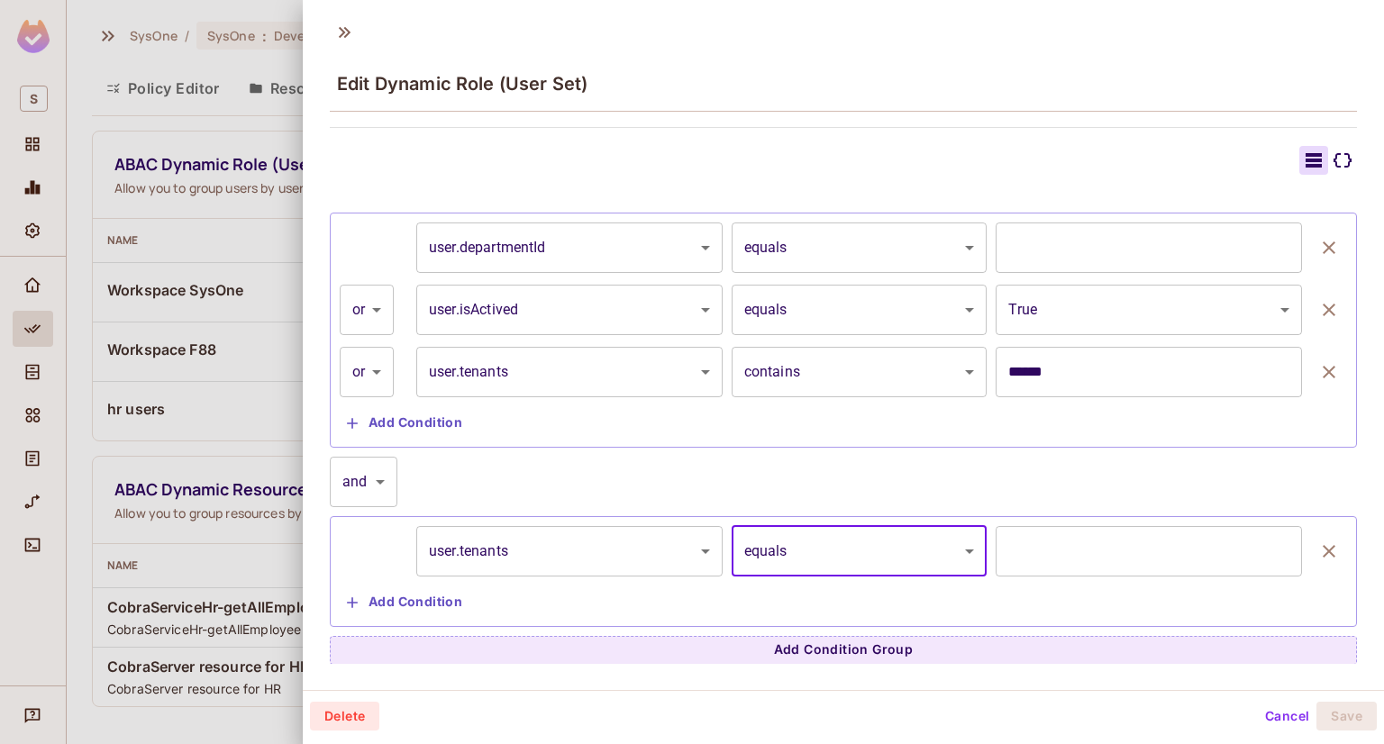
click at [1204, 546] on div "equals not-equals equals (ref) not-equals (ref) contains array length is array …" at bounding box center [692, 372] width 1384 height 744
click at [1198, 546] on input "text" at bounding box center [1149, 551] width 306 height 50
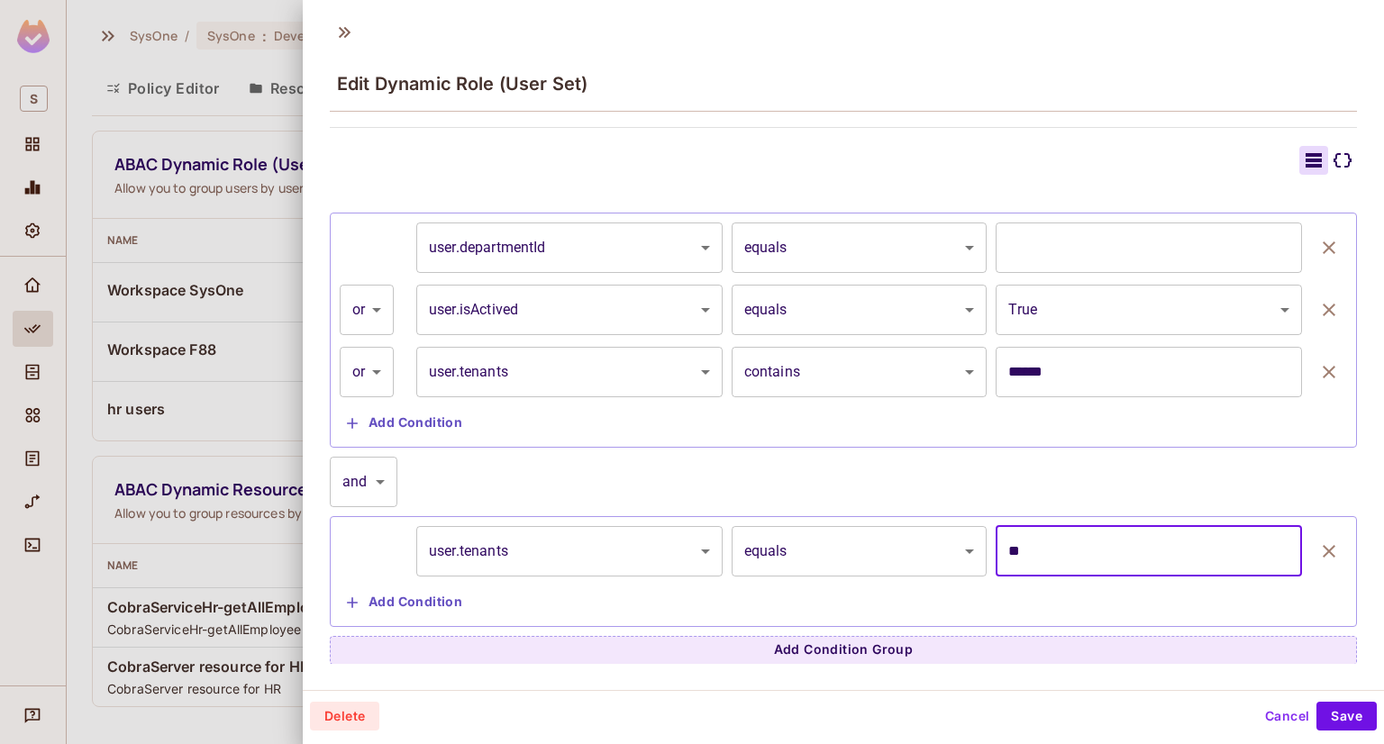
type input "*"
click at [655, 565] on body "S SysOne / SysOne : Development / Policy Editor Policy Editor Resources Roles A…" at bounding box center [692, 372] width 1384 height 744
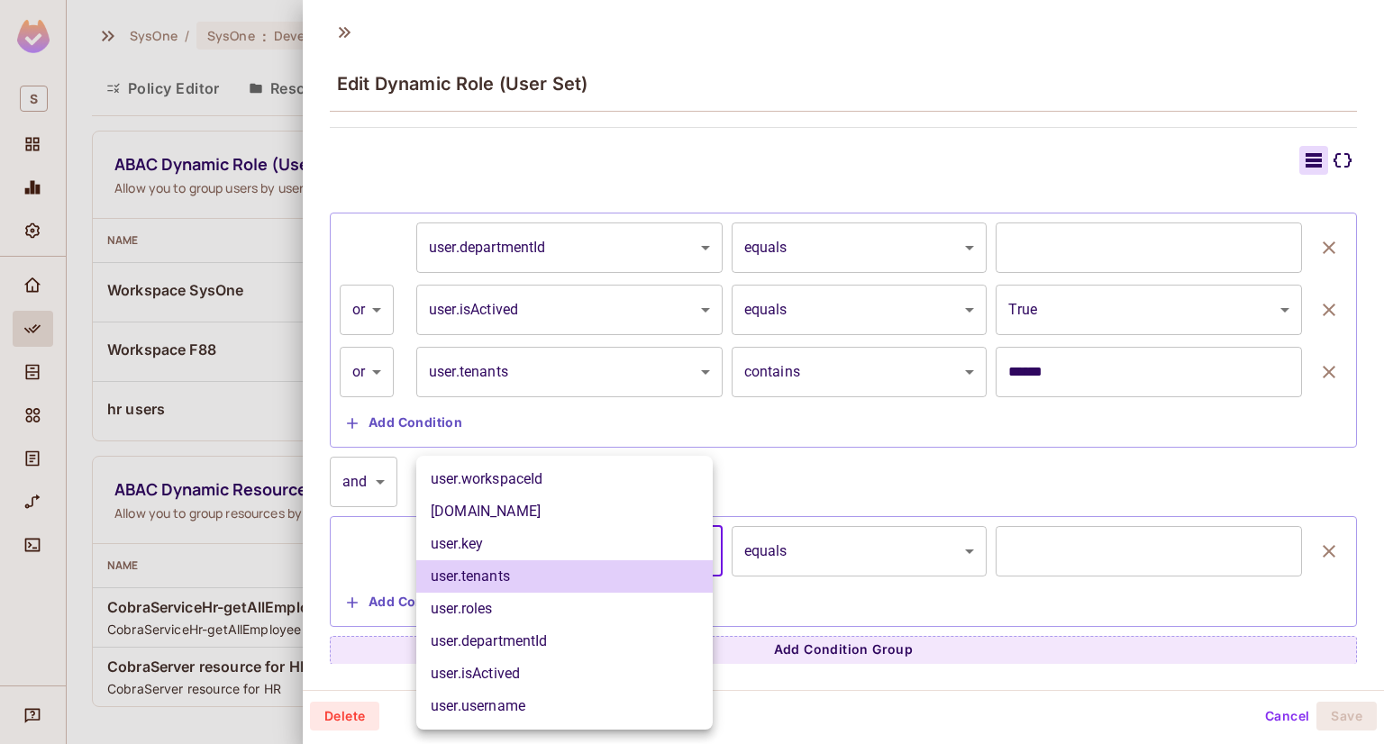
click at [515, 537] on li "user.key" at bounding box center [564, 544] width 296 height 32
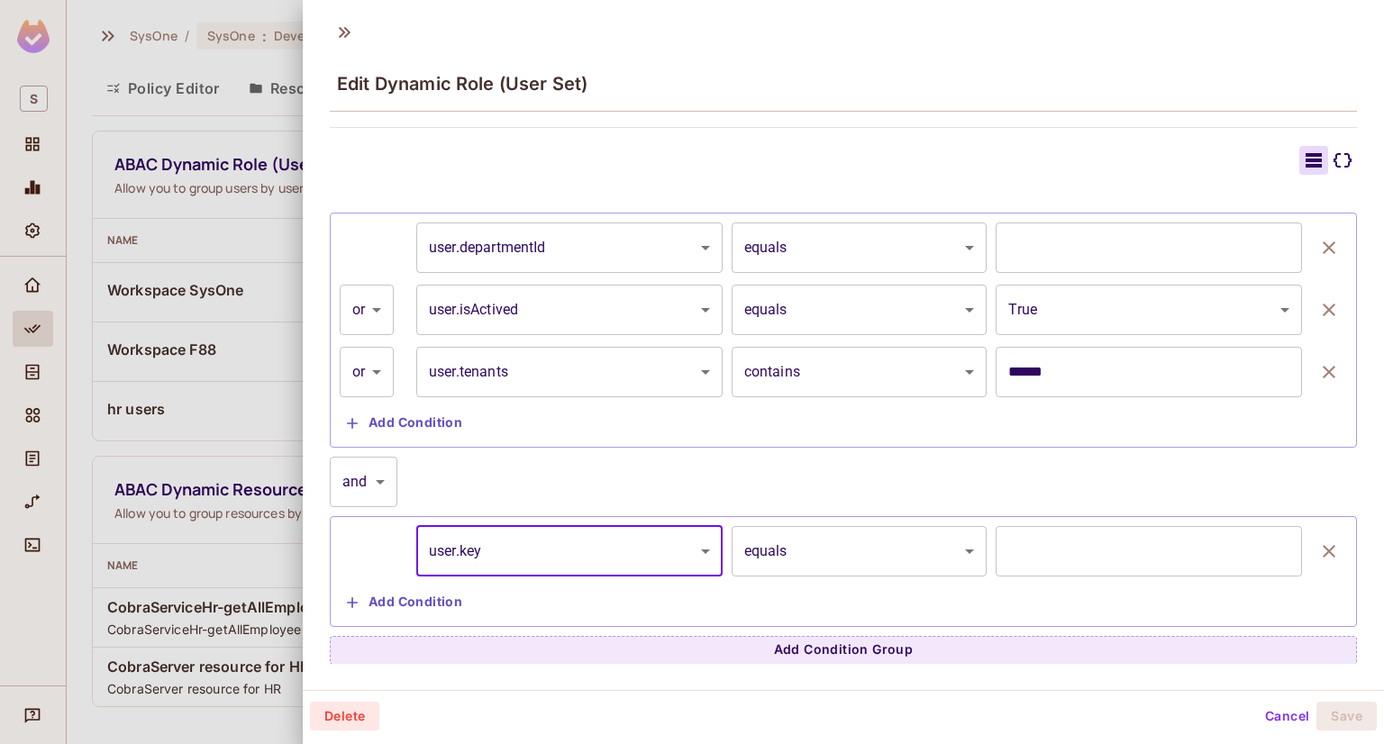
click at [605, 534] on body "S SysOne / SysOne : Development / Policy Editor Policy Editor Resources Roles A…" at bounding box center [692, 372] width 1384 height 744
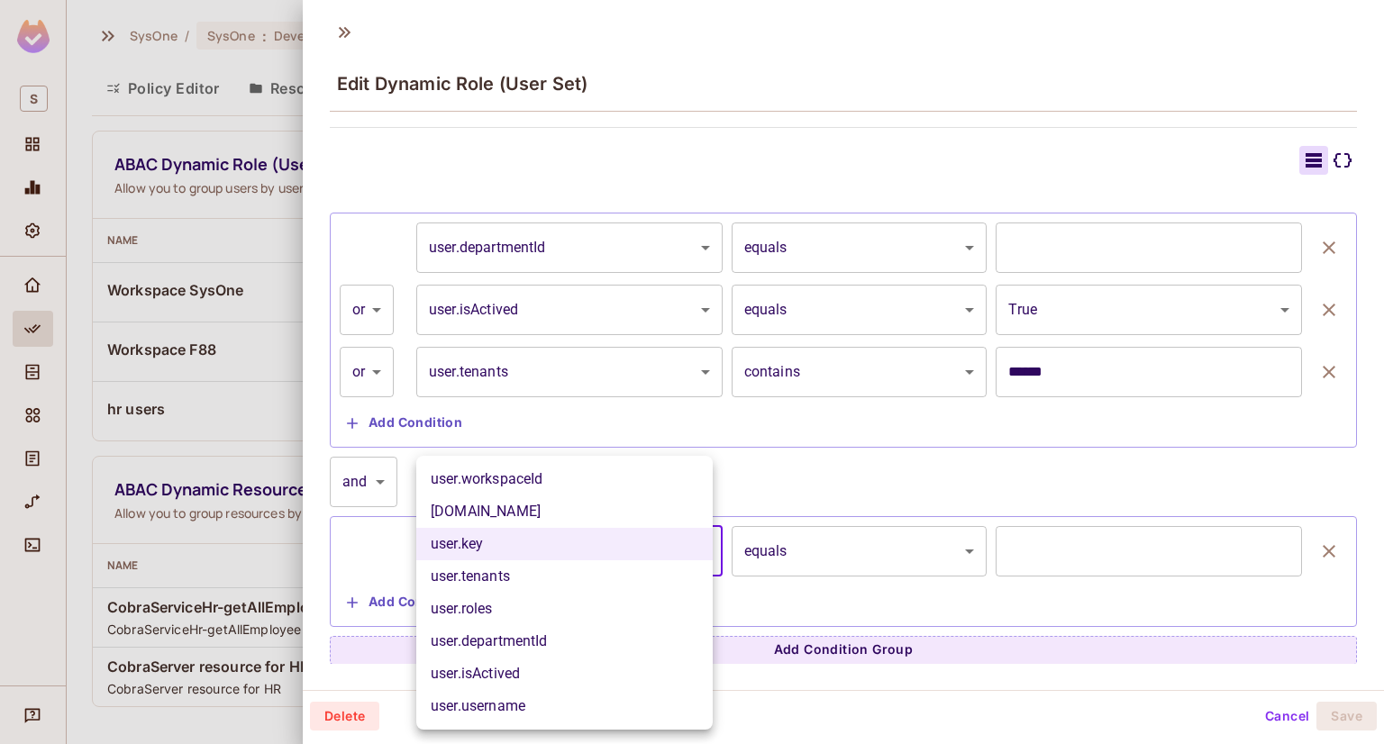
click at [510, 486] on li "user.workspaceId" at bounding box center [564, 479] width 296 height 32
type input "**********"
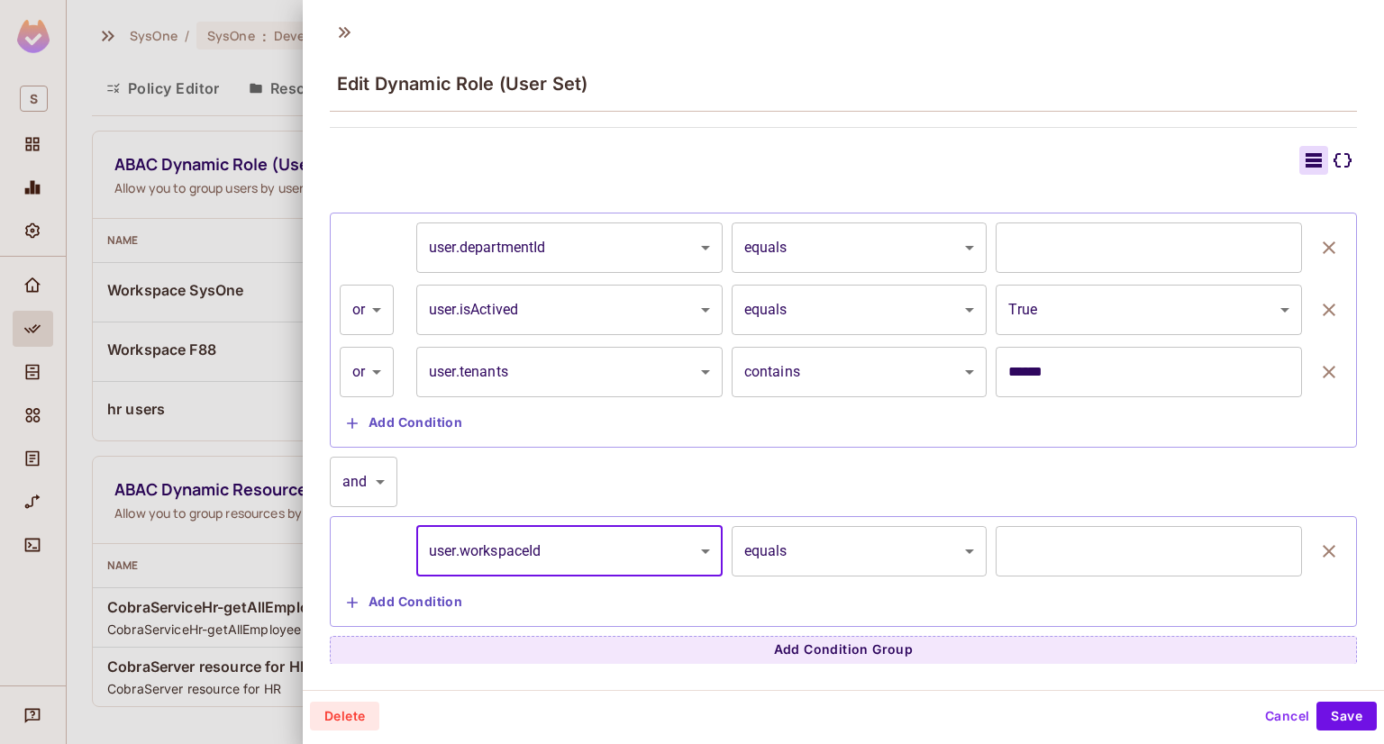
click at [1211, 543] on input "*" at bounding box center [1149, 551] width 306 height 50
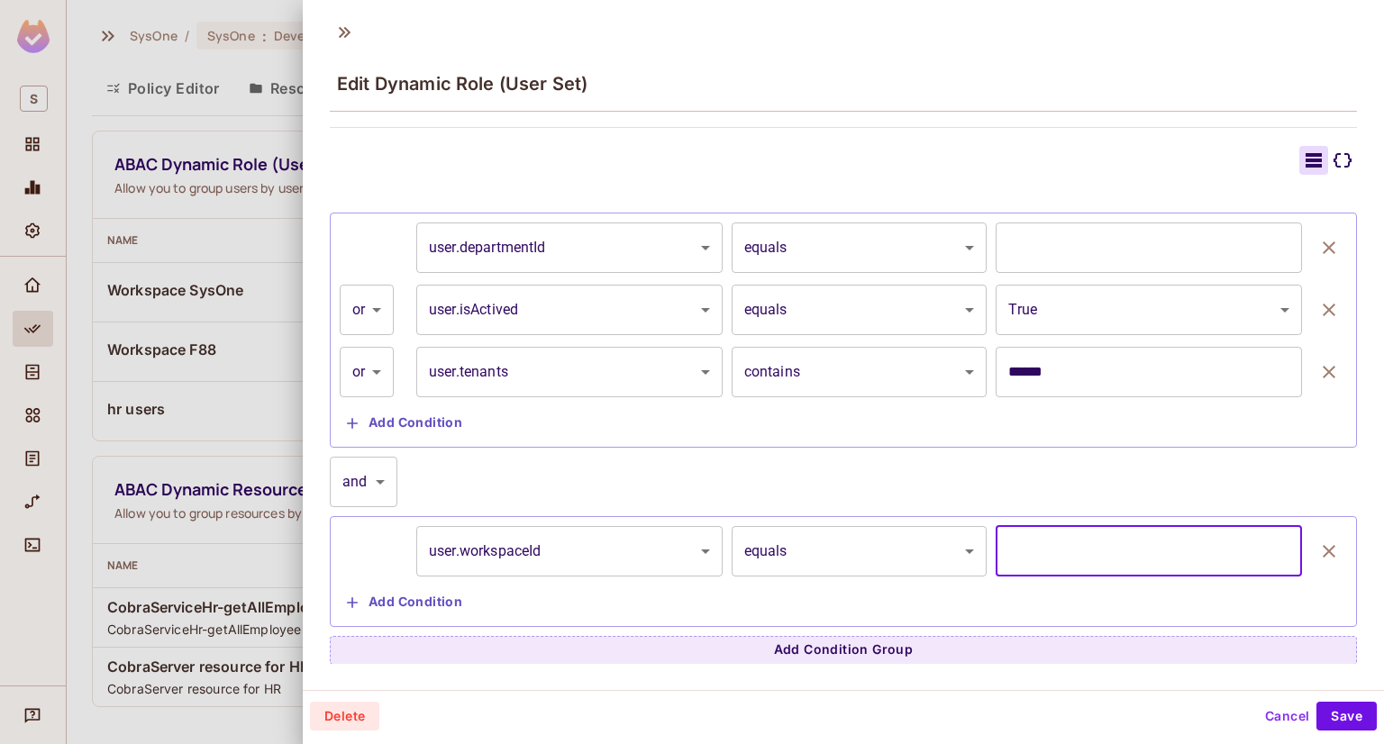
type input "*"
click at [1257, 542] on input "*" at bounding box center [1149, 551] width 306 height 50
click at [850, 477] on div "**********" at bounding box center [843, 542] width 1027 height 170
click at [1332, 153] on icon at bounding box center [1343, 161] width 22 height 22
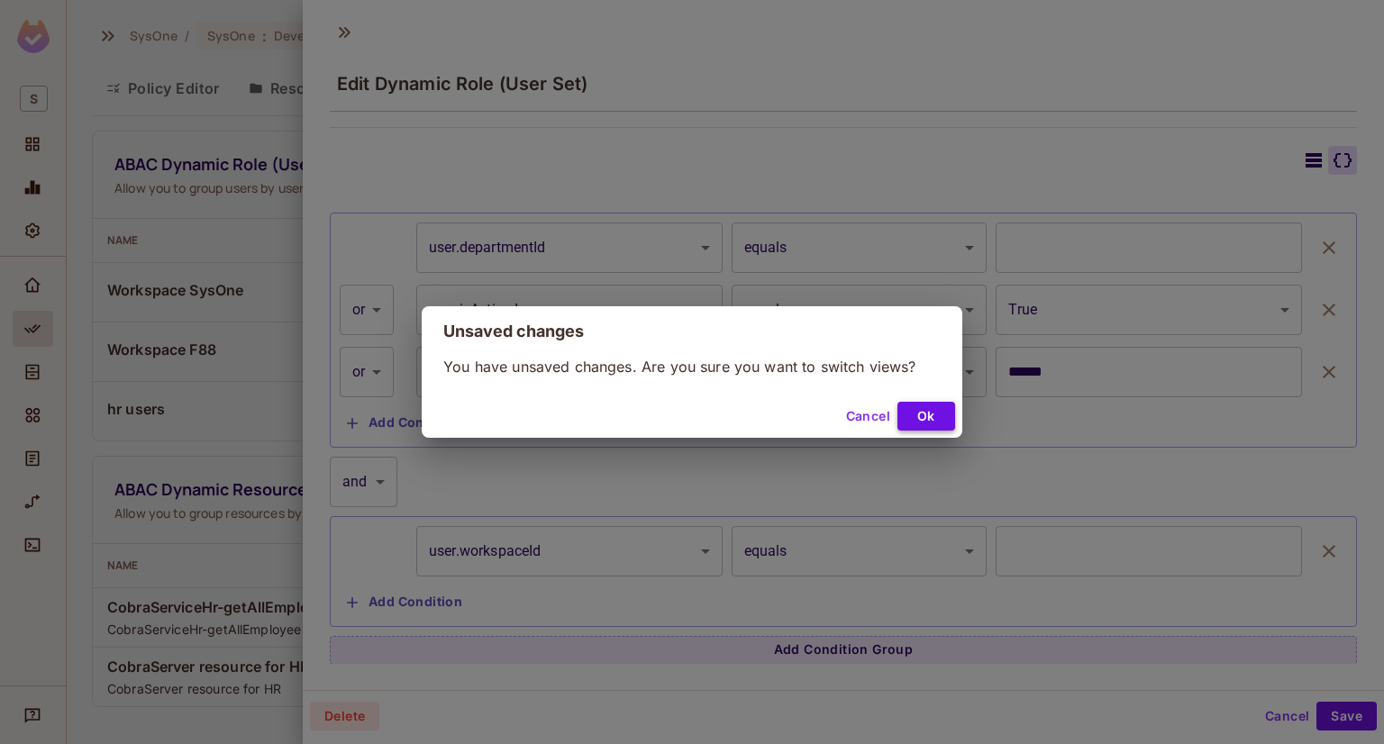
click at [934, 423] on button "Ok" at bounding box center [926, 416] width 58 height 29
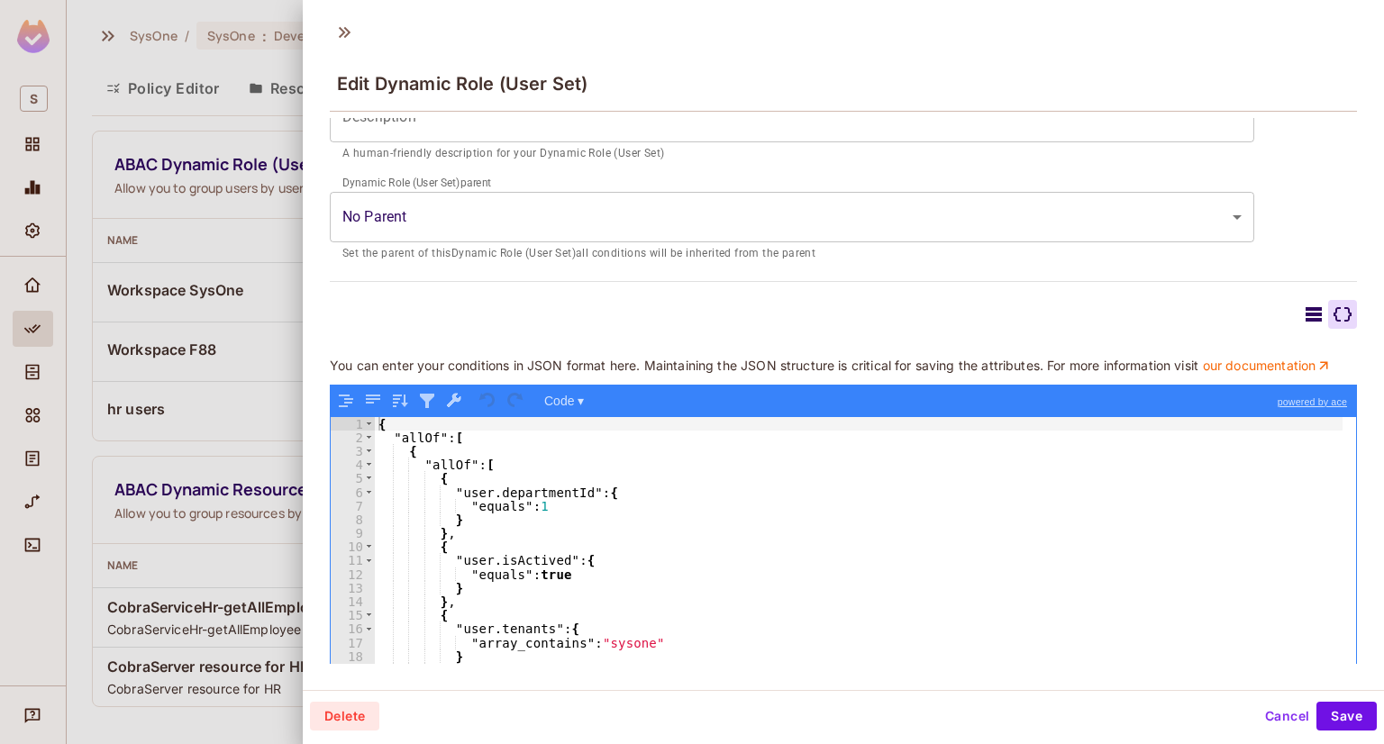
scroll to position [227, 0]
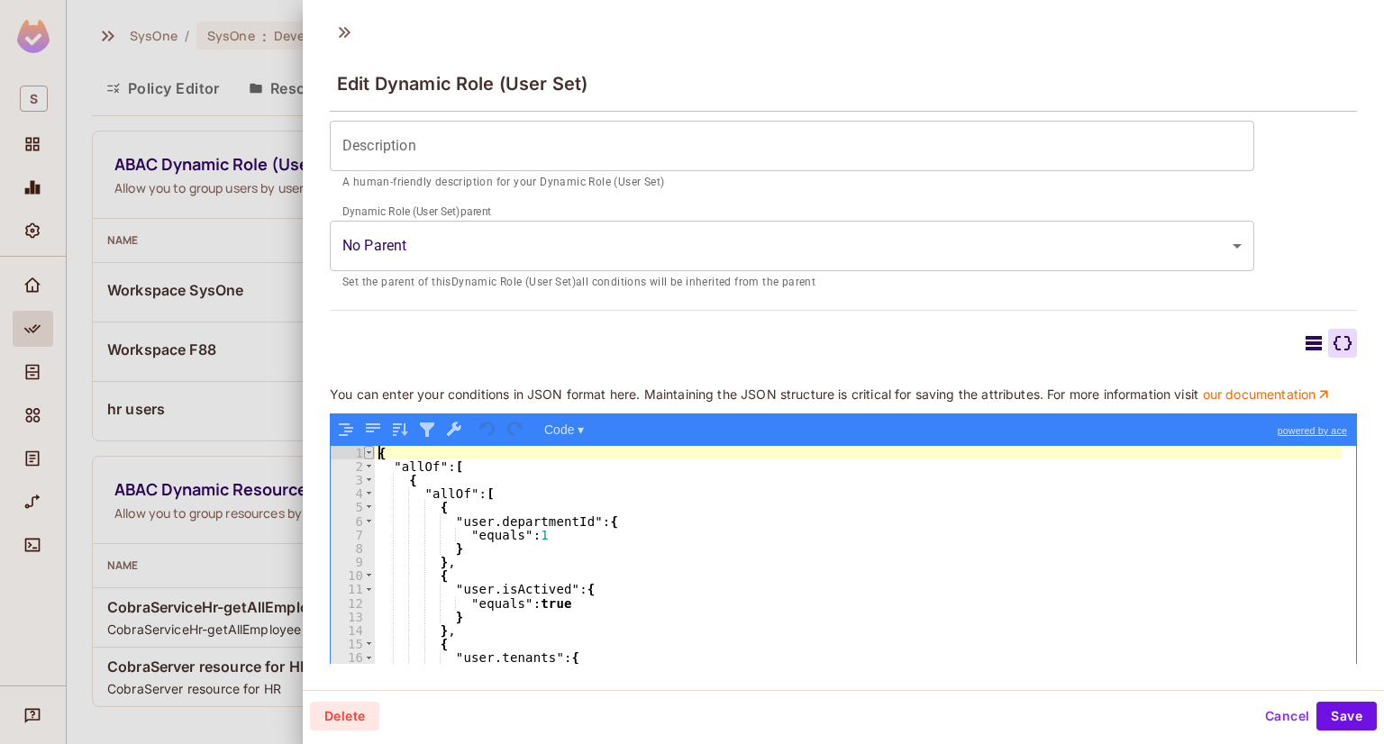
click at [369, 460] on span at bounding box center [369, 453] width 10 height 14
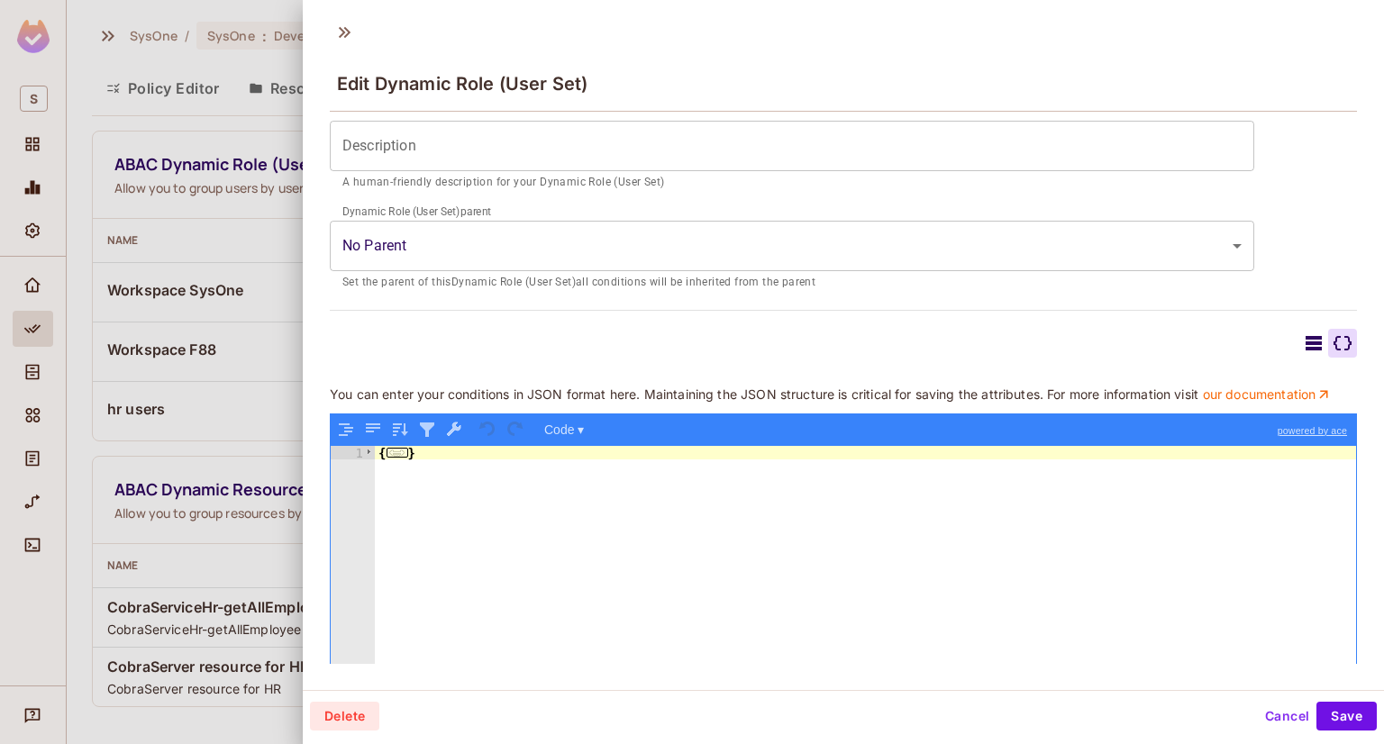
click at [1299, 338] on div at bounding box center [1313, 343] width 29 height 29
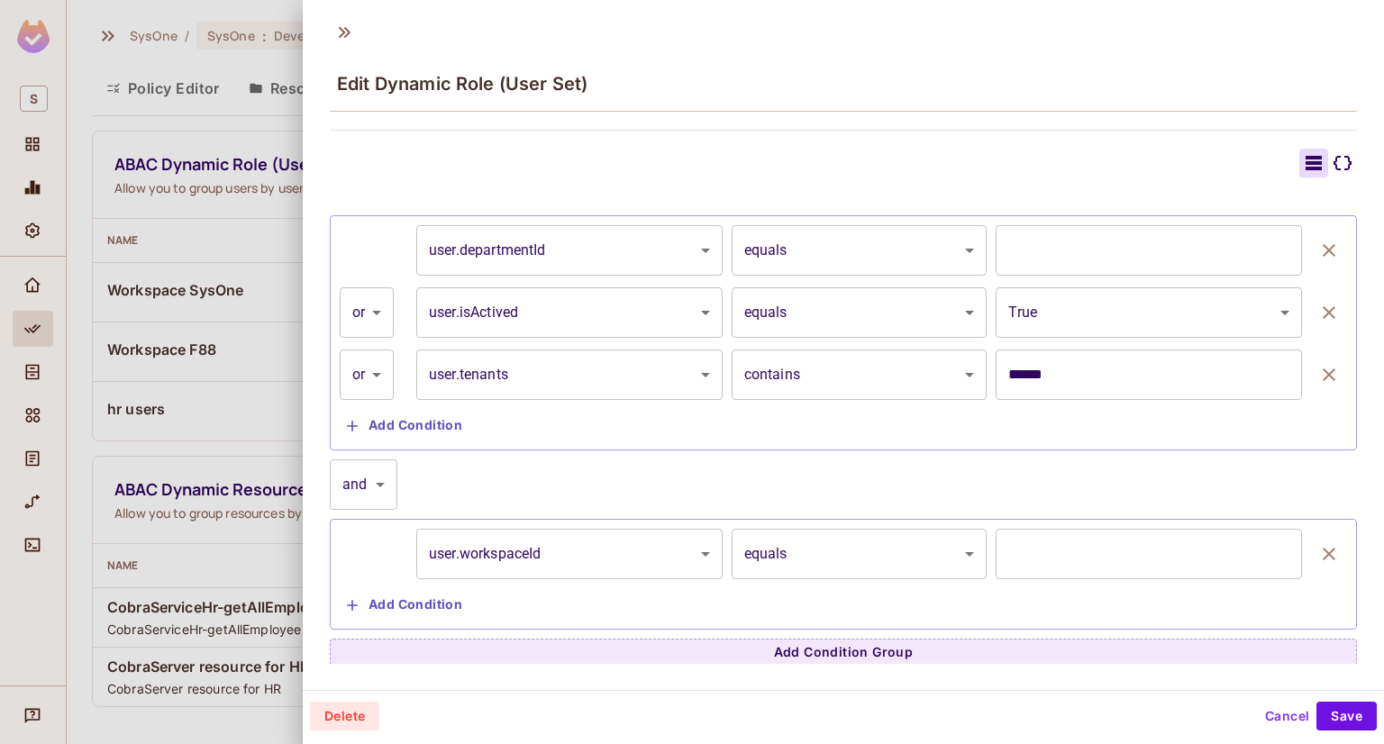
scroll to position [410, 0]
click at [1346, 715] on button "Save" at bounding box center [1346, 716] width 60 height 29
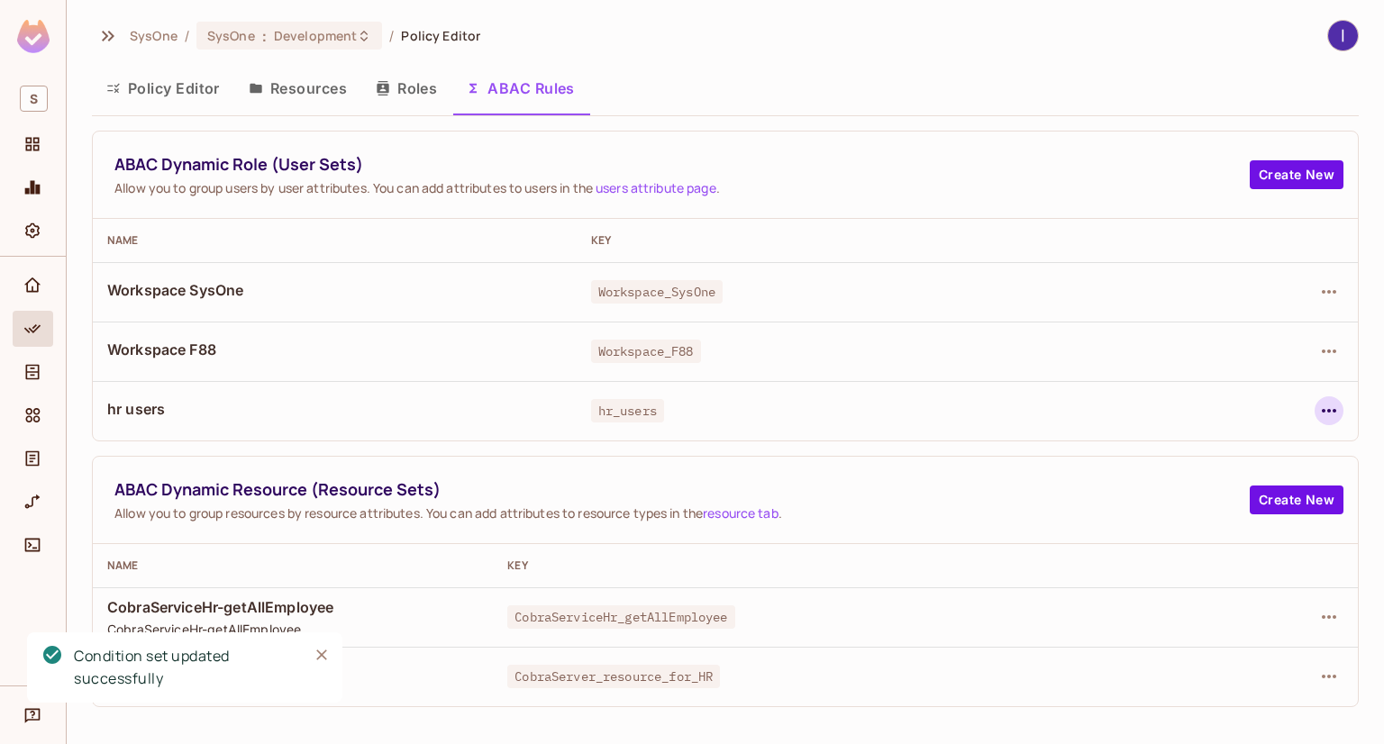
click at [1323, 402] on icon "button" at bounding box center [1329, 411] width 22 height 22
click at [1144, 456] on div "Edit Dynamic Role (User Set)" at bounding box center [1205, 452] width 177 height 18
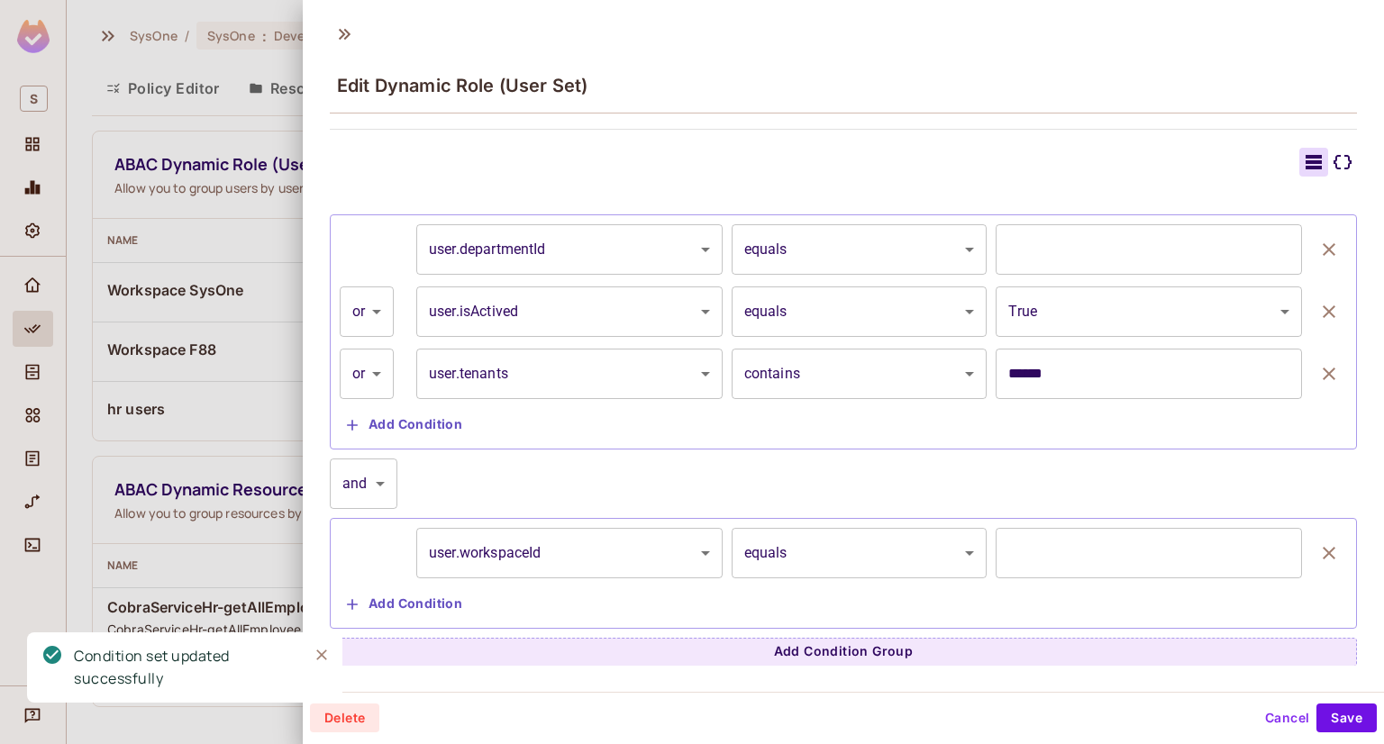
click at [1334, 155] on icon at bounding box center [1343, 162] width 18 height 14
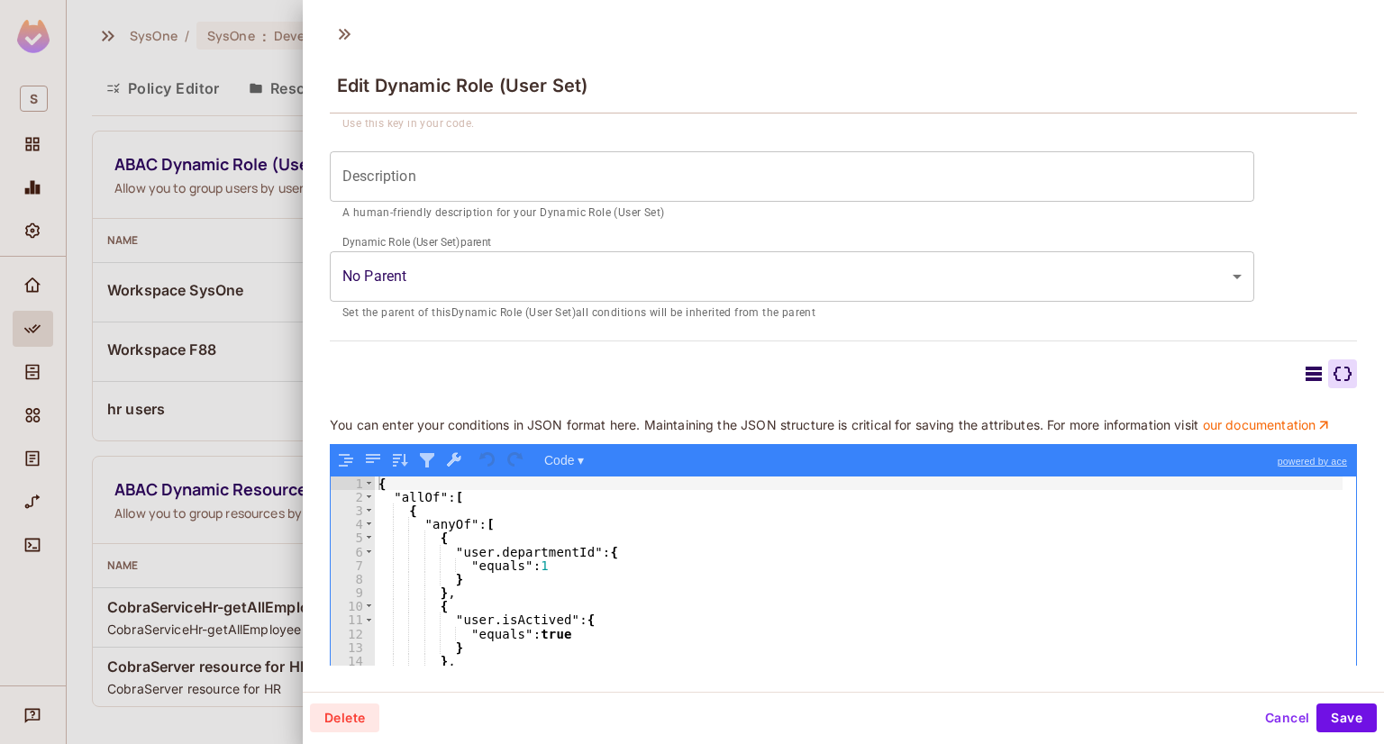
scroll to position [137, 0]
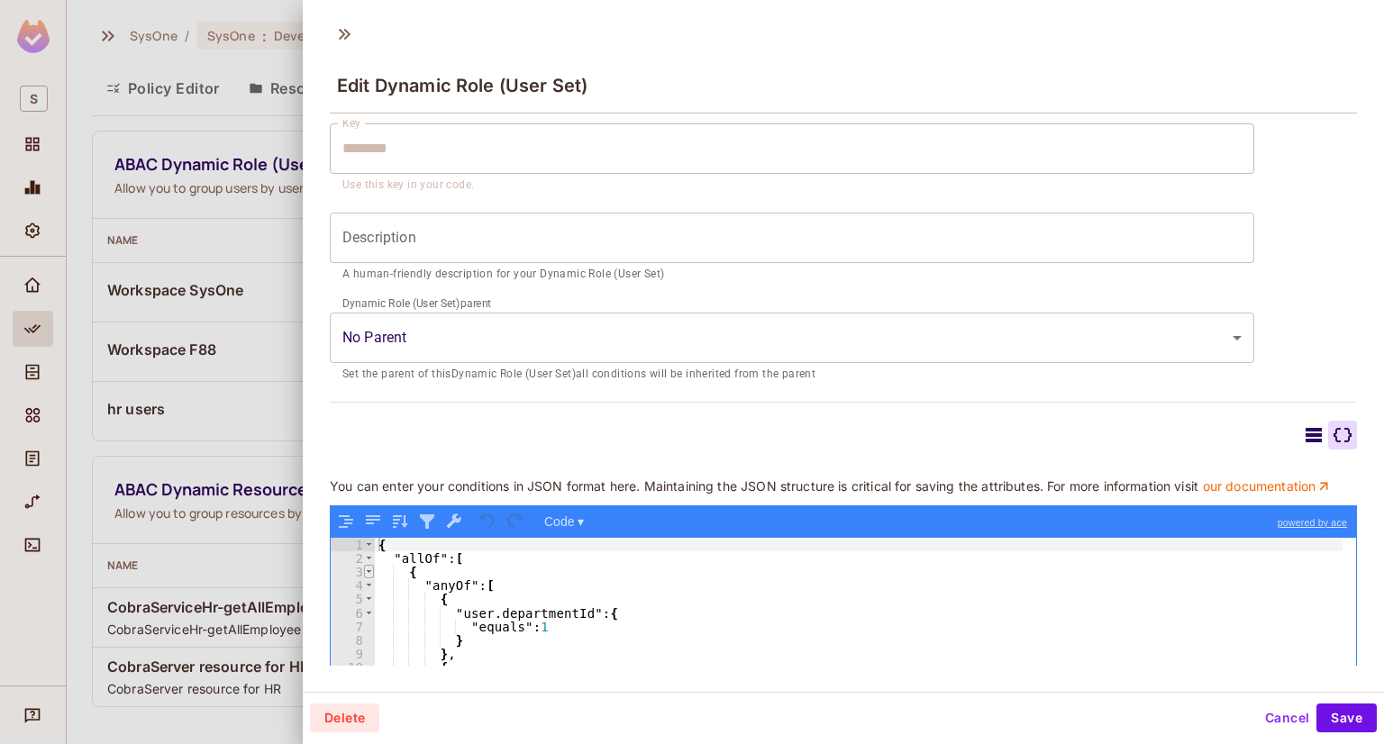
click at [367, 578] on span at bounding box center [369, 572] width 10 height 14
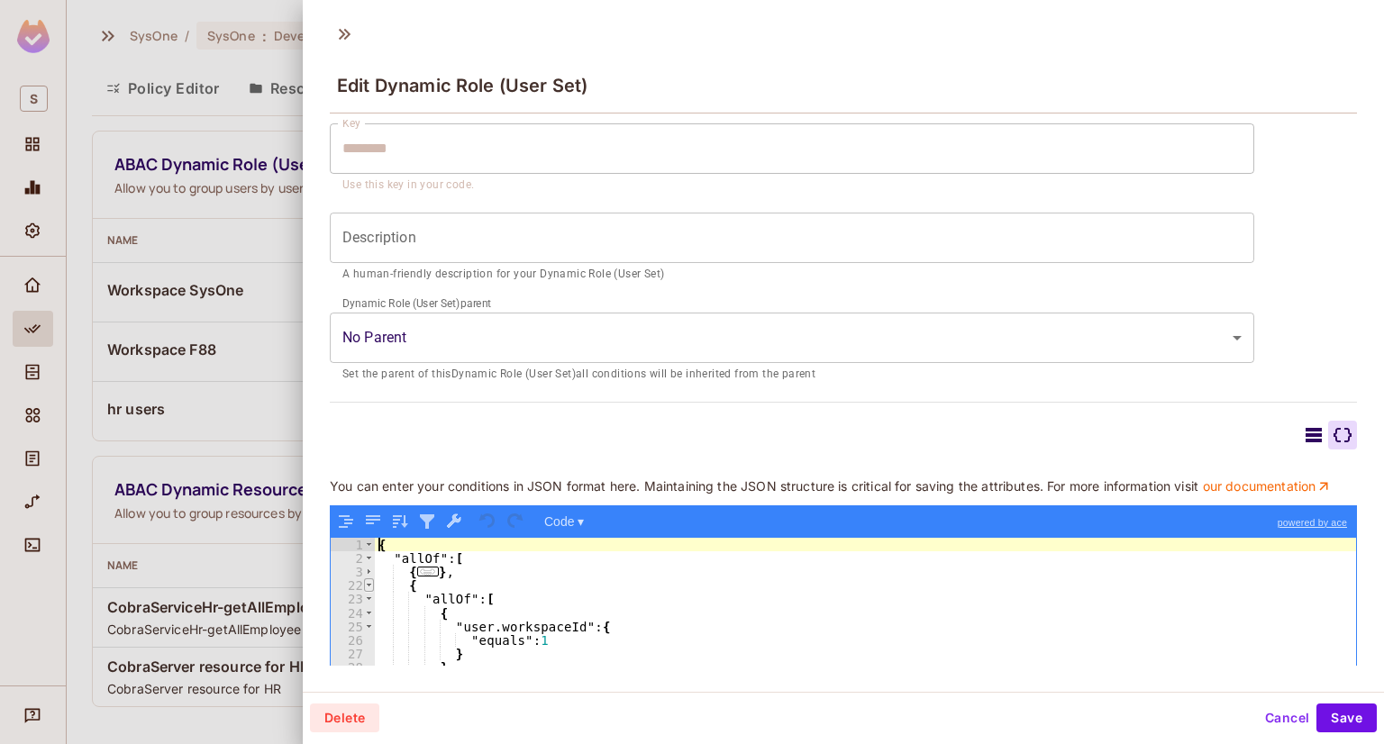
click at [371, 592] on span at bounding box center [369, 585] width 10 height 14
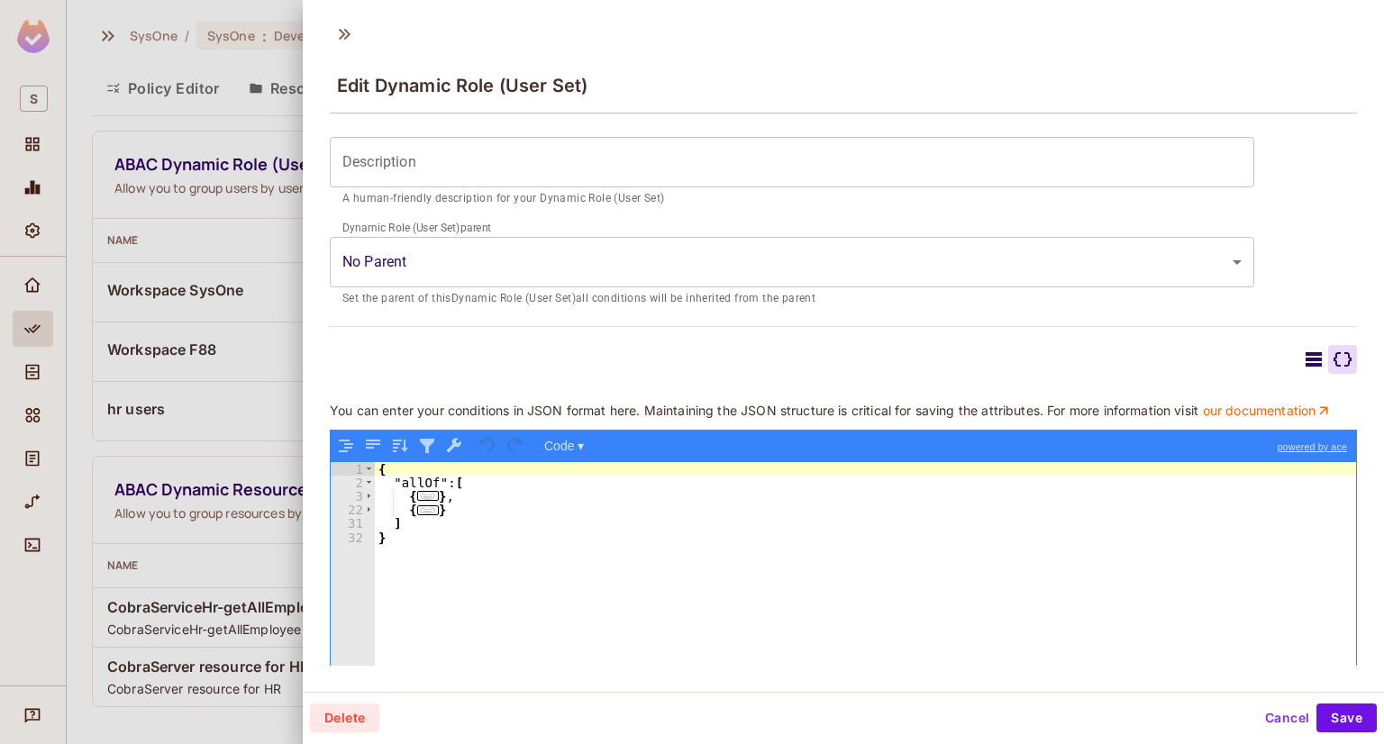
scroll to position [317, 0]
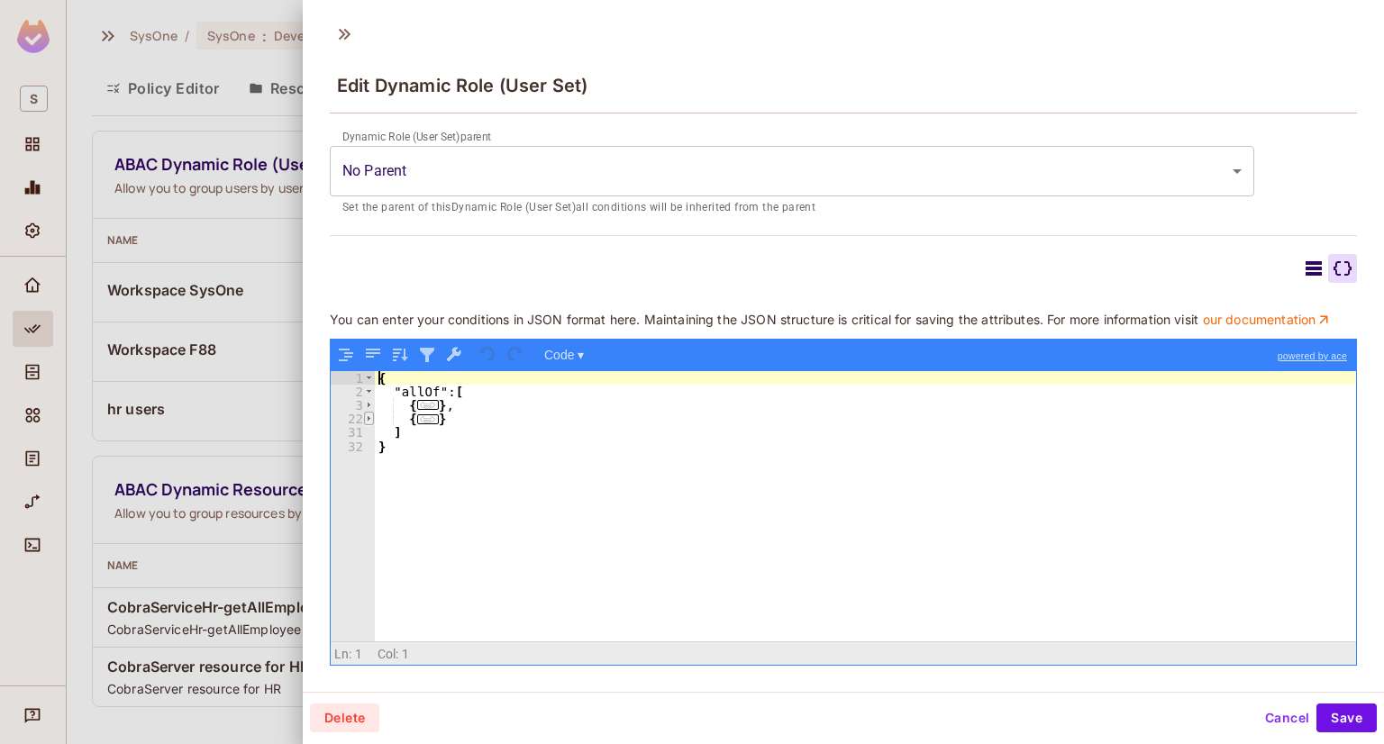
click at [365, 423] on span at bounding box center [369, 419] width 10 height 14
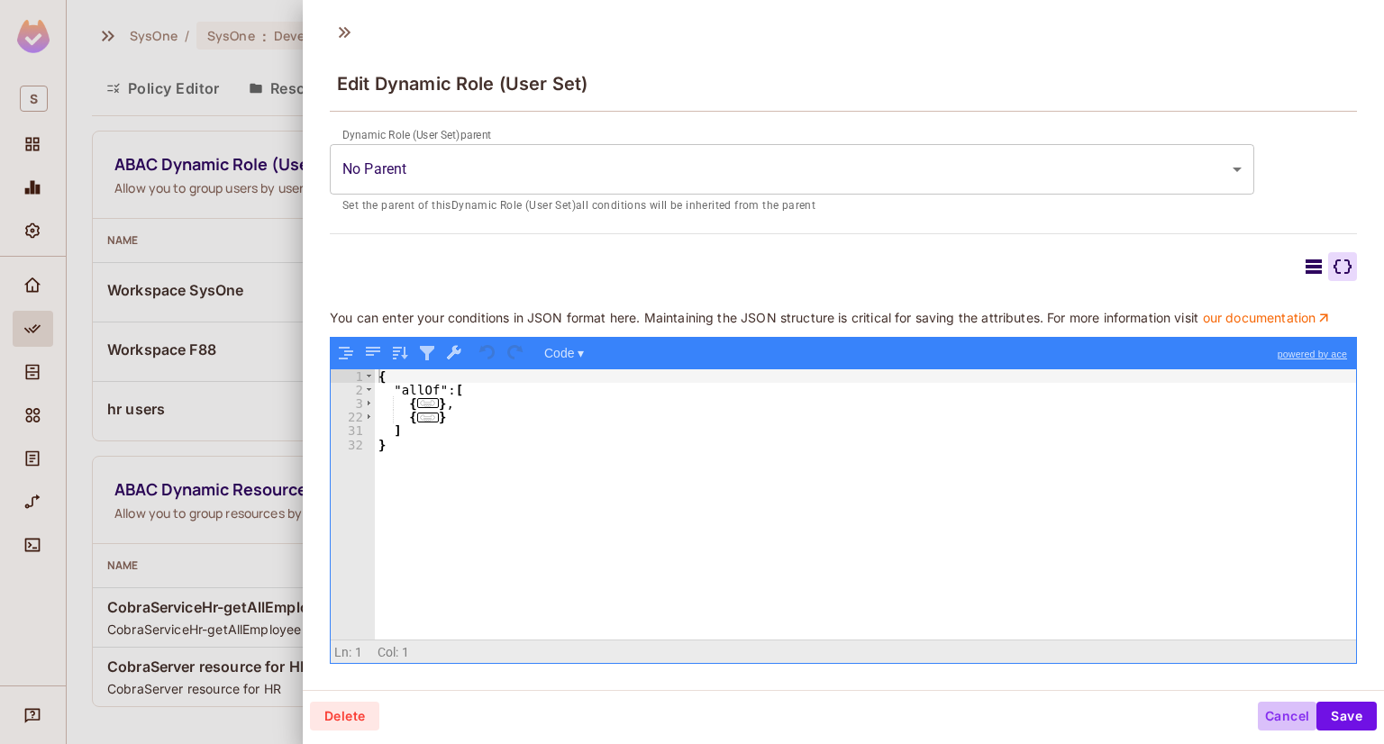
click at [1266, 712] on button "Cancel" at bounding box center [1287, 716] width 59 height 29
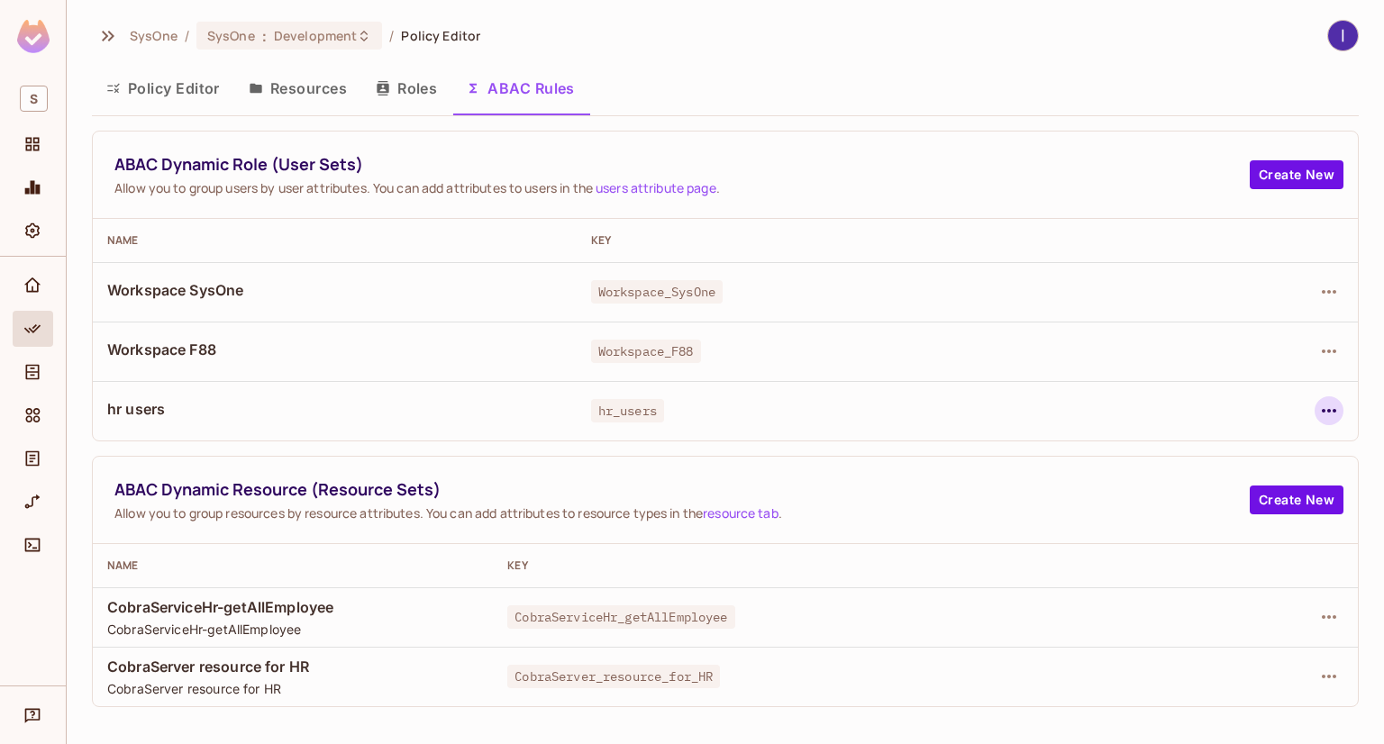
click at [1326, 413] on icon "button" at bounding box center [1329, 411] width 22 height 22
click at [1154, 460] on div "Edit Dynamic Role (User Set)" at bounding box center [1205, 452] width 177 height 18
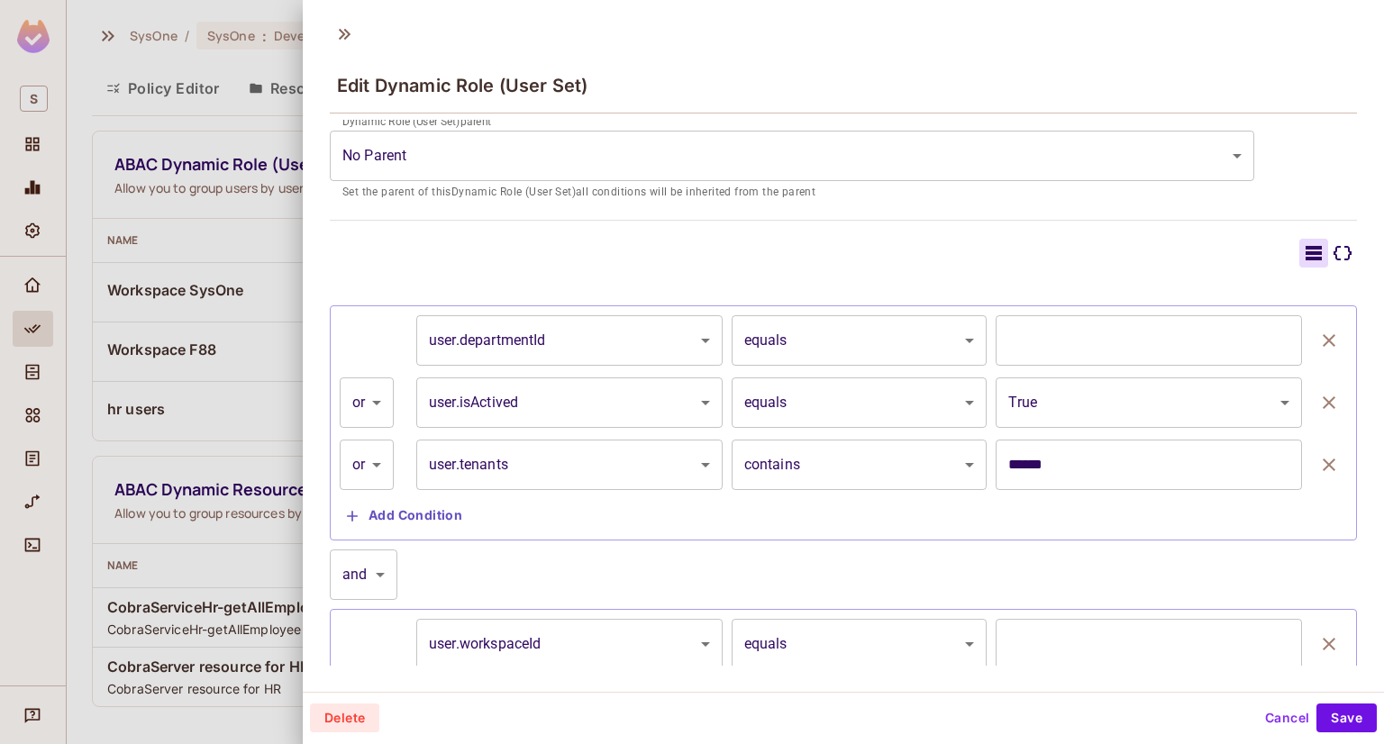
scroll to position [410, 0]
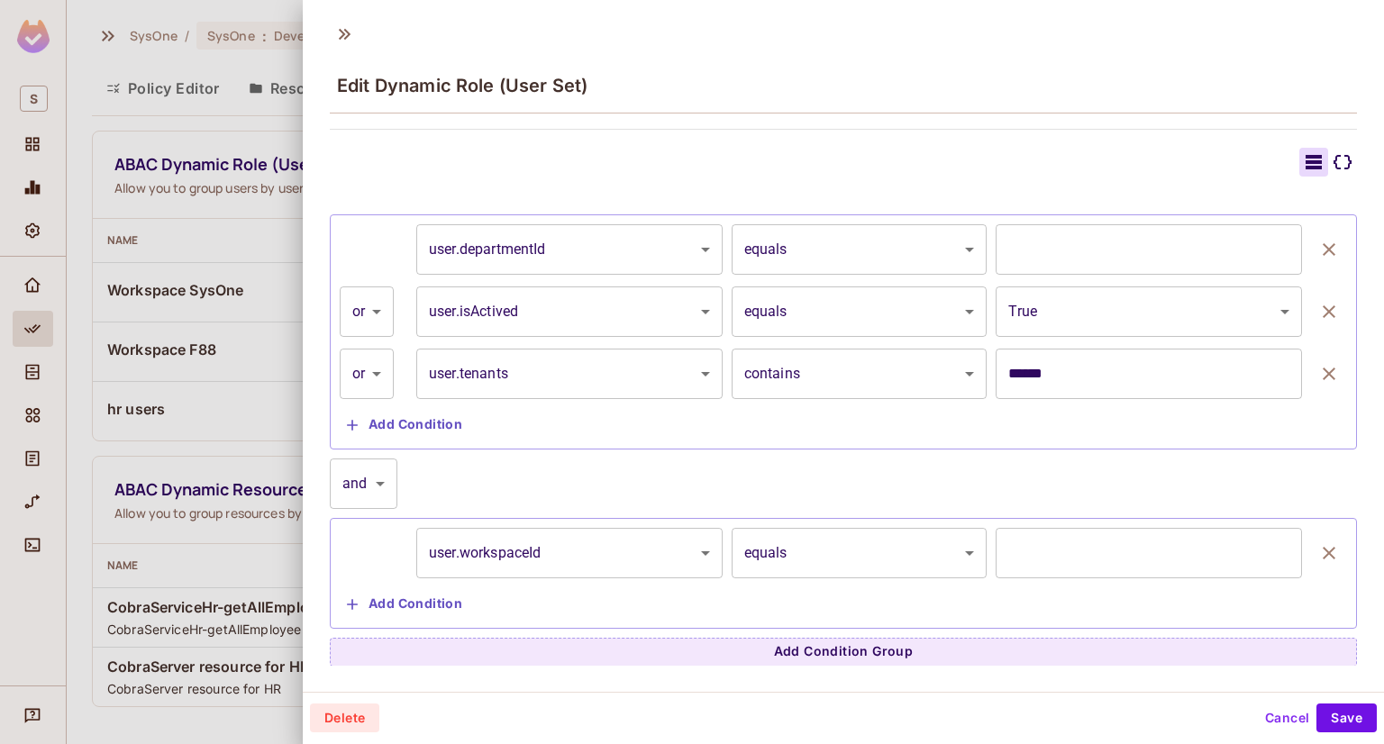
click at [361, 478] on body "S SysOne / SysOne : Development / Policy Editor Policy Editor Resources Roles A…" at bounding box center [692, 372] width 1384 height 744
click at [341, 562] on li "or" at bounding box center [364, 563] width 68 height 32
type input "*****"
click at [1346, 704] on button "Save" at bounding box center [1346, 718] width 60 height 29
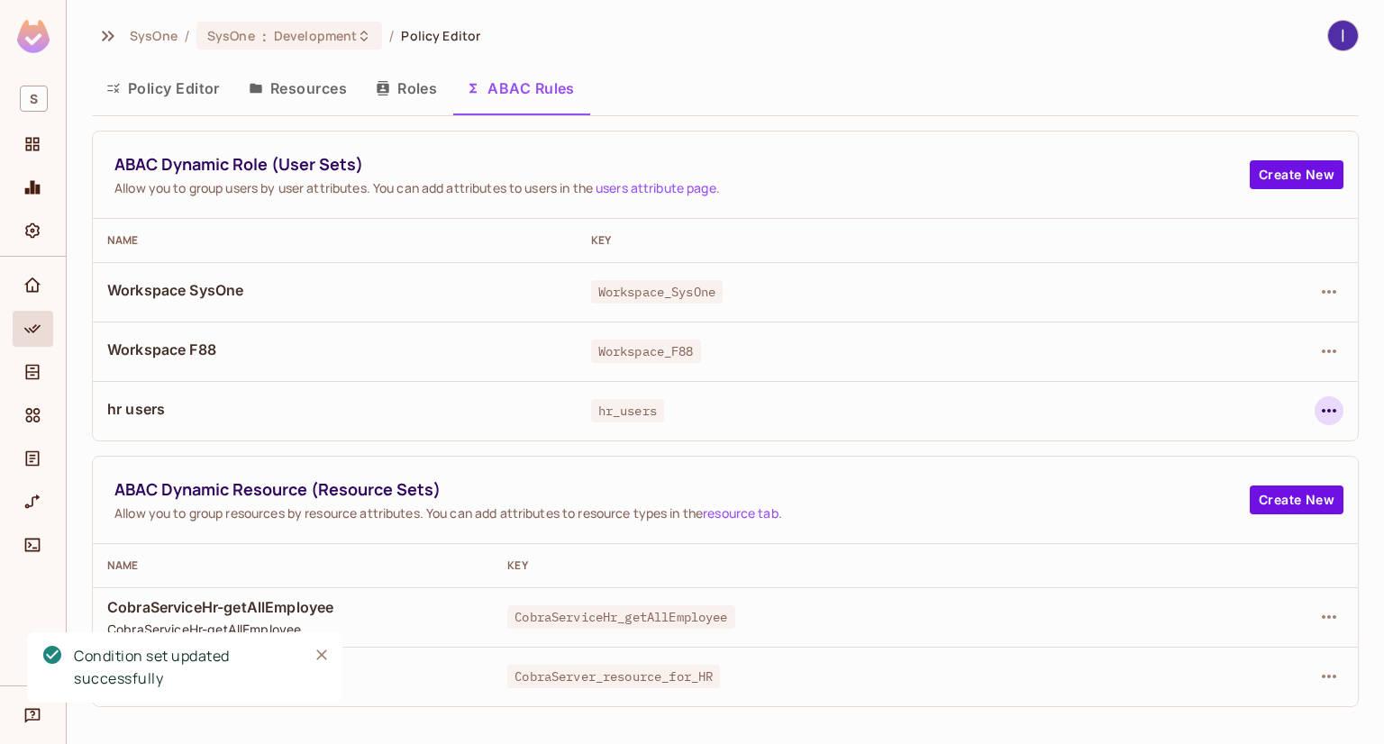
click at [1331, 413] on icon "button" at bounding box center [1329, 411] width 22 height 22
click at [1141, 461] on span "Edit Dynamic Role (User Set)" at bounding box center [1205, 452] width 187 height 29
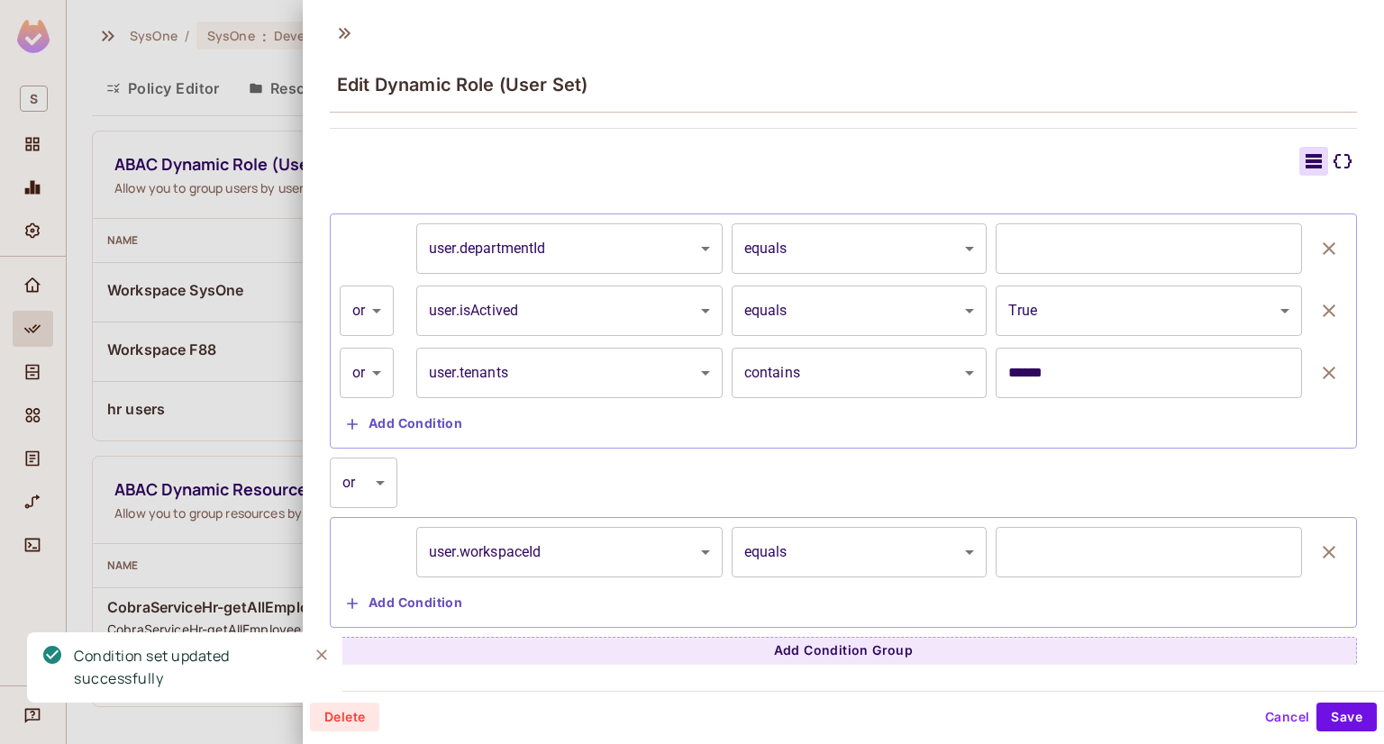
scroll to position [0, 0]
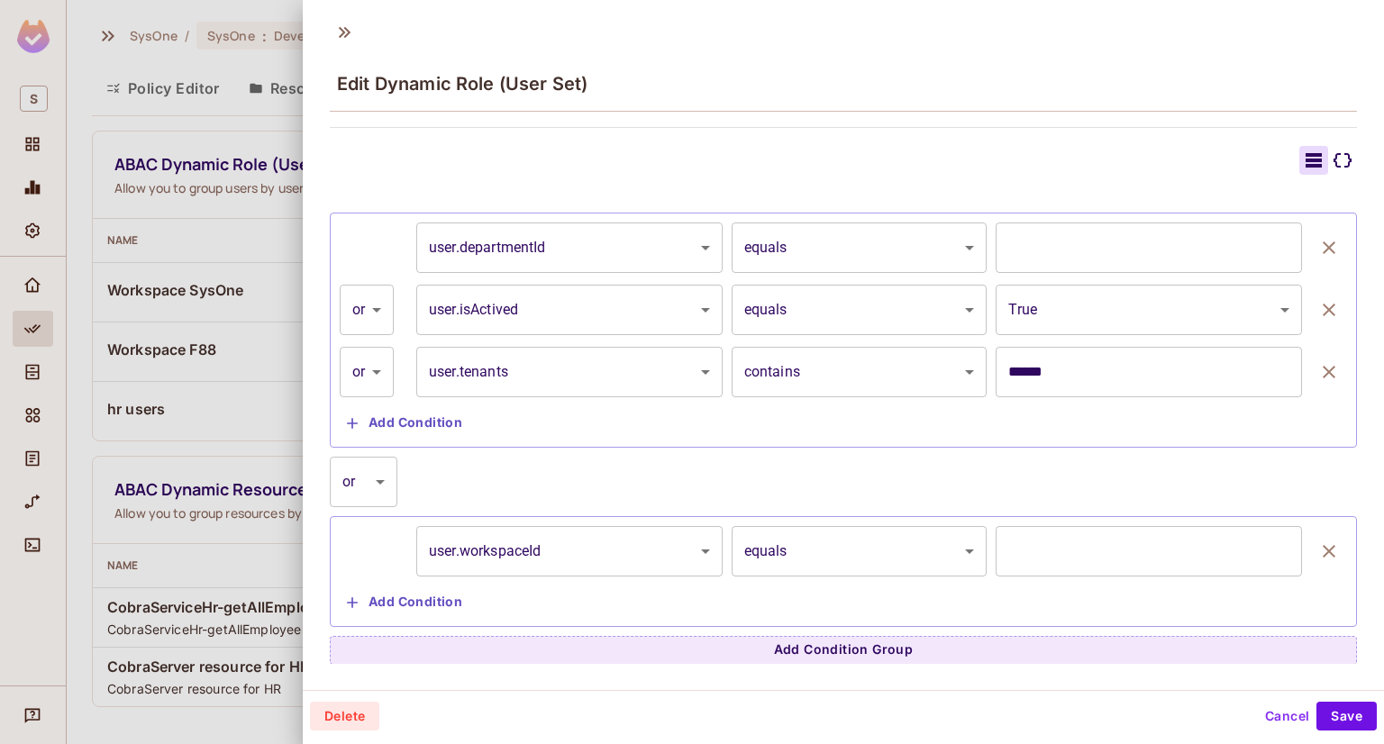
click at [1334, 161] on icon at bounding box center [1343, 160] width 18 height 14
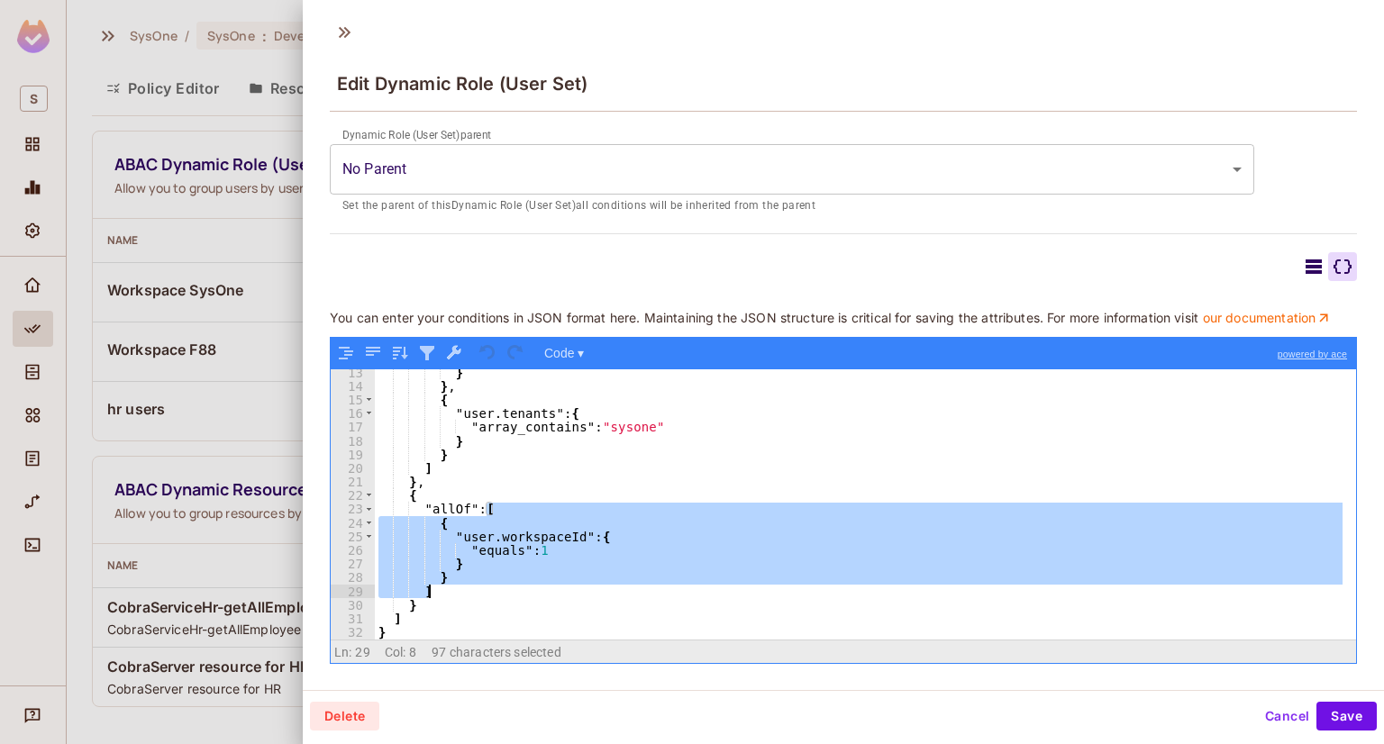
drag, startPoint x: 483, startPoint y: 513, endPoint x: 505, endPoint y: 591, distance: 81.6
click at [505, 591] on div "} } , { "user.tenants" : { "array_contains" : "sysone" } } ] } , { "allOf" : [ …" at bounding box center [859, 514] width 968 height 297
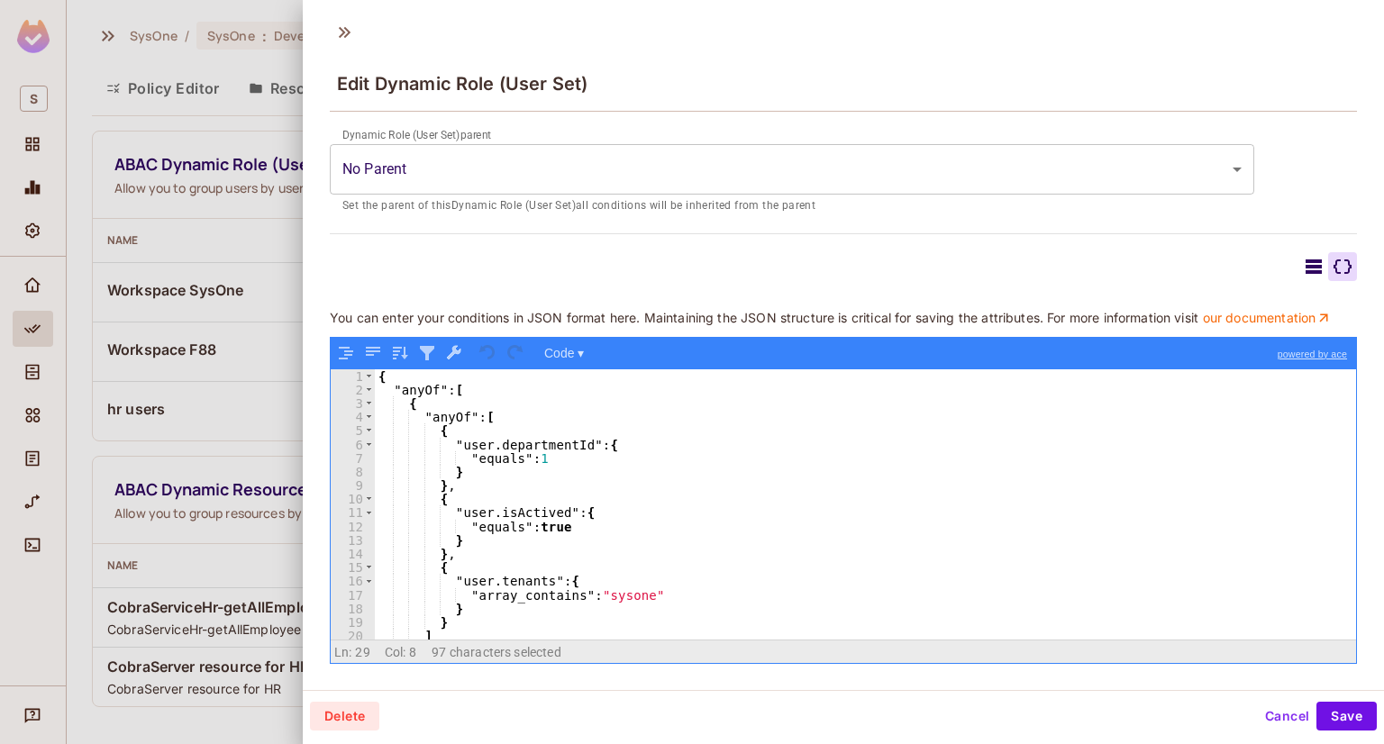
click at [440, 410] on div "{ "anyOf" : [ { "anyOf" : [ { "user.departmentId" : { "equals" : 1 } } , { "use…" at bounding box center [859, 517] width 968 height 297
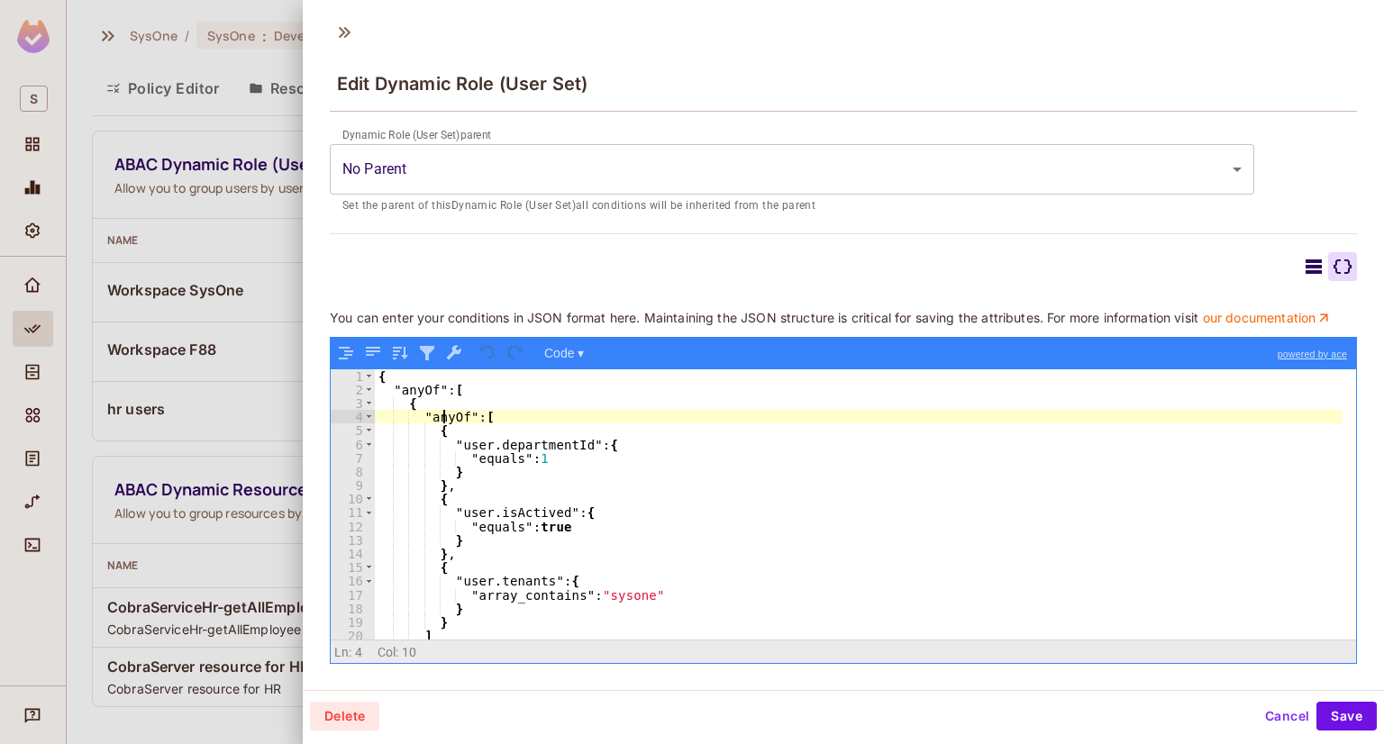
click at [440, 410] on div "{ "anyOf" : [ { "anyOf" : [ { "user.departmentId" : { "equals" : 1 } } , { "use…" at bounding box center [859, 517] width 968 height 297
click at [458, 419] on div "{ "anyOf" : [ { "anyOf" : [ { "user.departmentId" : { "equals" : 1 } } , { "use…" at bounding box center [859, 504] width 968 height 270
click at [458, 419] on div "{ "anyOf" : [ { "anyOf" : [ { "user.departmentId" : { "equals" : 1 } } , { "use…" at bounding box center [859, 517] width 968 height 297
